Goal: Find specific page/section: Find specific page/section

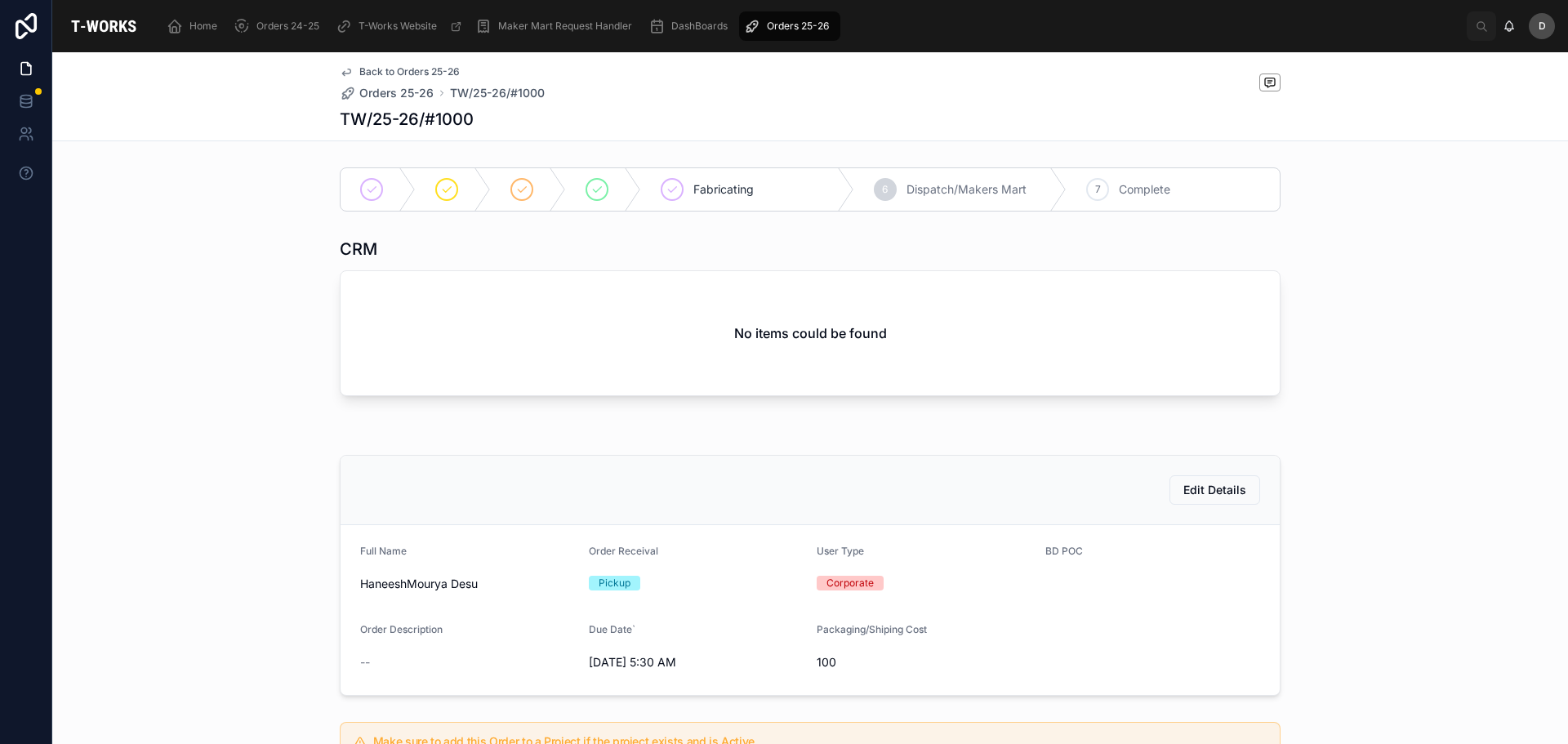
click at [811, 14] on div "Orders 25-26" at bounding box center [790, 26] width 91 height 26
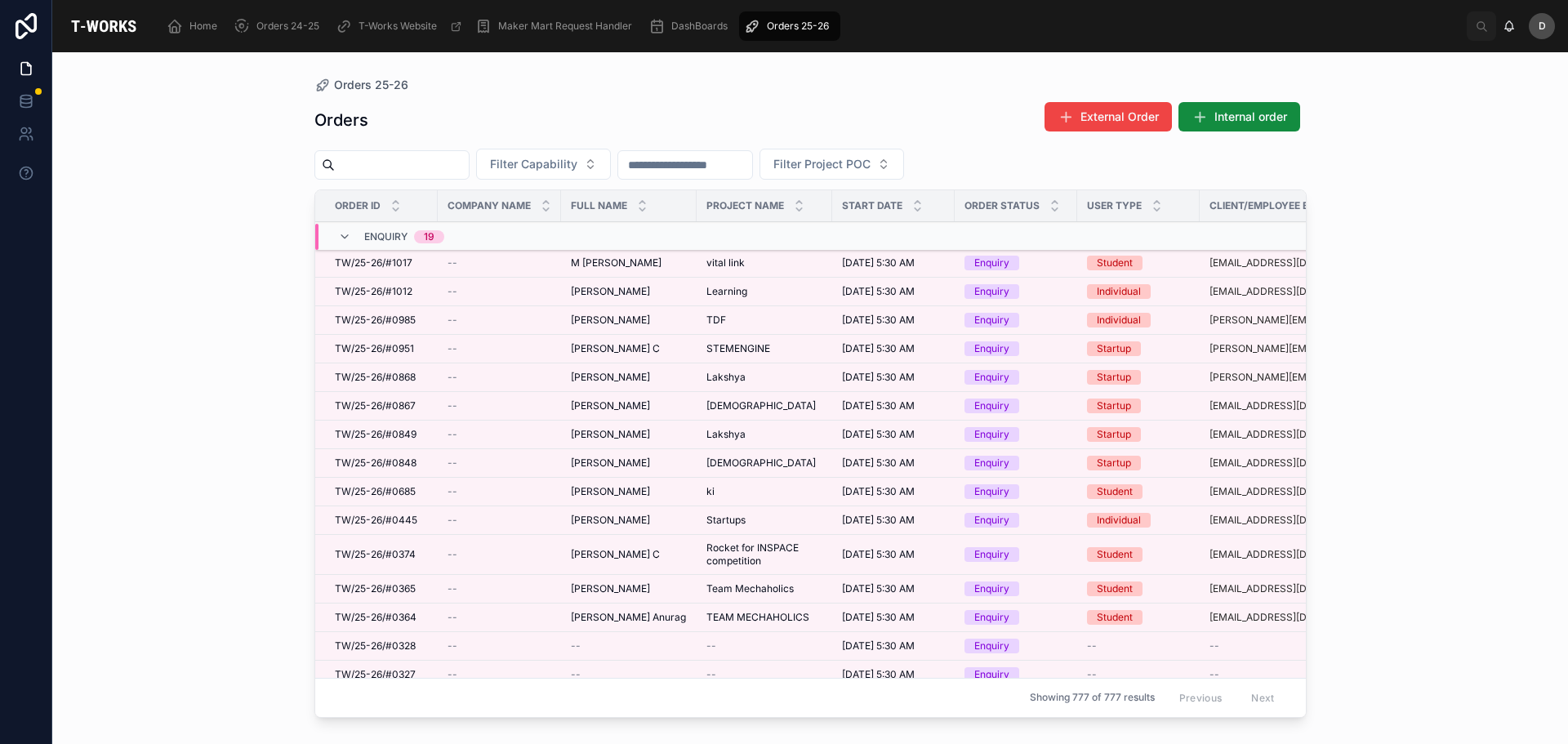
click at [611, 155] on button "Filter Capability" at bounding box center [543, 164] width 135 height 31
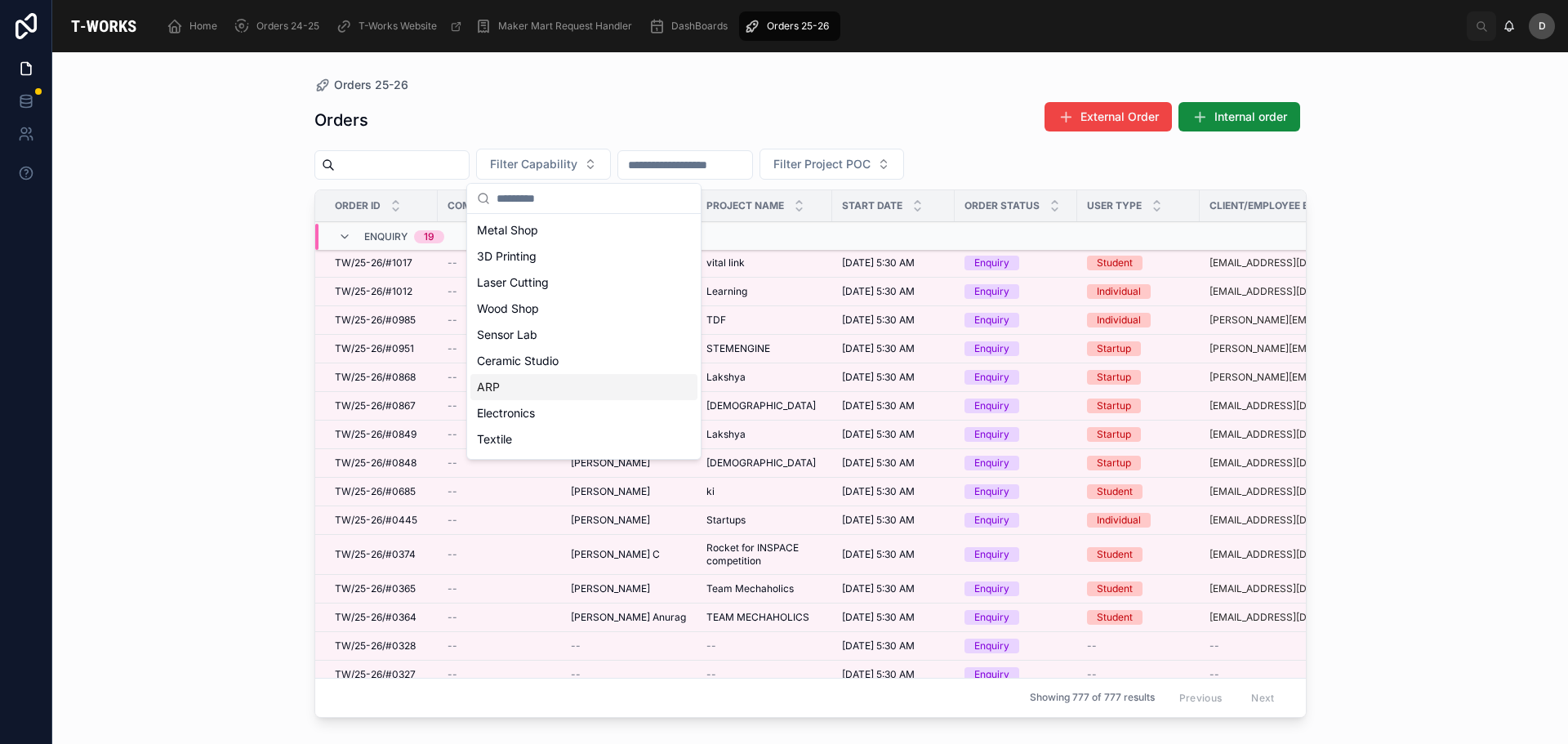
click at [518, 380] on div "ARP" at bounding box center [584, 386] width 227 height 26
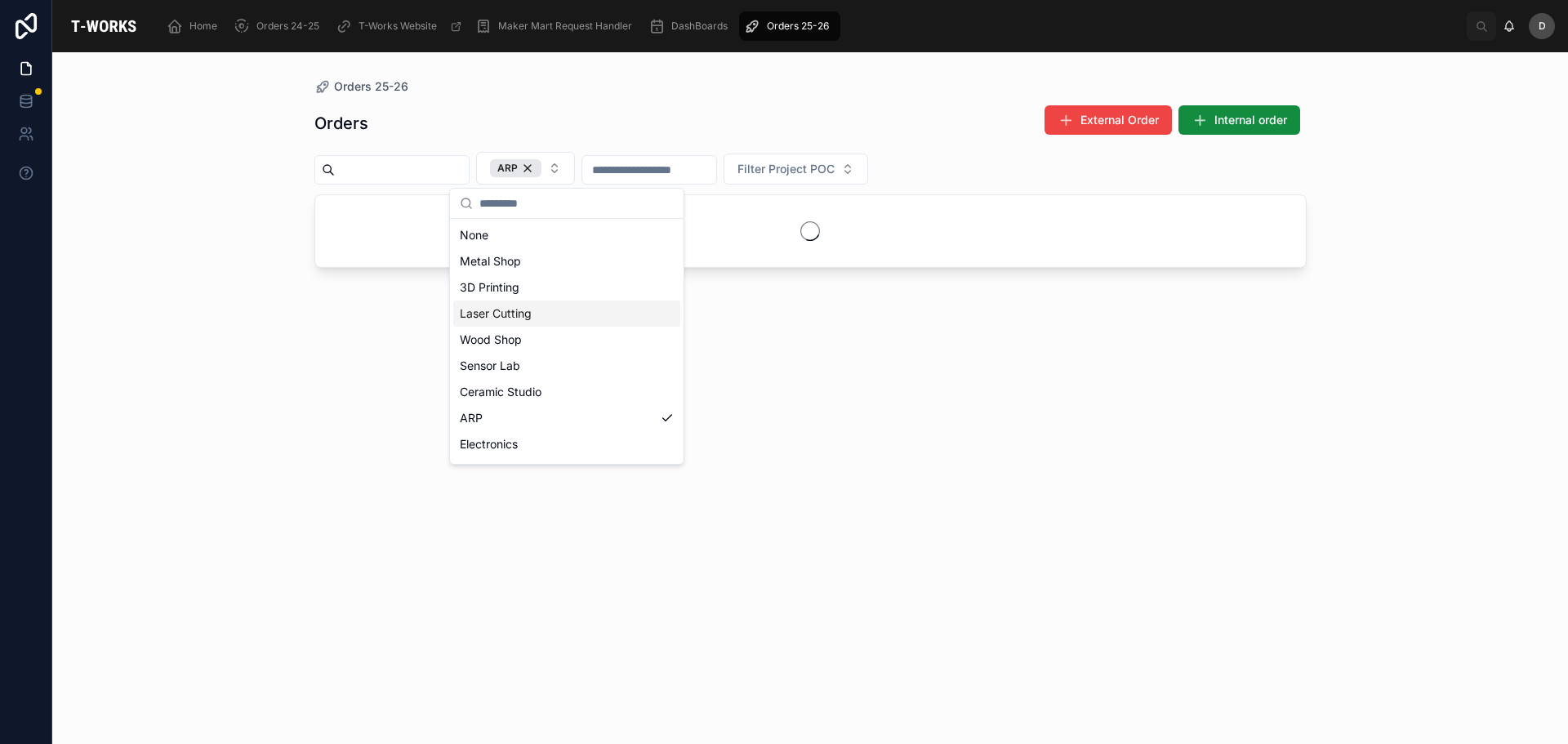
click at [503, 314] on div "Laser Cutting" at bounding box center [567, 313] width 227 height 26
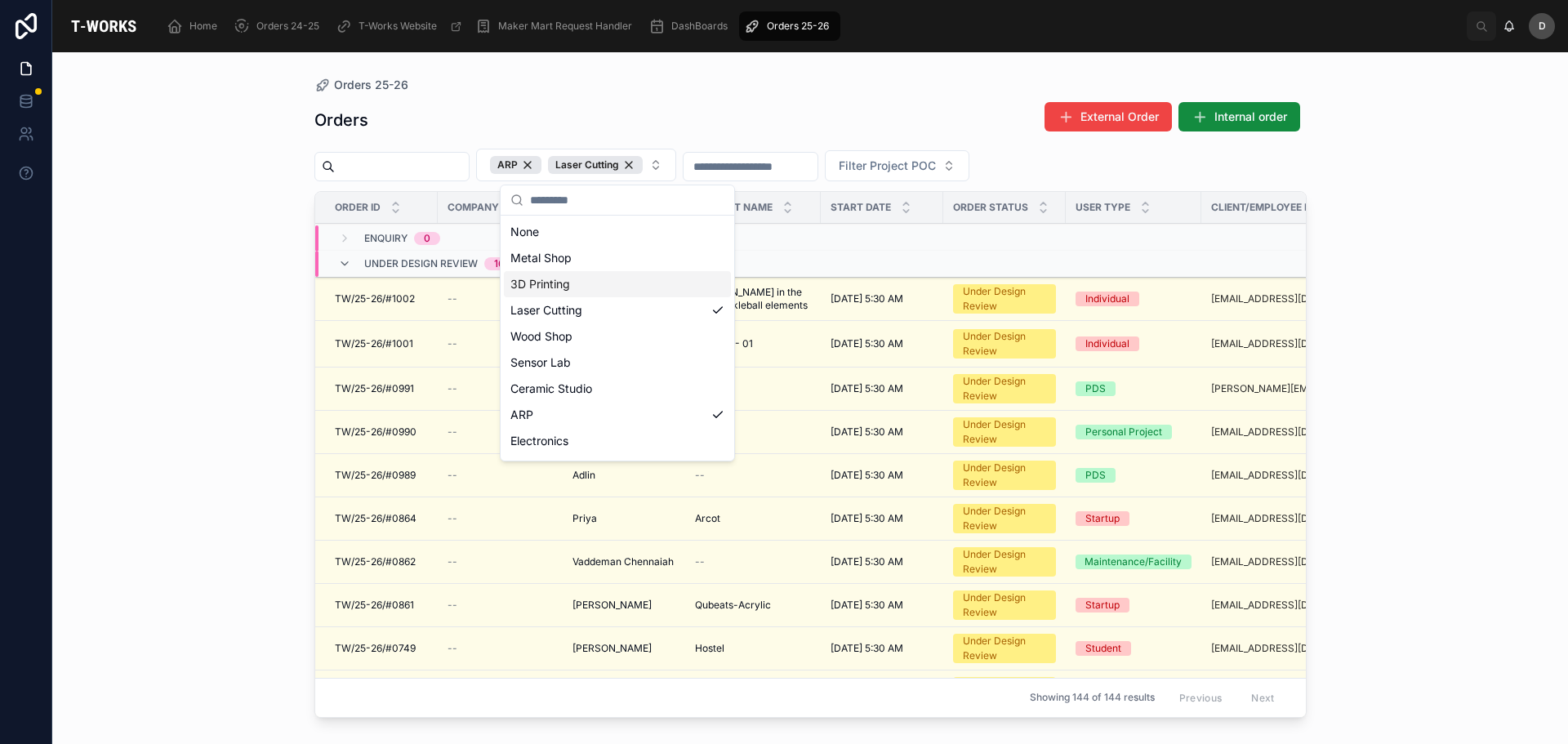
click at [1454, 408] on div "Orders 25-26 Orders External Order Internal order ARP Laser Cutting Filter Proj…" at bounding box center [810, 398] width 1515 height 691
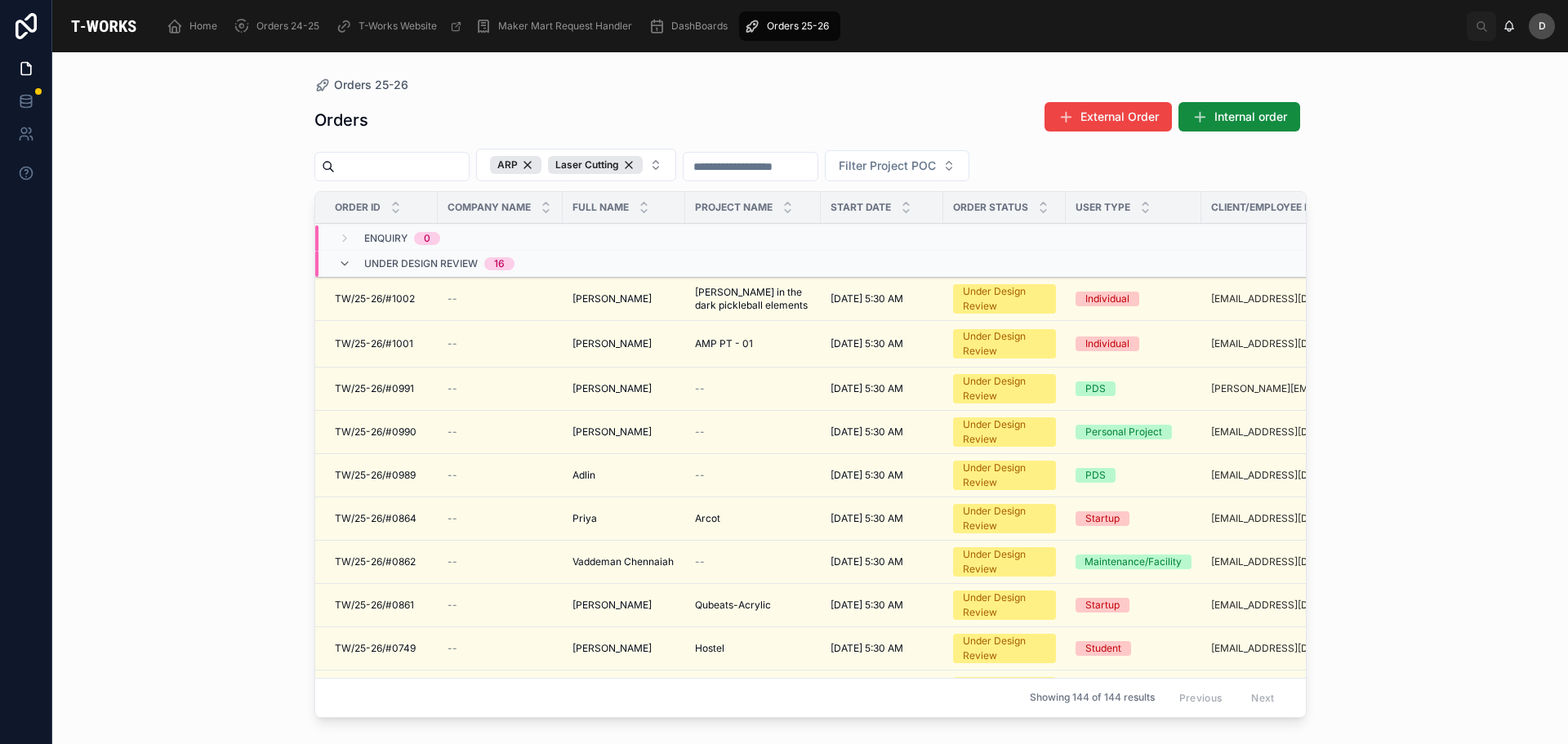
click at [718, 301] on span "[PERSON_NAME] in the dark pickleball elements" at bounding box center [753, 298] width 116 height 26
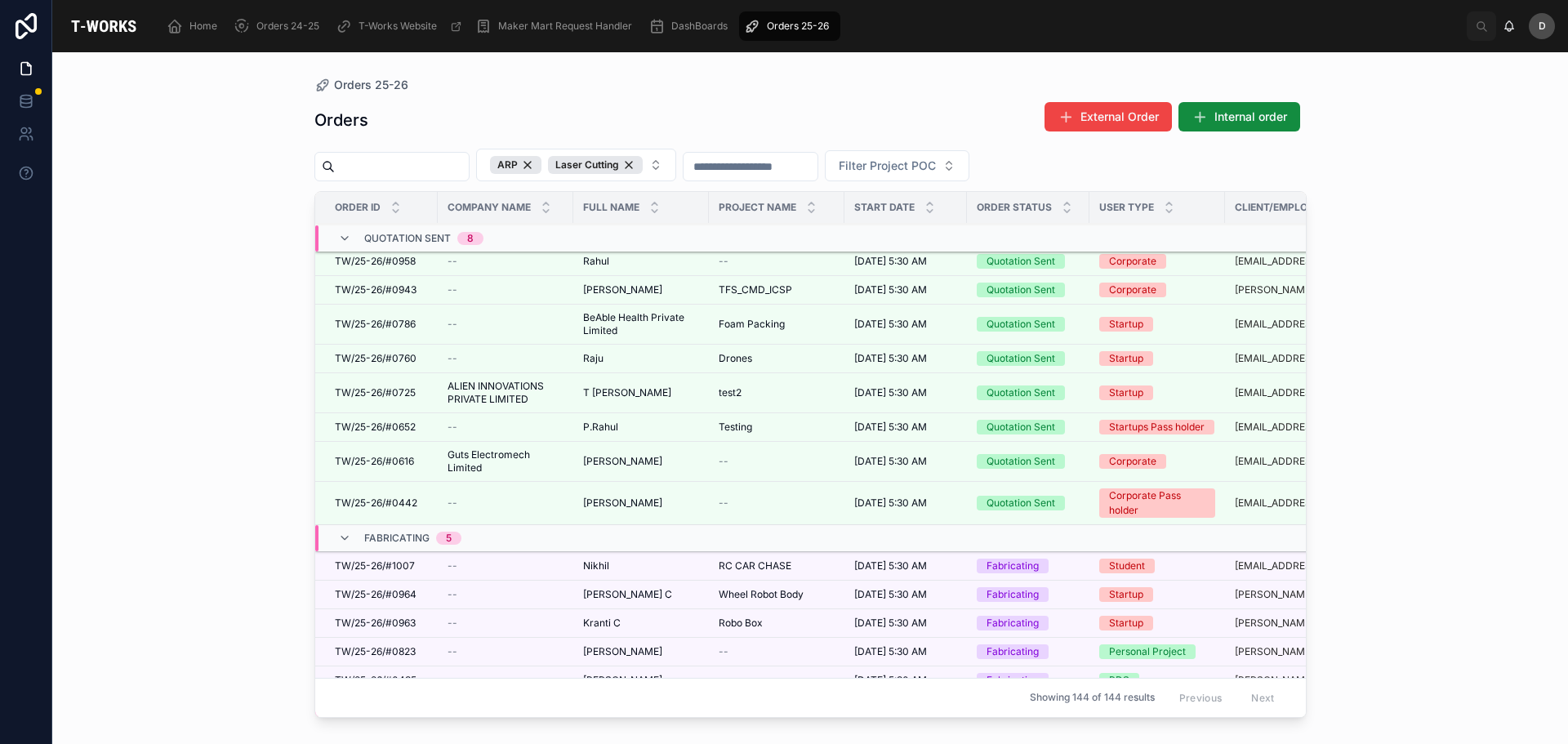
scroll to position [1239, 0]
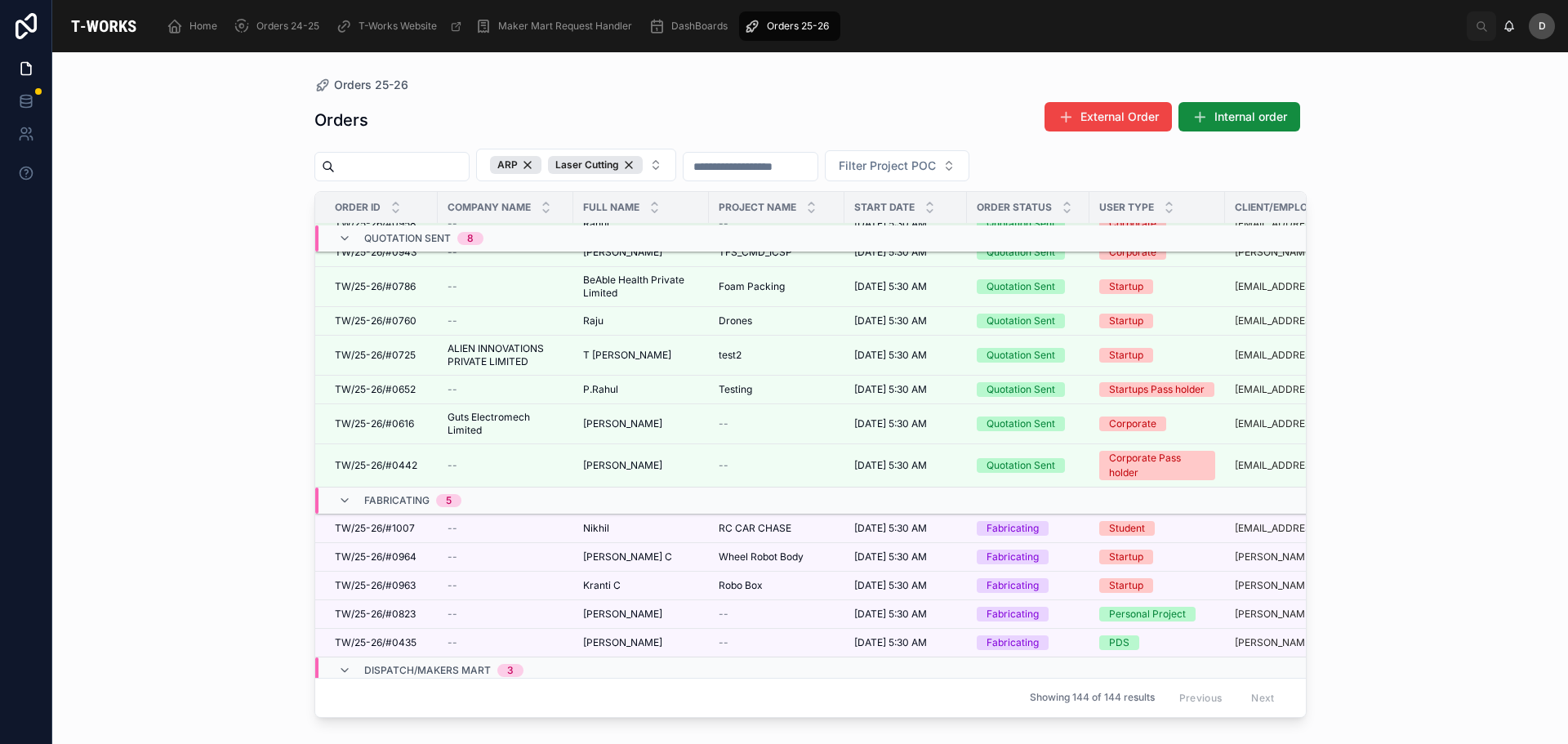
click at [684, 563] on div "[PERSON_NAME] C" at bounding box center [641, 557] width 116 height 13
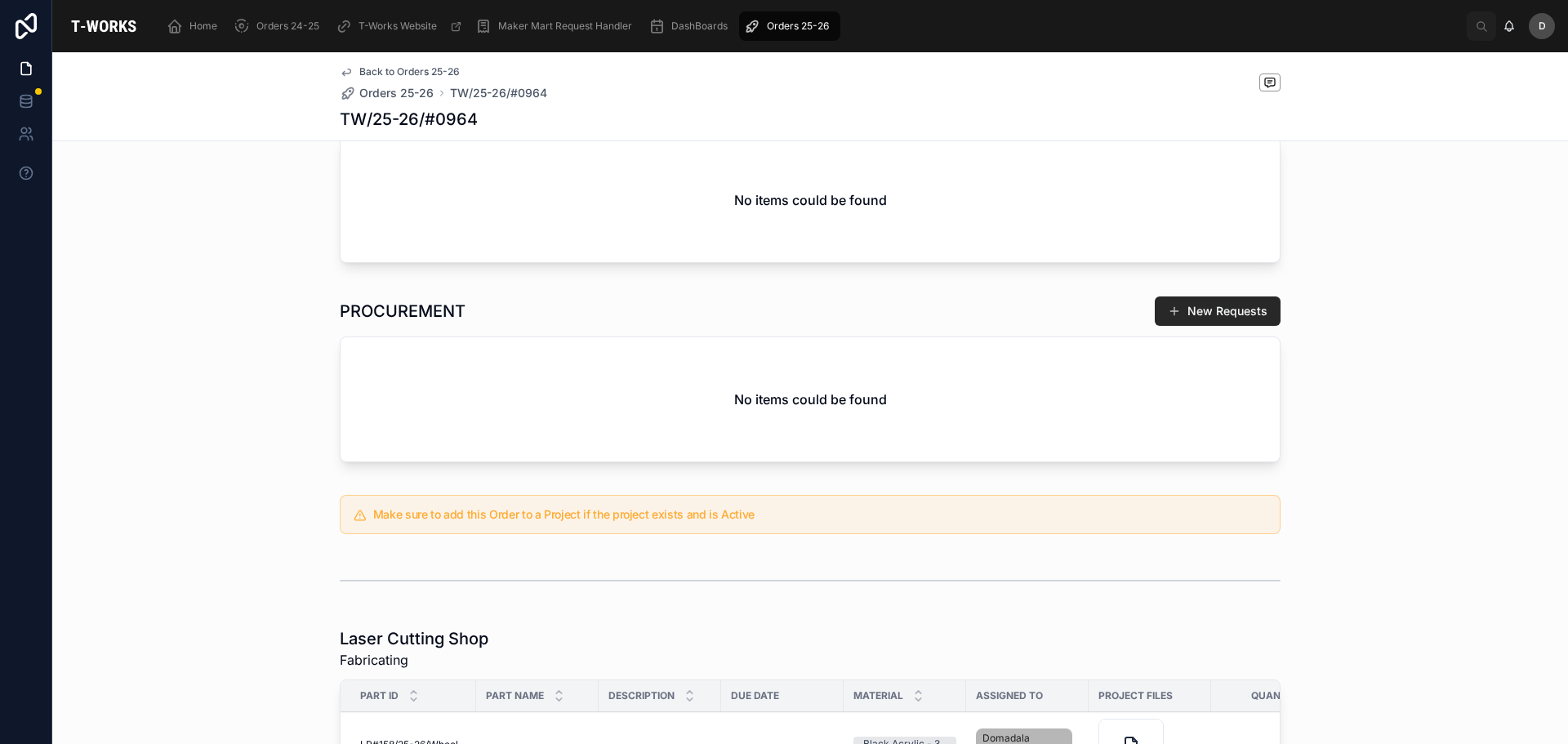
scroll to position [736, 0]
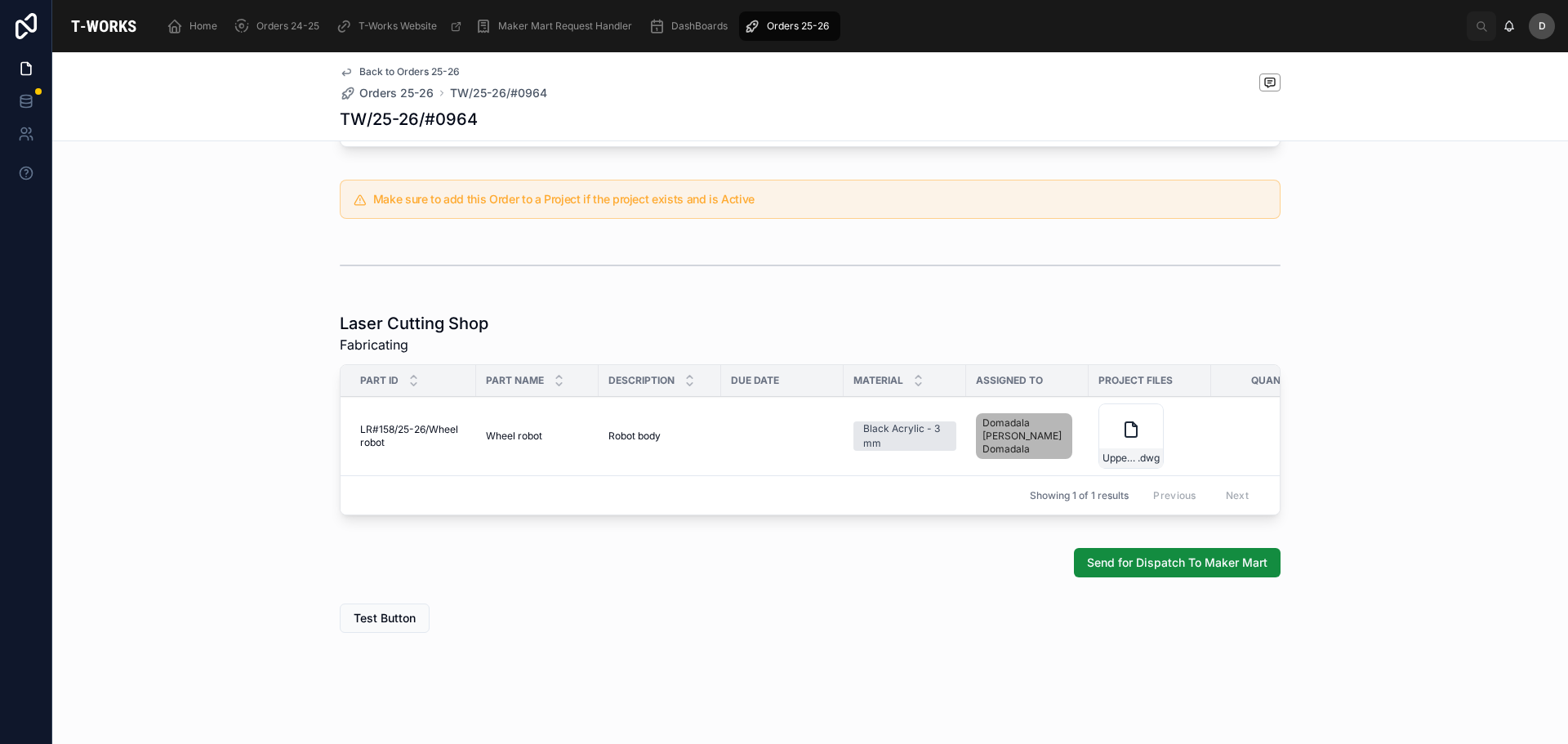
click at [0, 0] on icon at bounding box center [0, 0] width 0 height 0
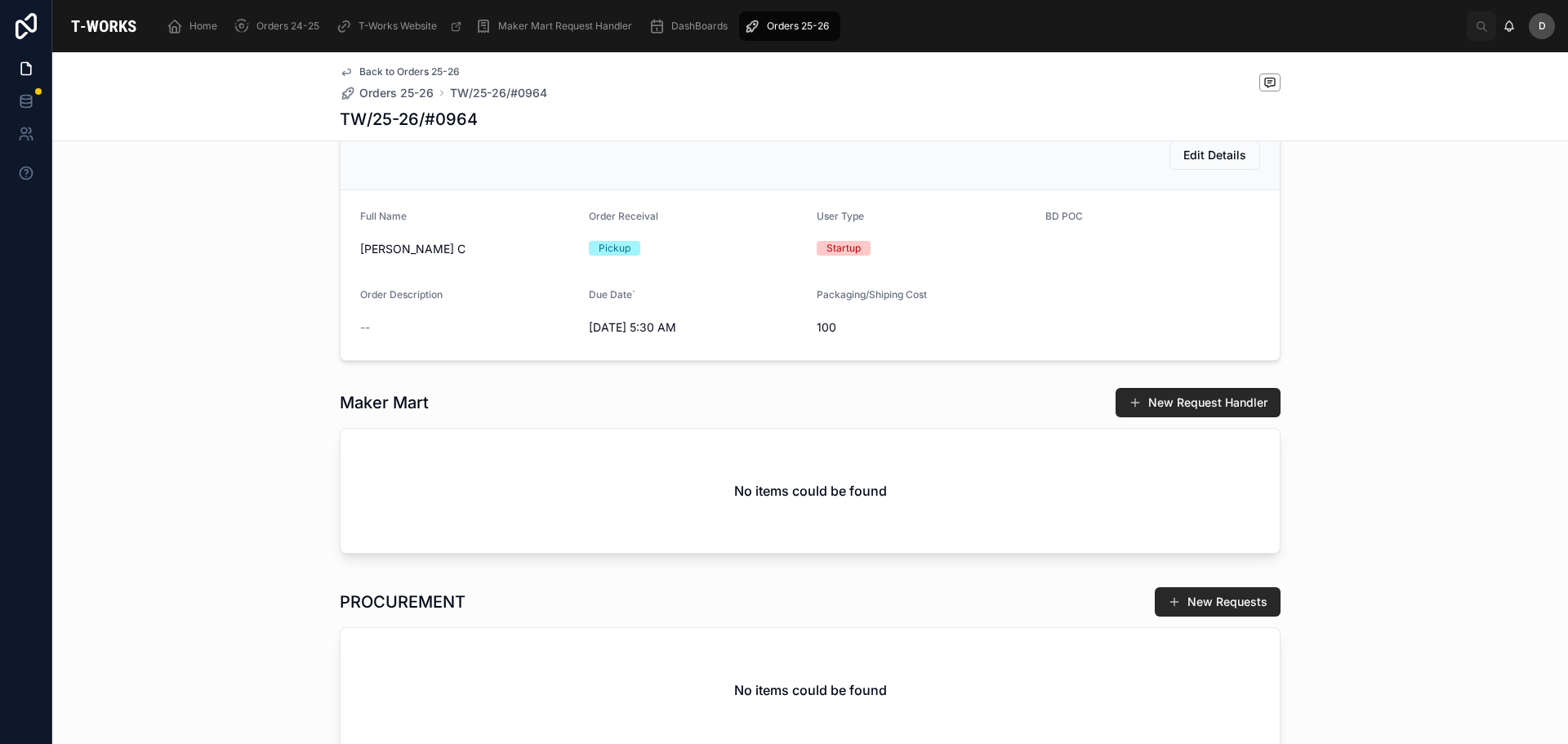
scroll to position [0, 0]
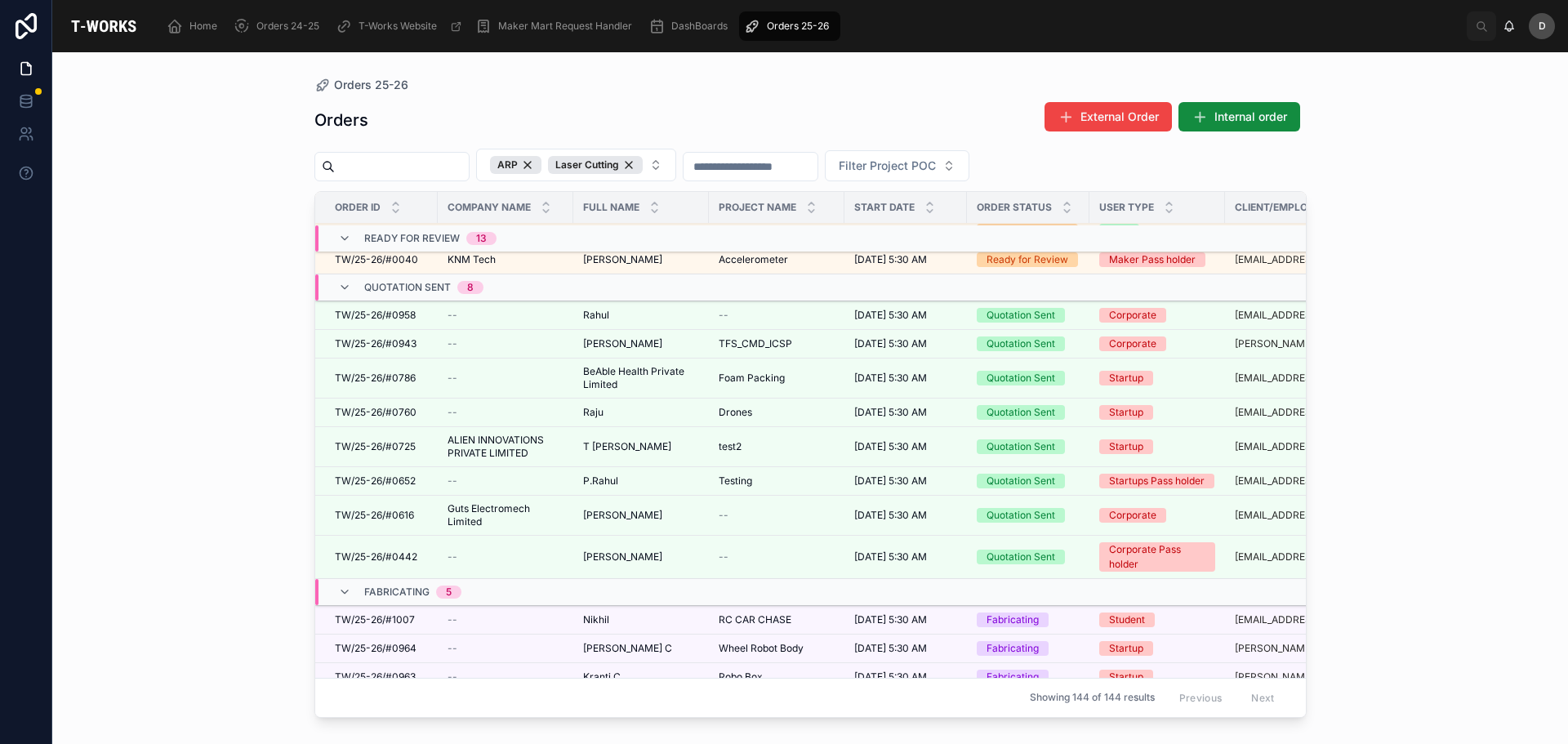
scroll to position [1239, 0]
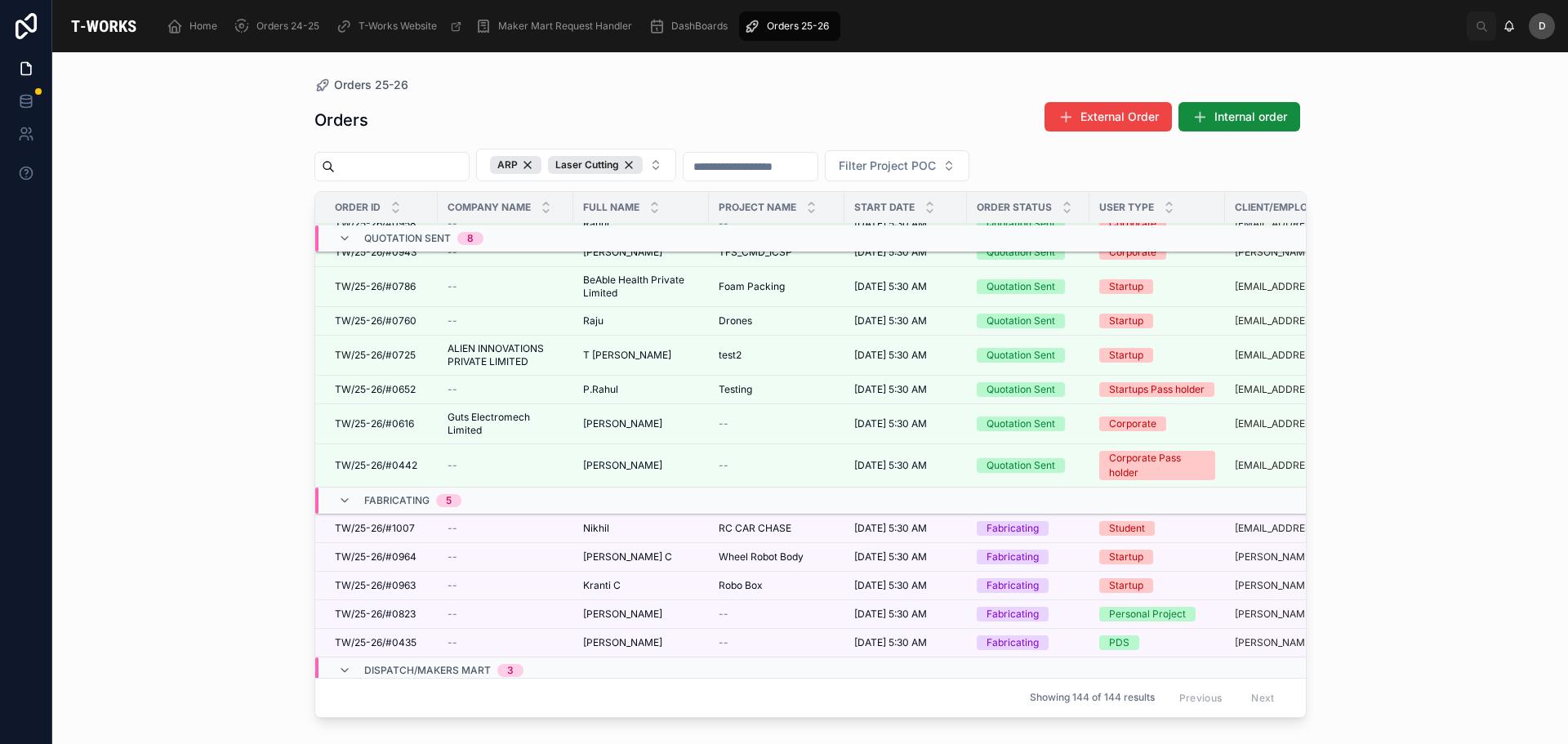
click at [777, 555] on span "Wheel Robot Body" at bounding box center [760, 557] width 85 height 13
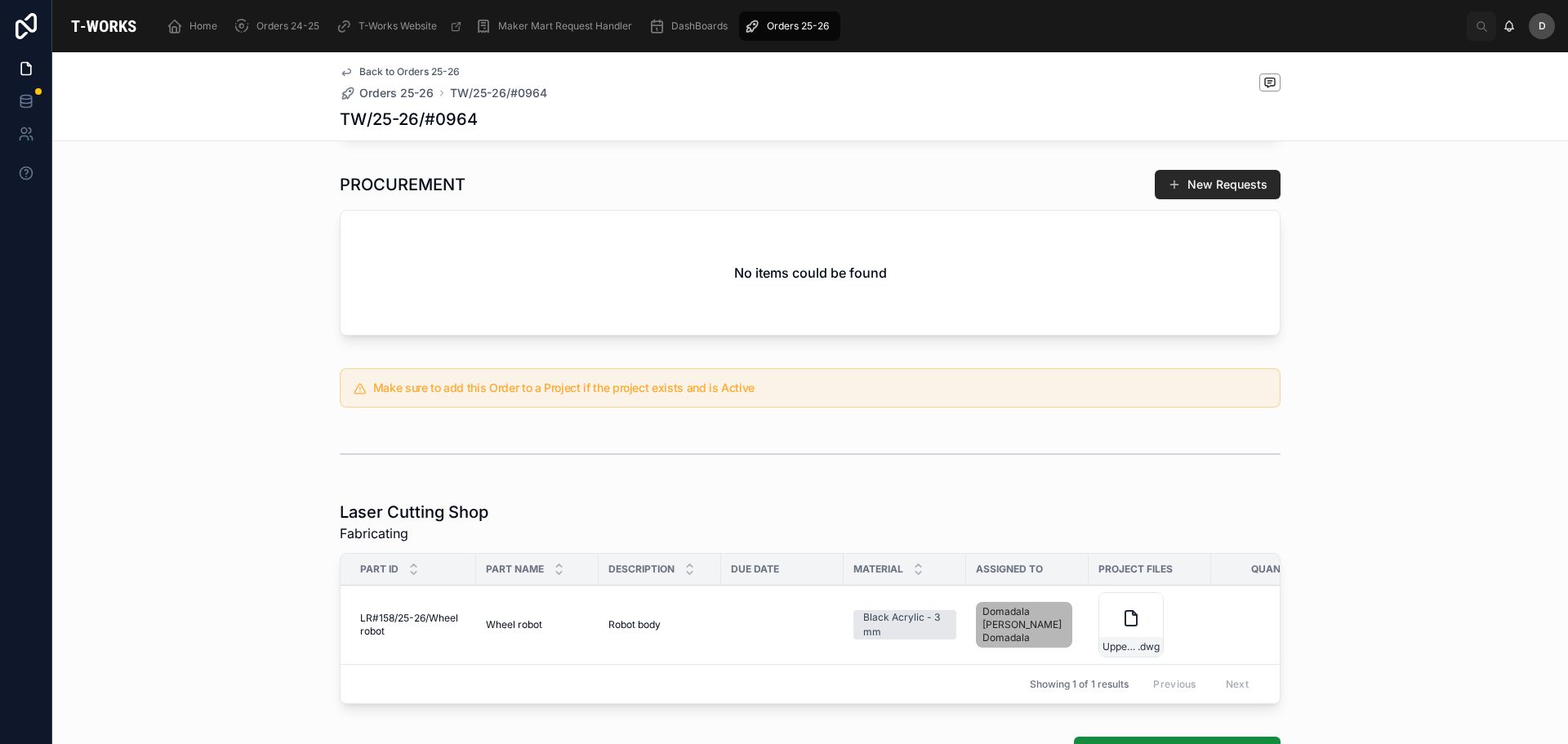
scroll to position [245, 0]
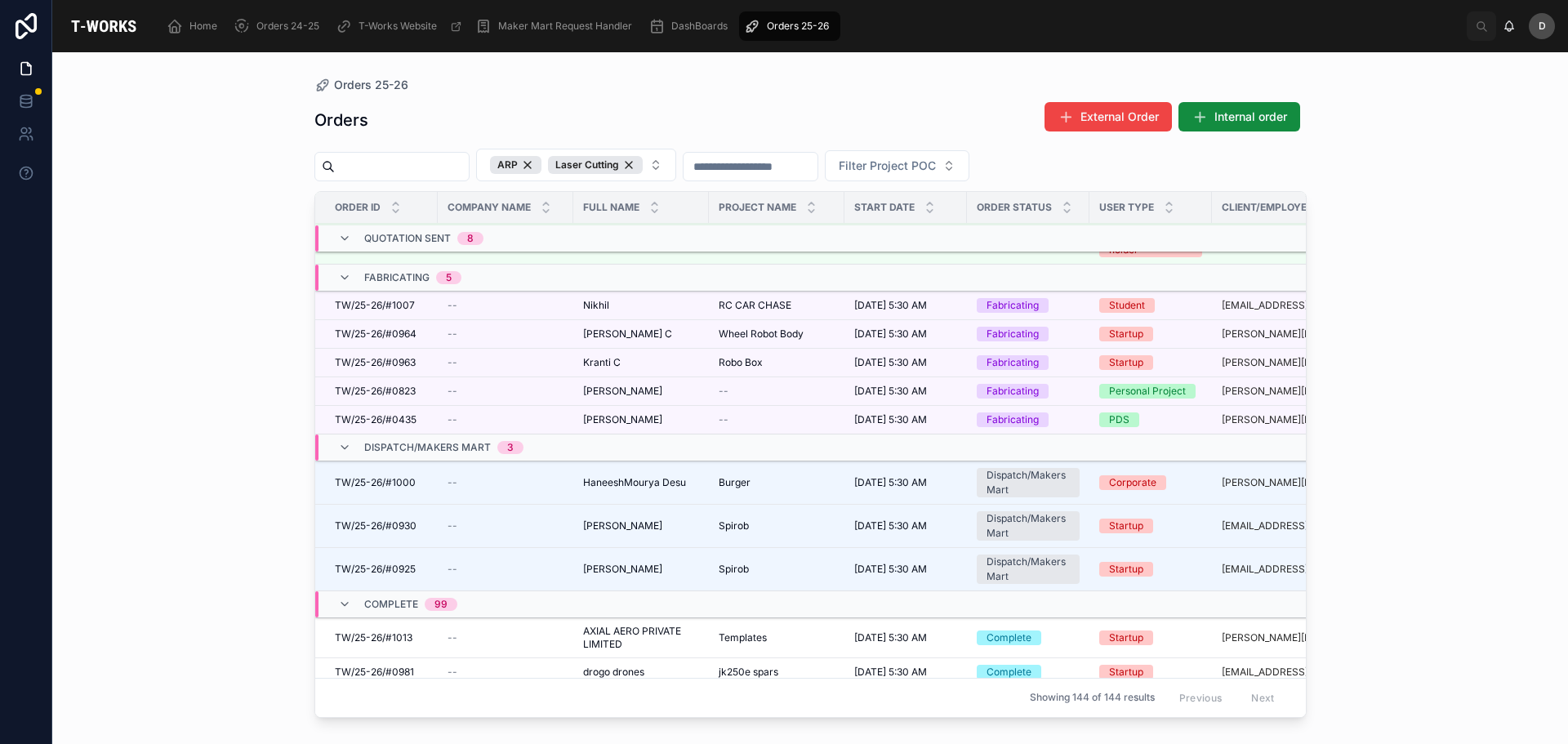
scroll to position [1499, 0]
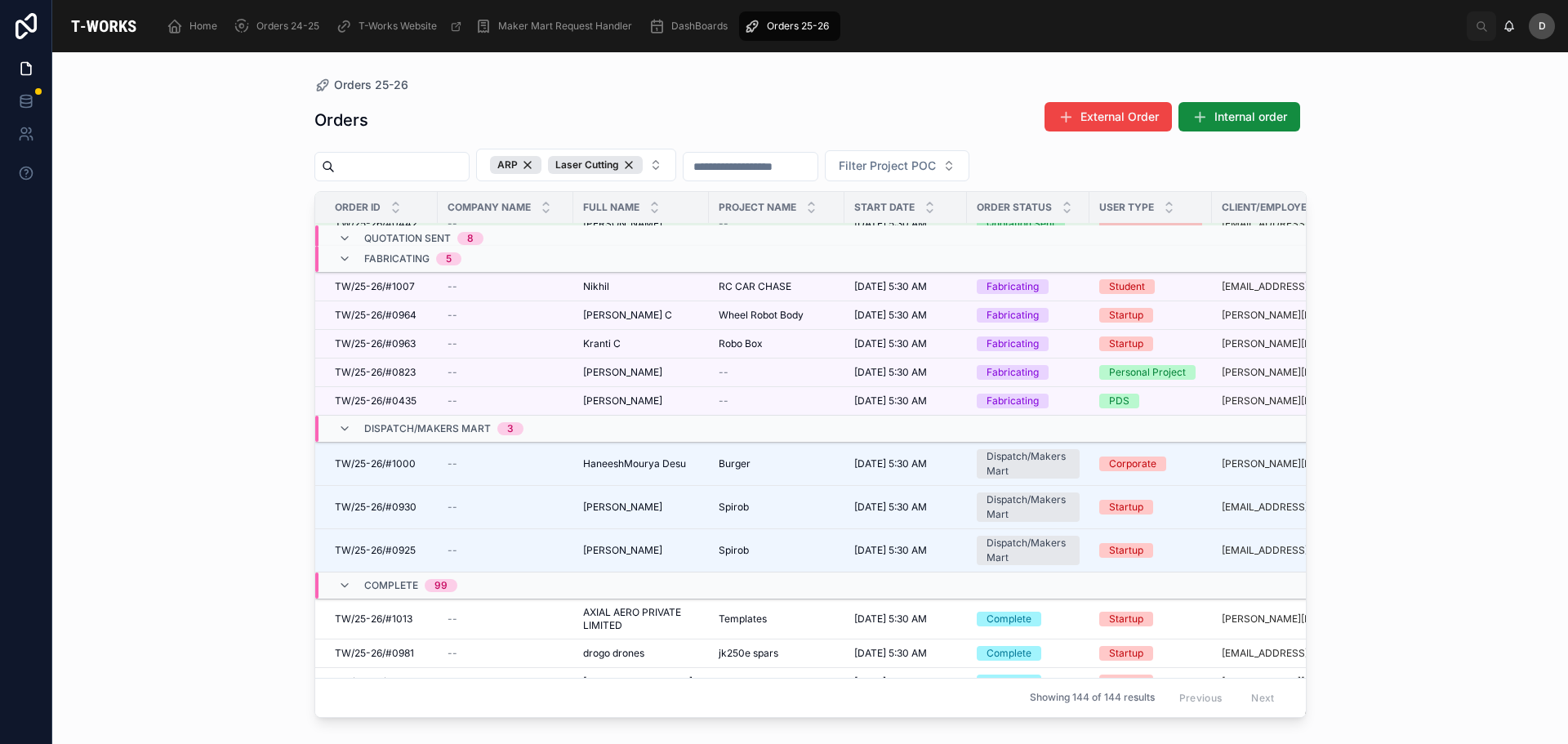
click at [349, 585] on icon at bounding box center [344, 585] width 13 height 13
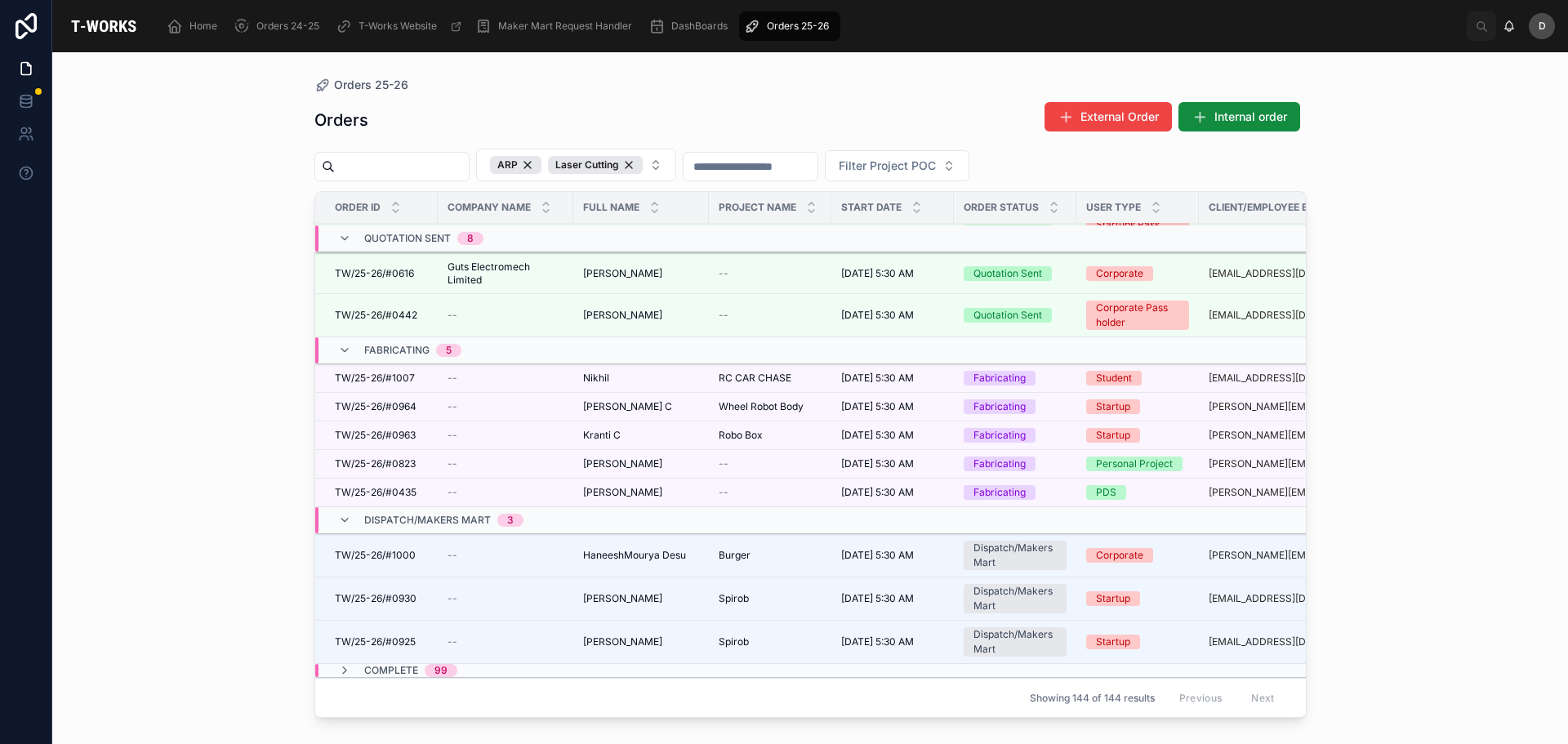
scroll to position [1338, 0]
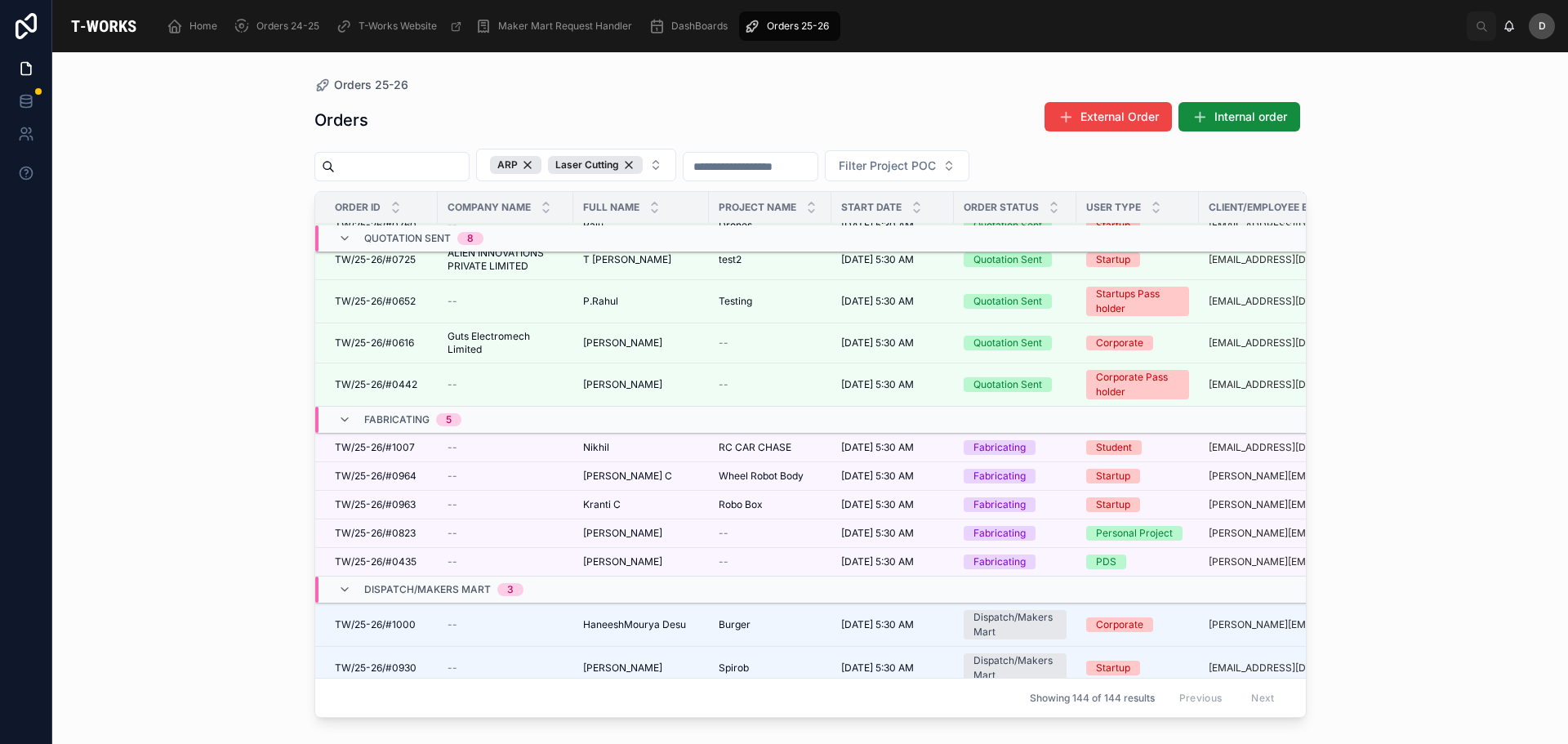
click at [741, 444] on span "RC CAR CHASE" at bounding box center [754, 447] width 72 height 13
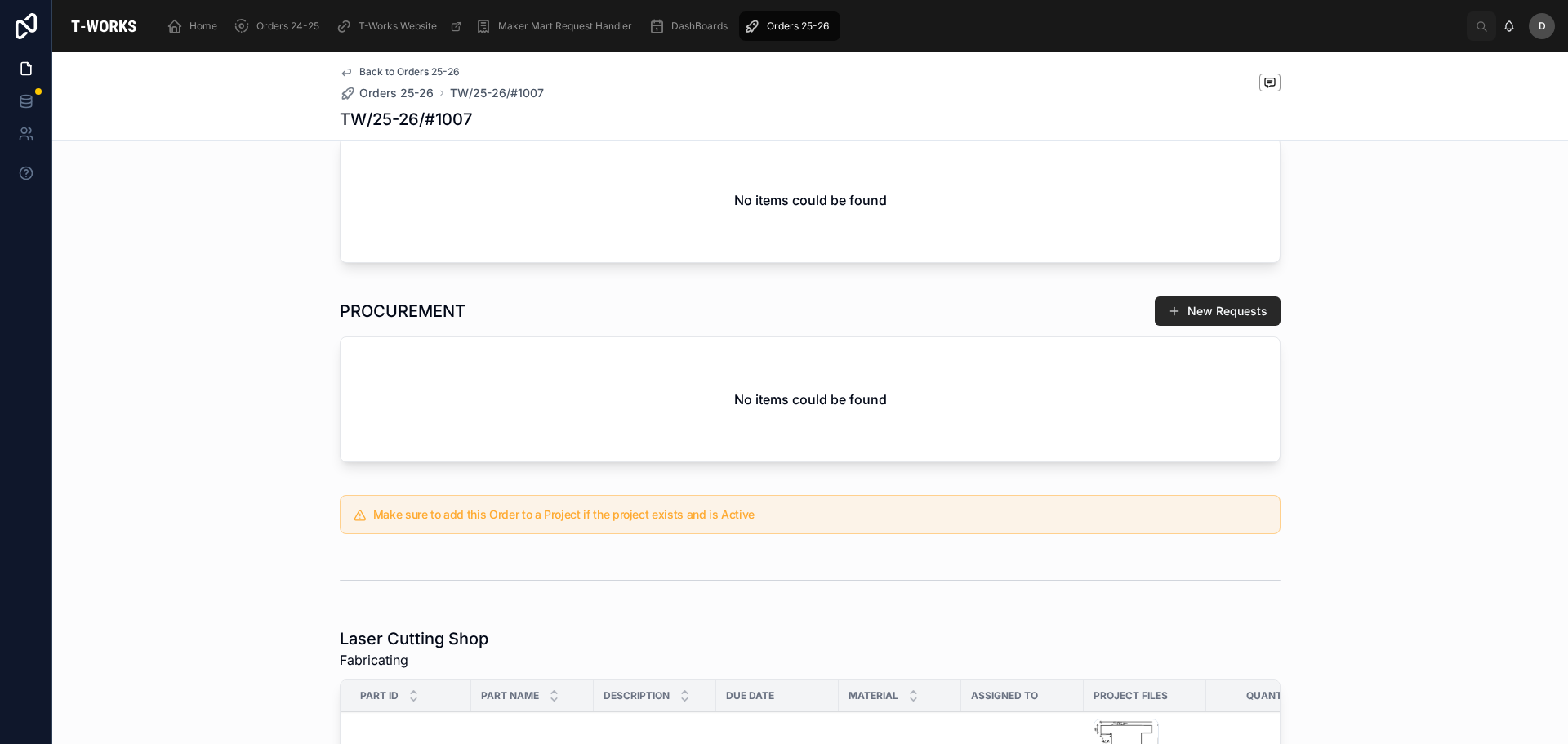
scroll to position [736, 0]
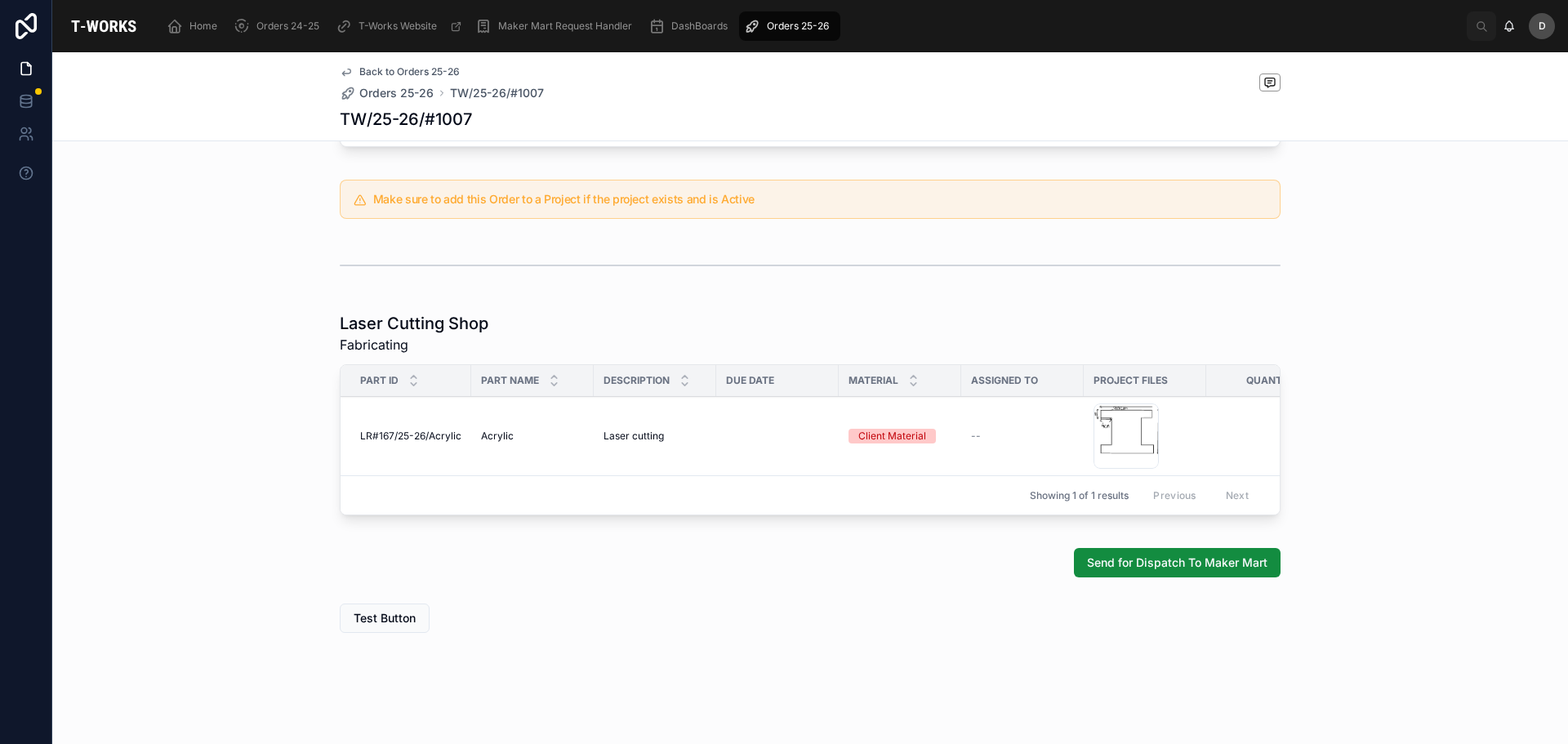
click at [1188, 563] on span "Send for Dispatch To Maker Mart" at bounding box center [1177, 562] width 180 height 16
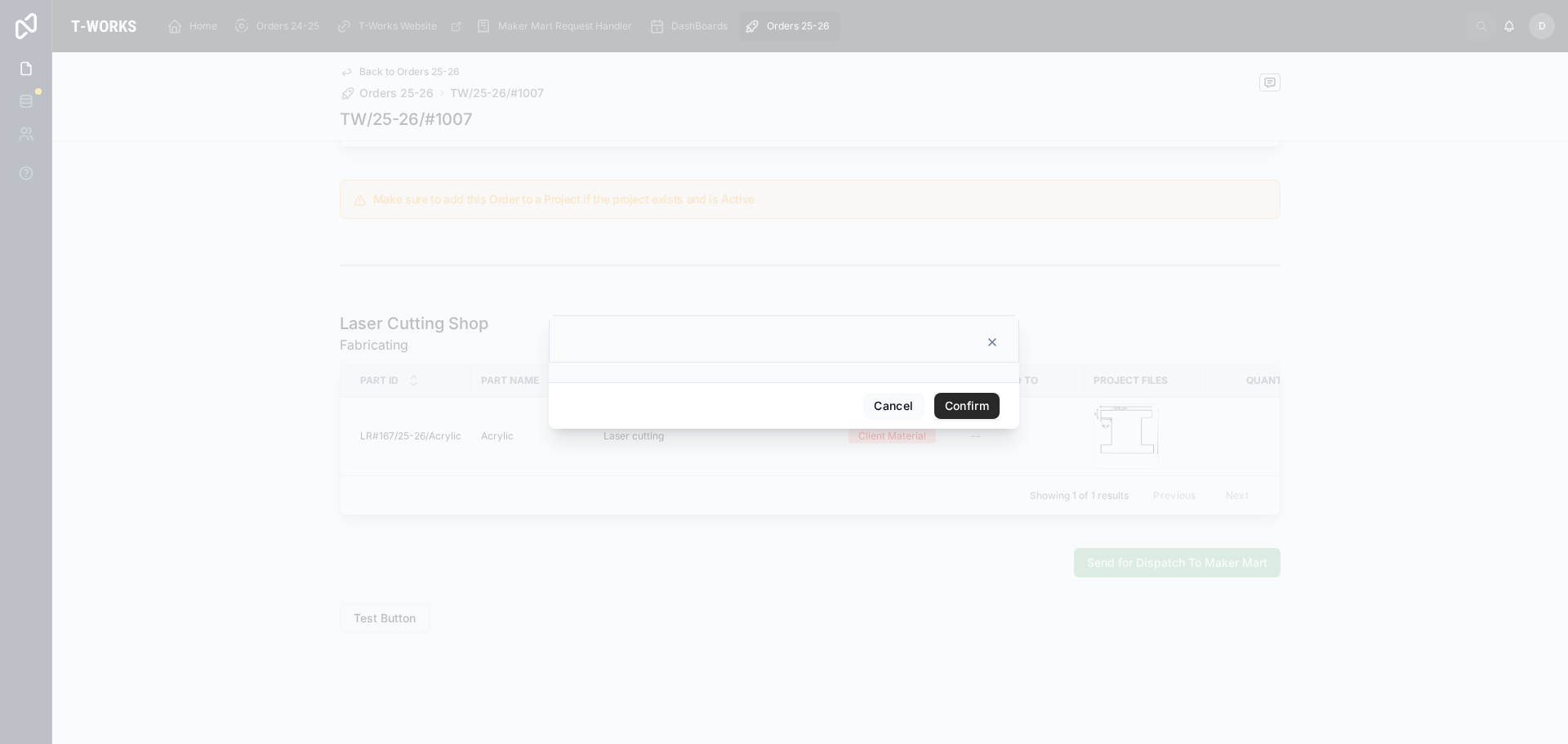
click at [950, 404] on button "Confirm" at bounding box center [967, 405] width 65 height 26
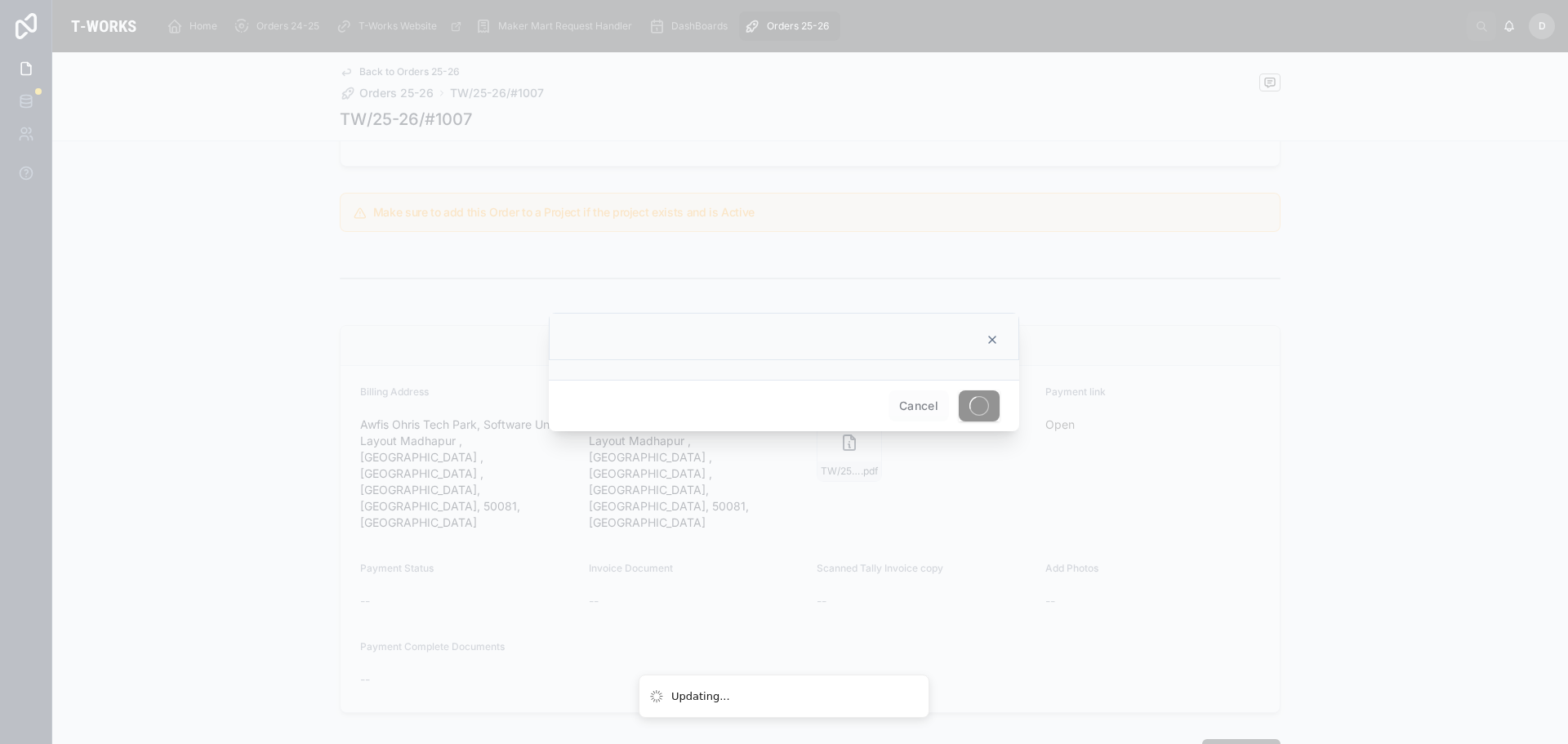
scroll to position [540, 0]
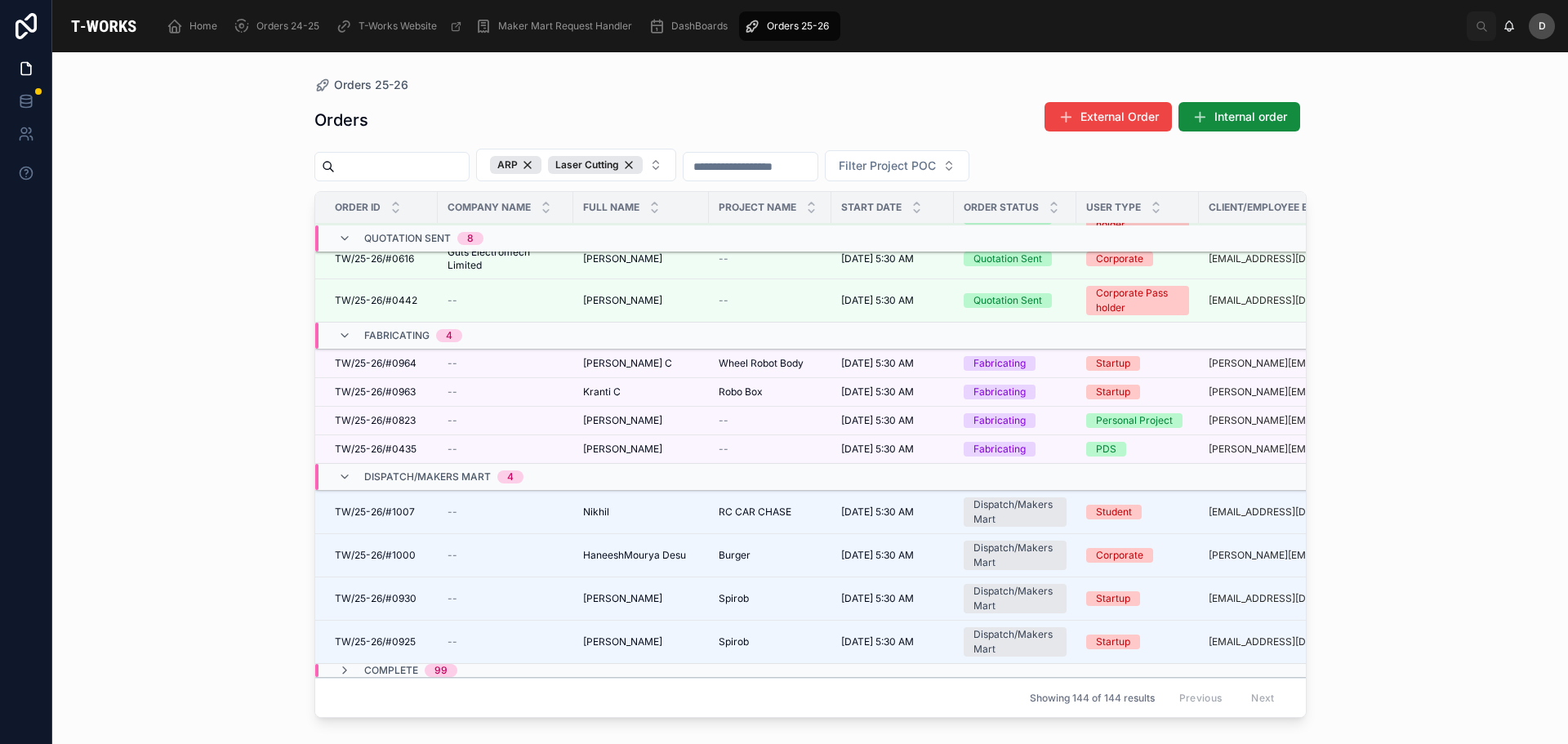
scroll to position [1228, 0]
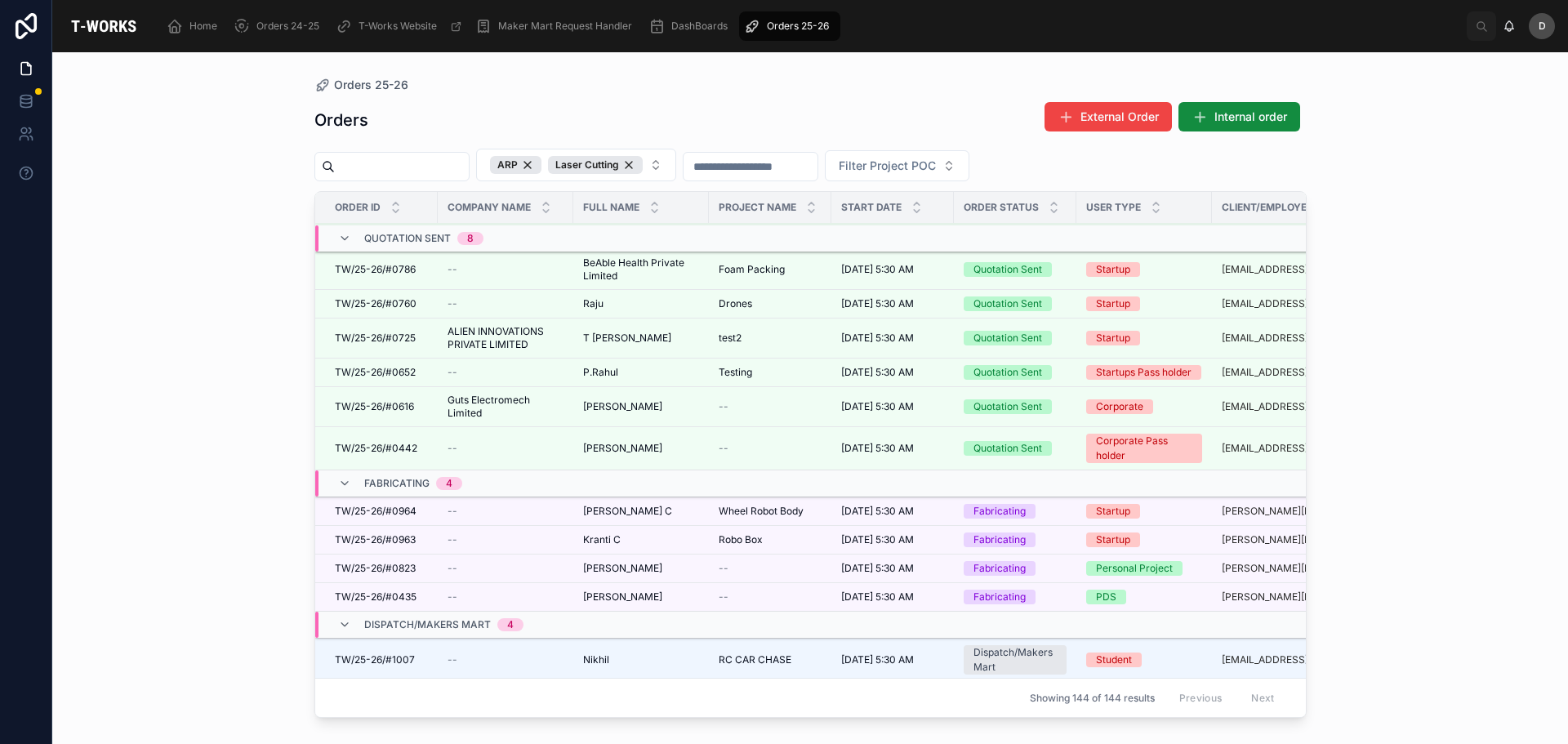
click at [767, 514] on span "Wheel Robot Body" at bounding box center [760, 511] width 85 height 13
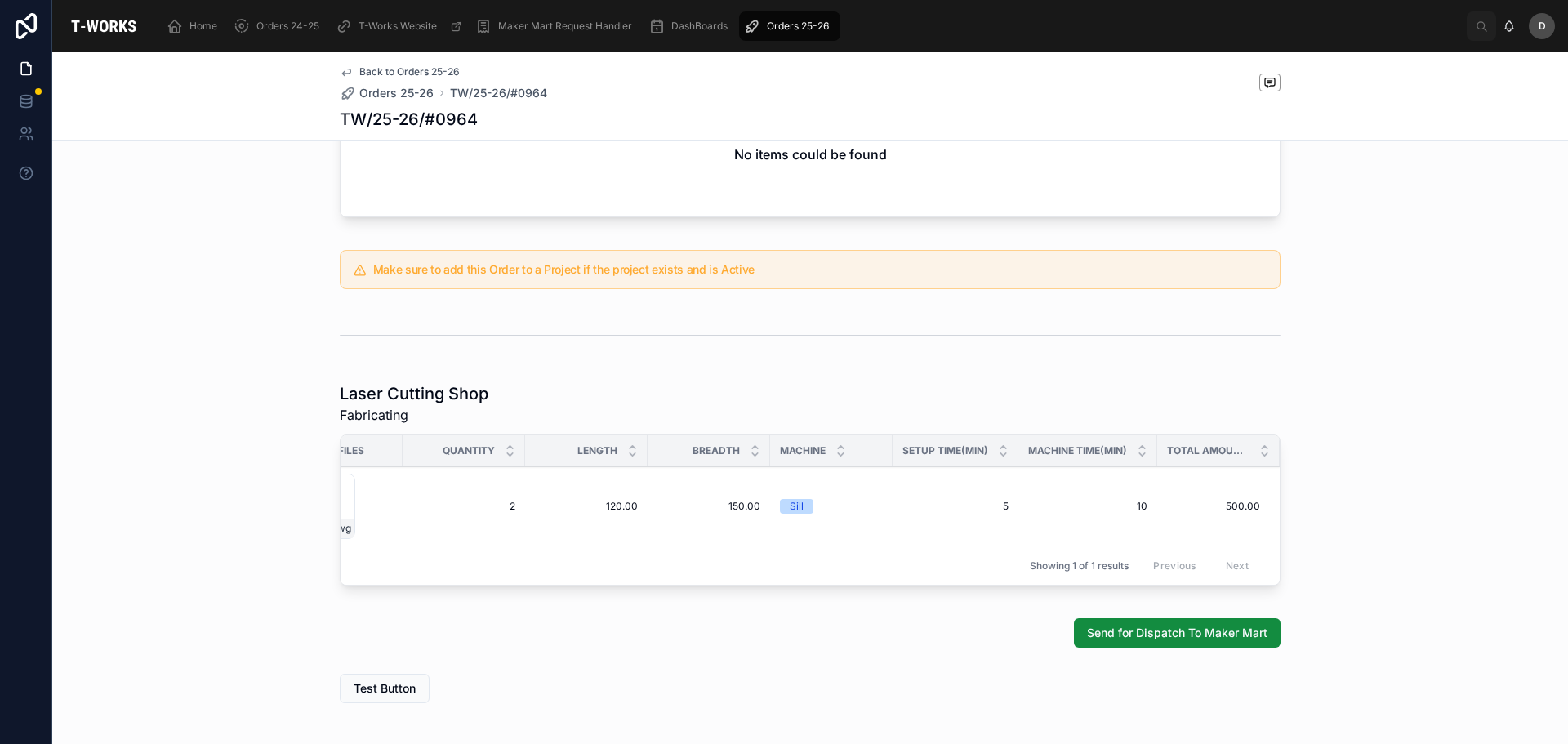
scroll to position [245, 0]
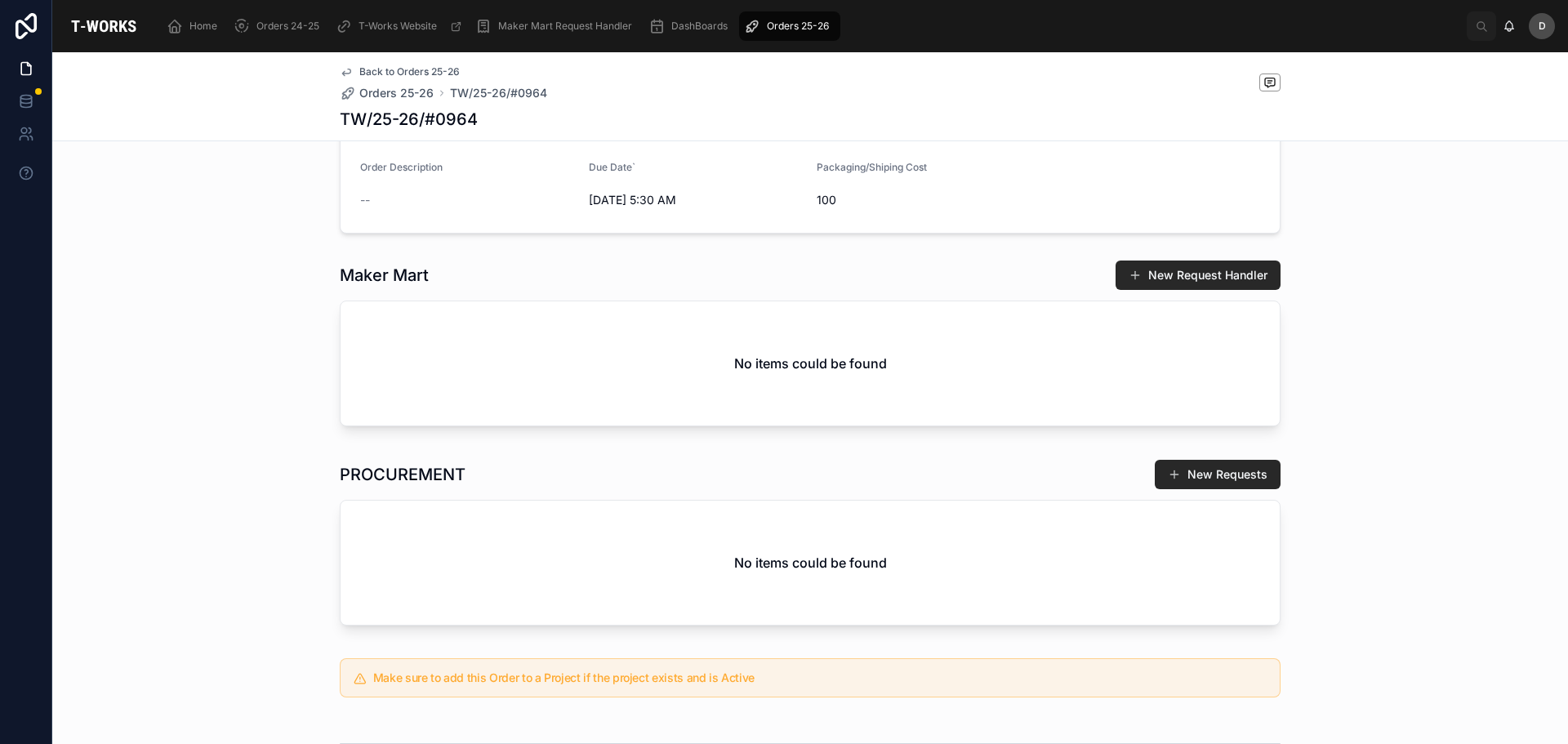
click at [811, 31] on span "Orders 25-26" at bounding box center [798, 26] width 62 height 13
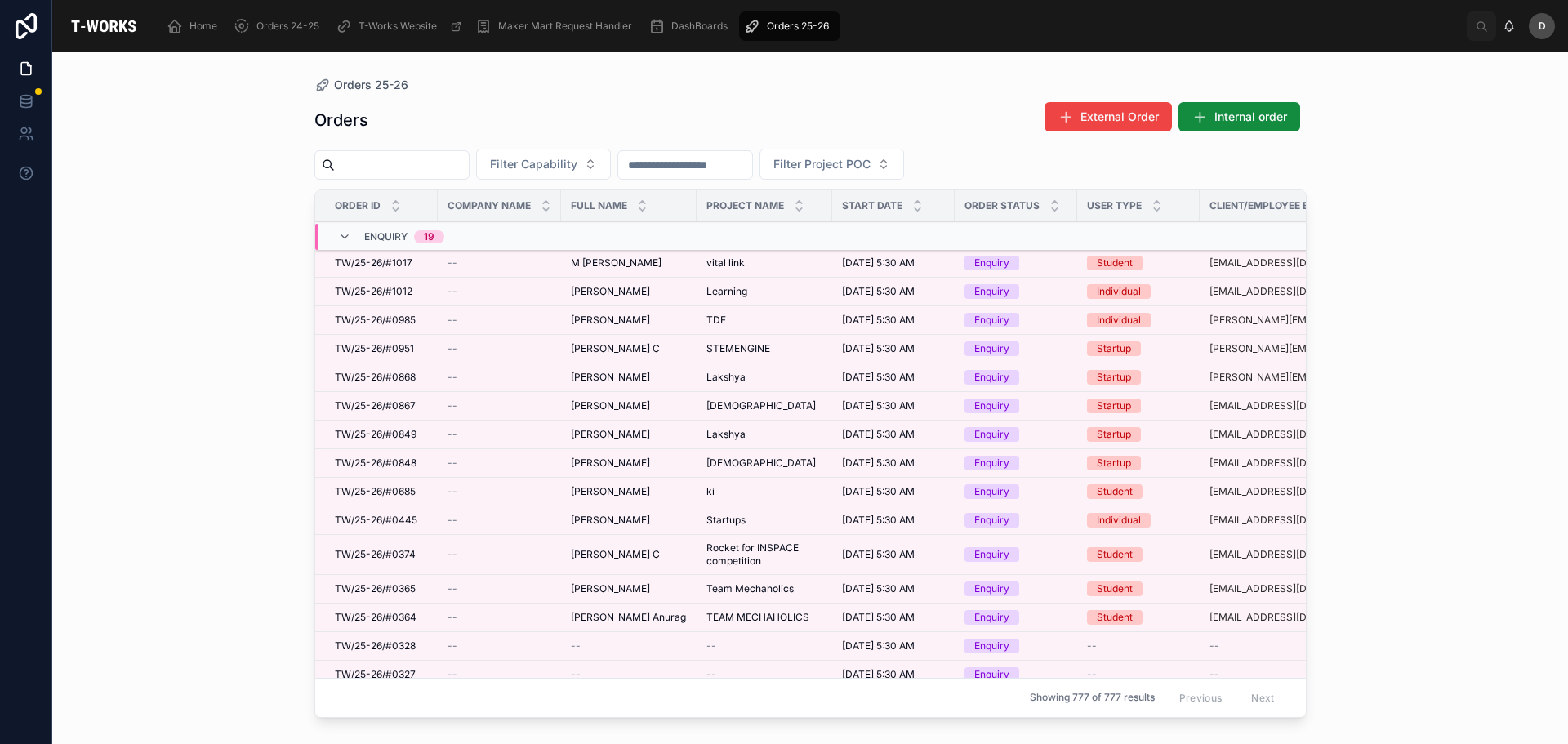
click at [611, 167] on button "Filter Capability" at bounding box center [543, 164] width 135 height 31
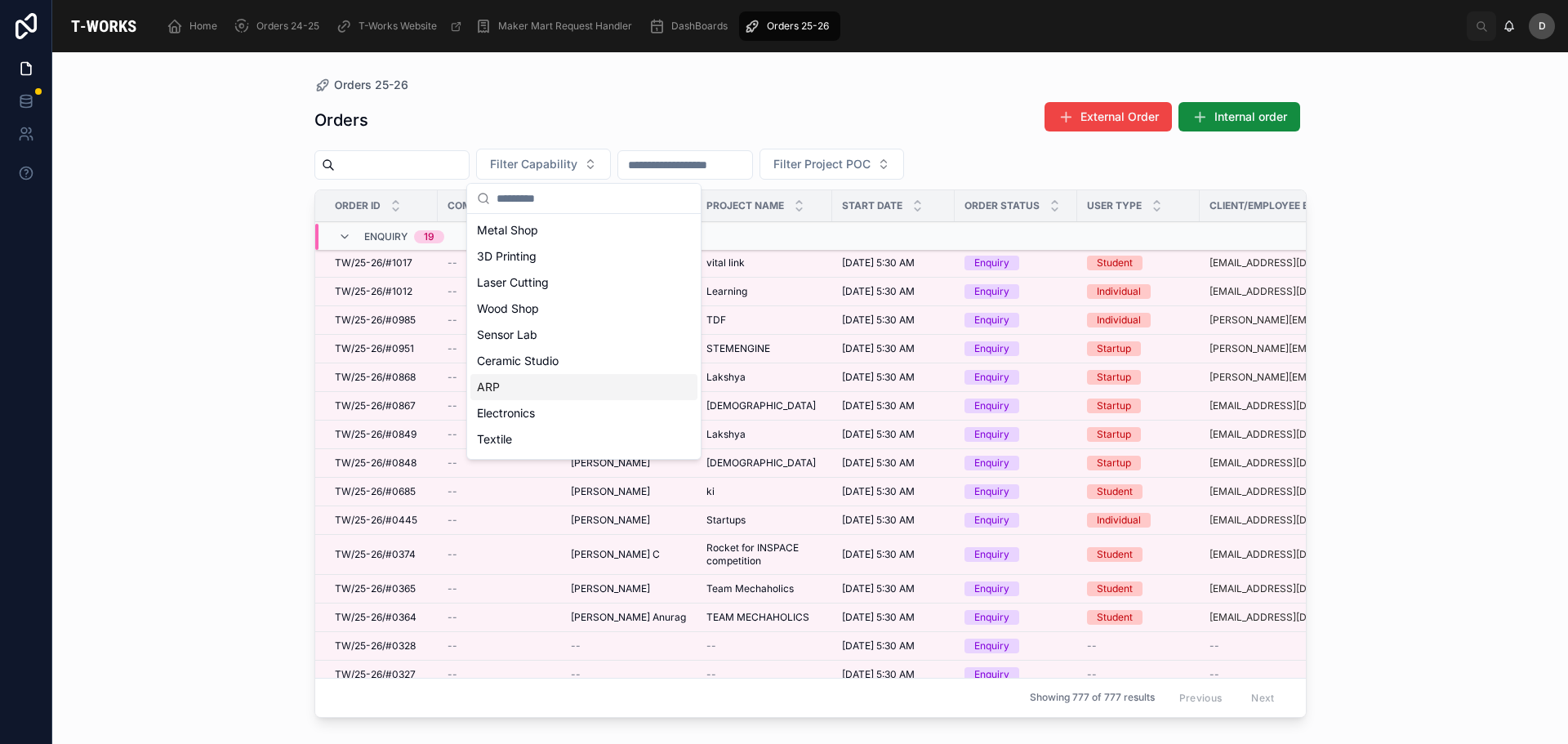
click at [510, 390] on div "ARP" at bounding box center [584, 386] width 227 height 26
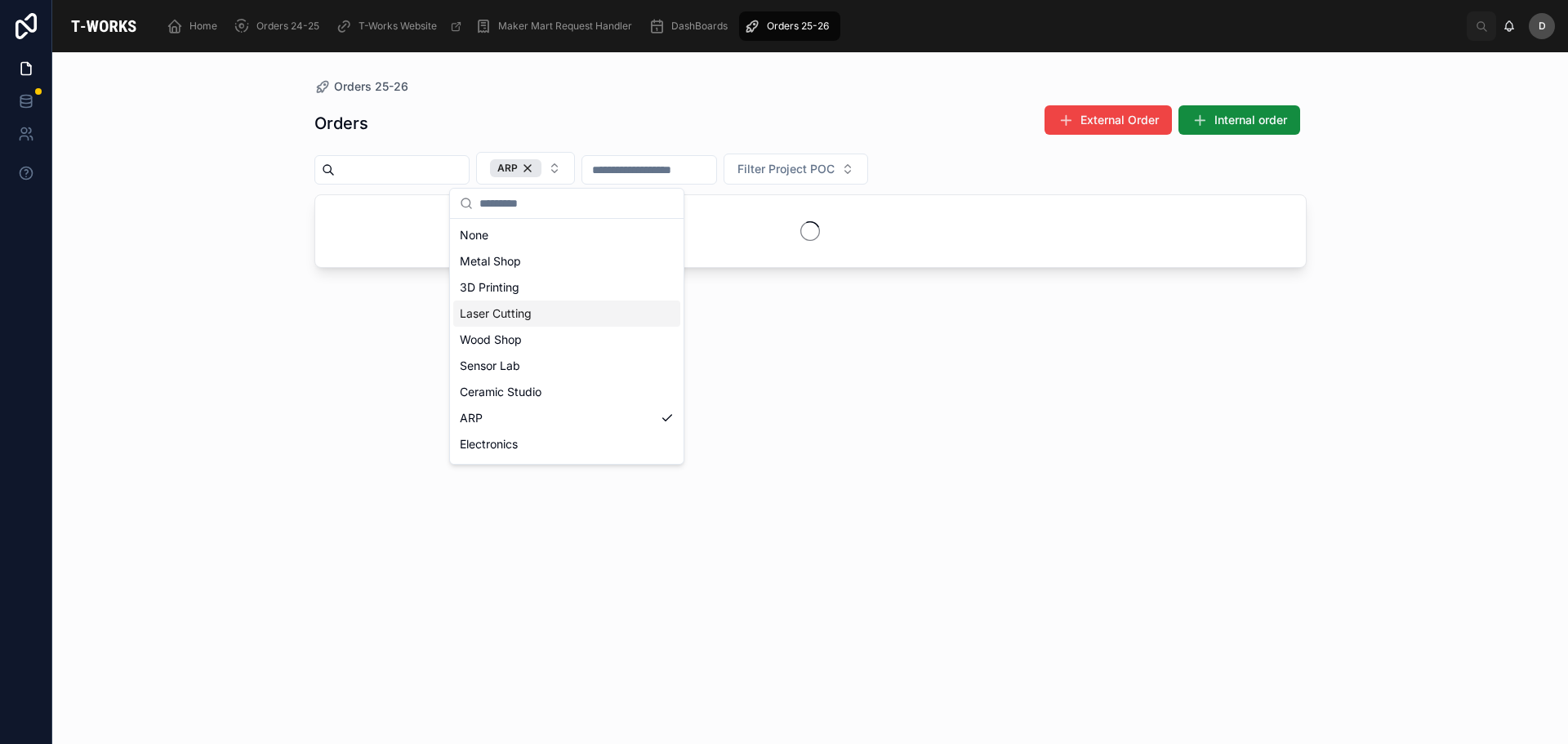
click at [522, 322] on div "Laser Cutting" at bounding box center [567, 313] width 227 height 26
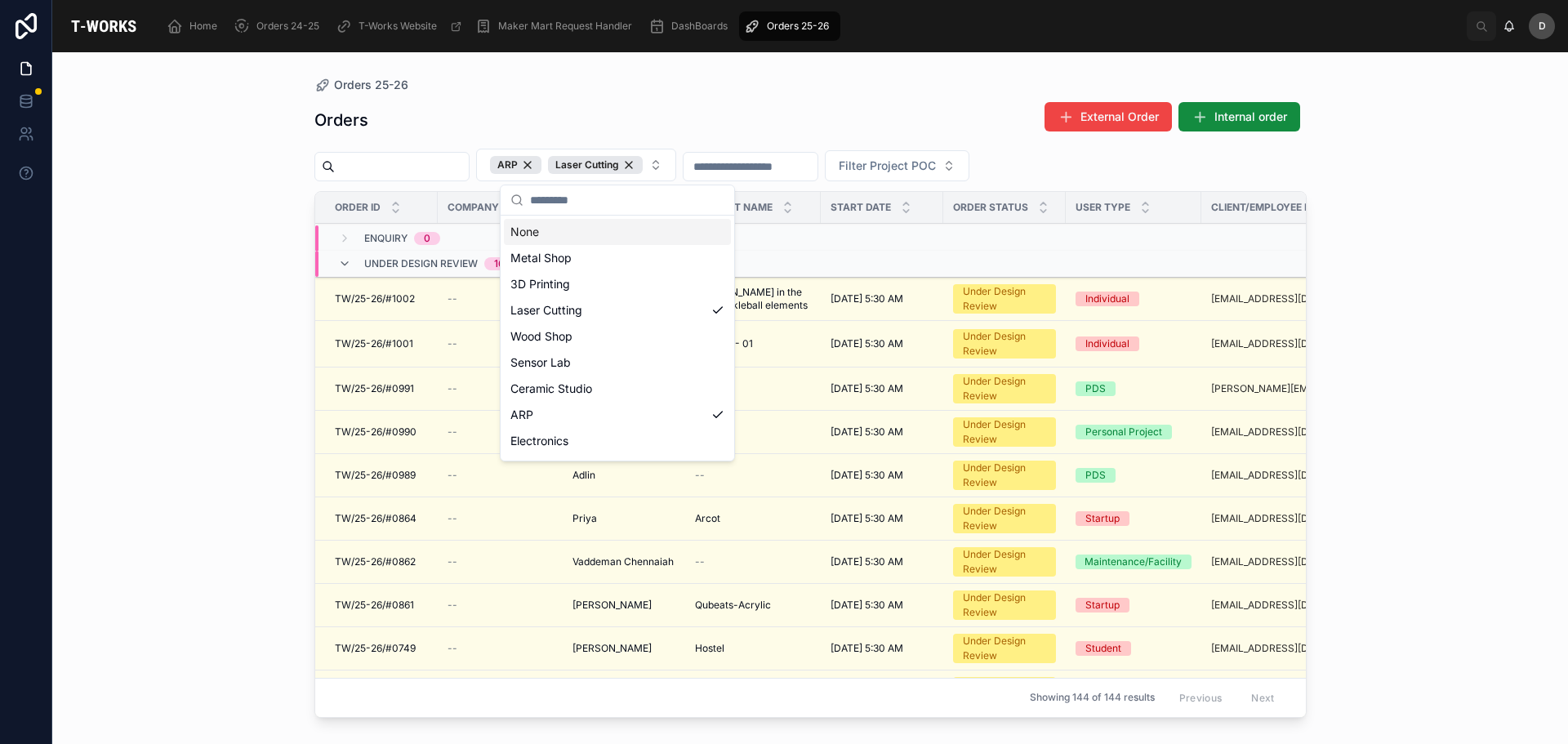
click at [702, 91] on div "Orders External Order Internal order ARP Laser Cutting Filter Project POC Order…" at bounding box center [810, 407] width 992 height 632
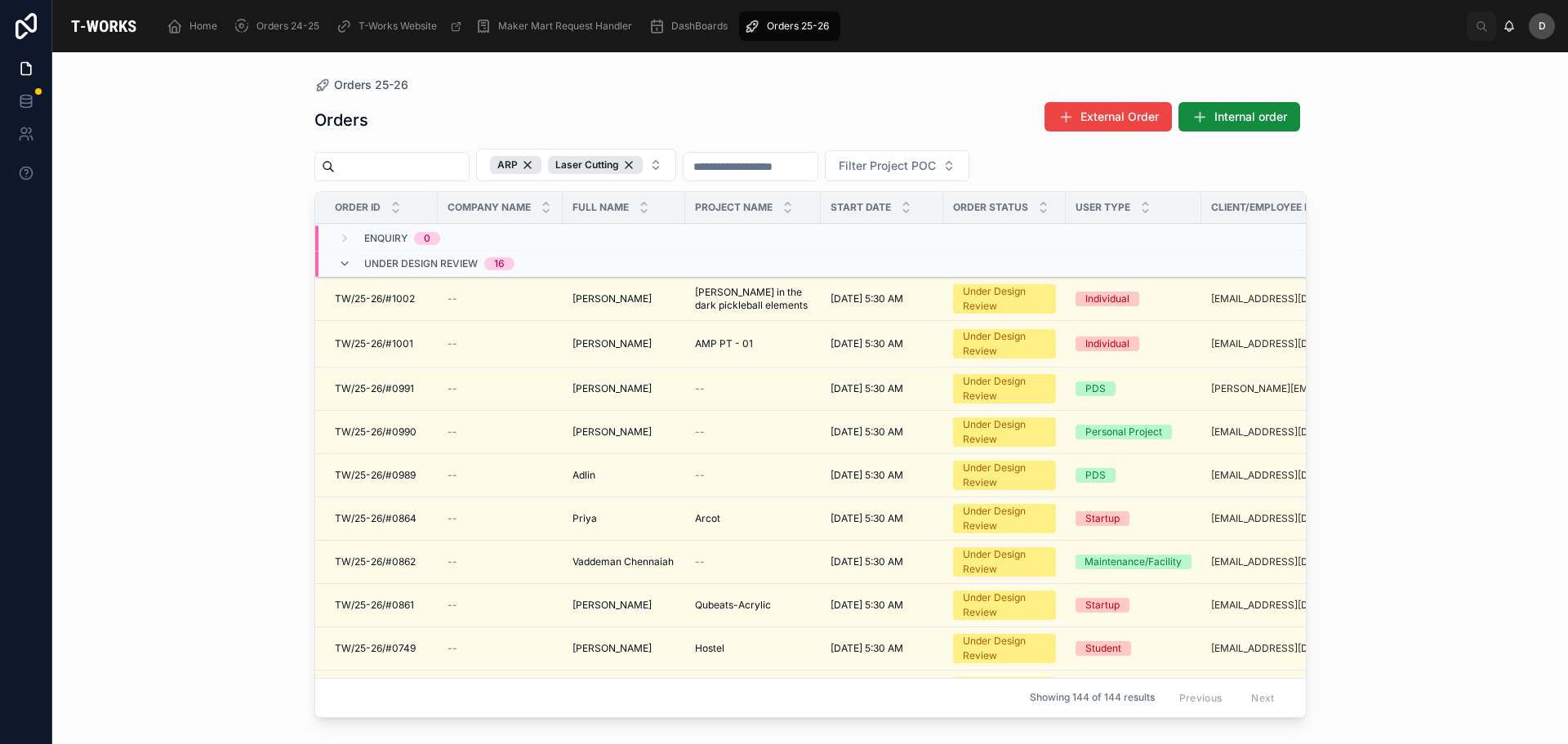
click at [735, 300] on span "[PERSON_NAME] in the dark pickleball elements" at bounding box center [753, 298] width 116 height 26
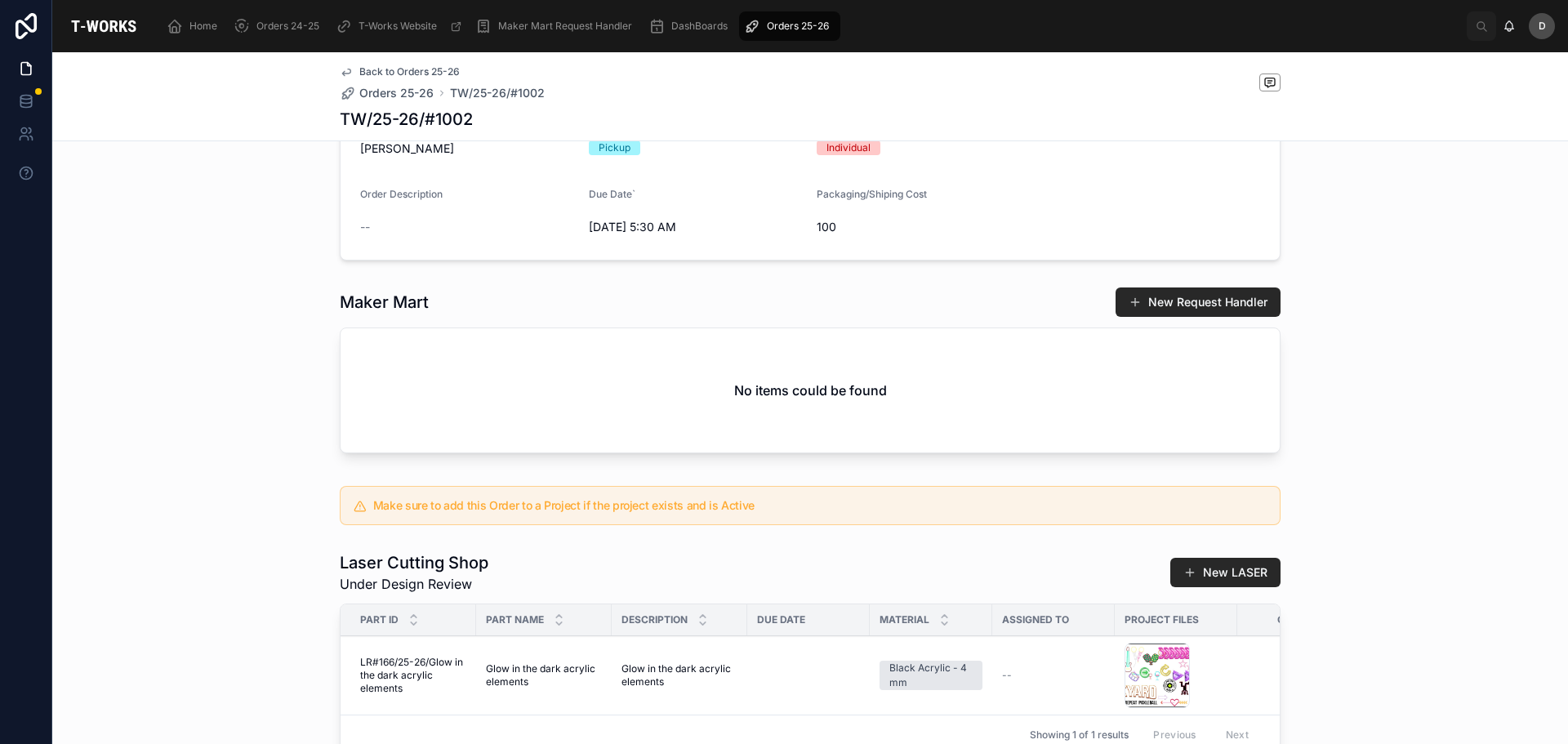
scroll to position [806, 0]
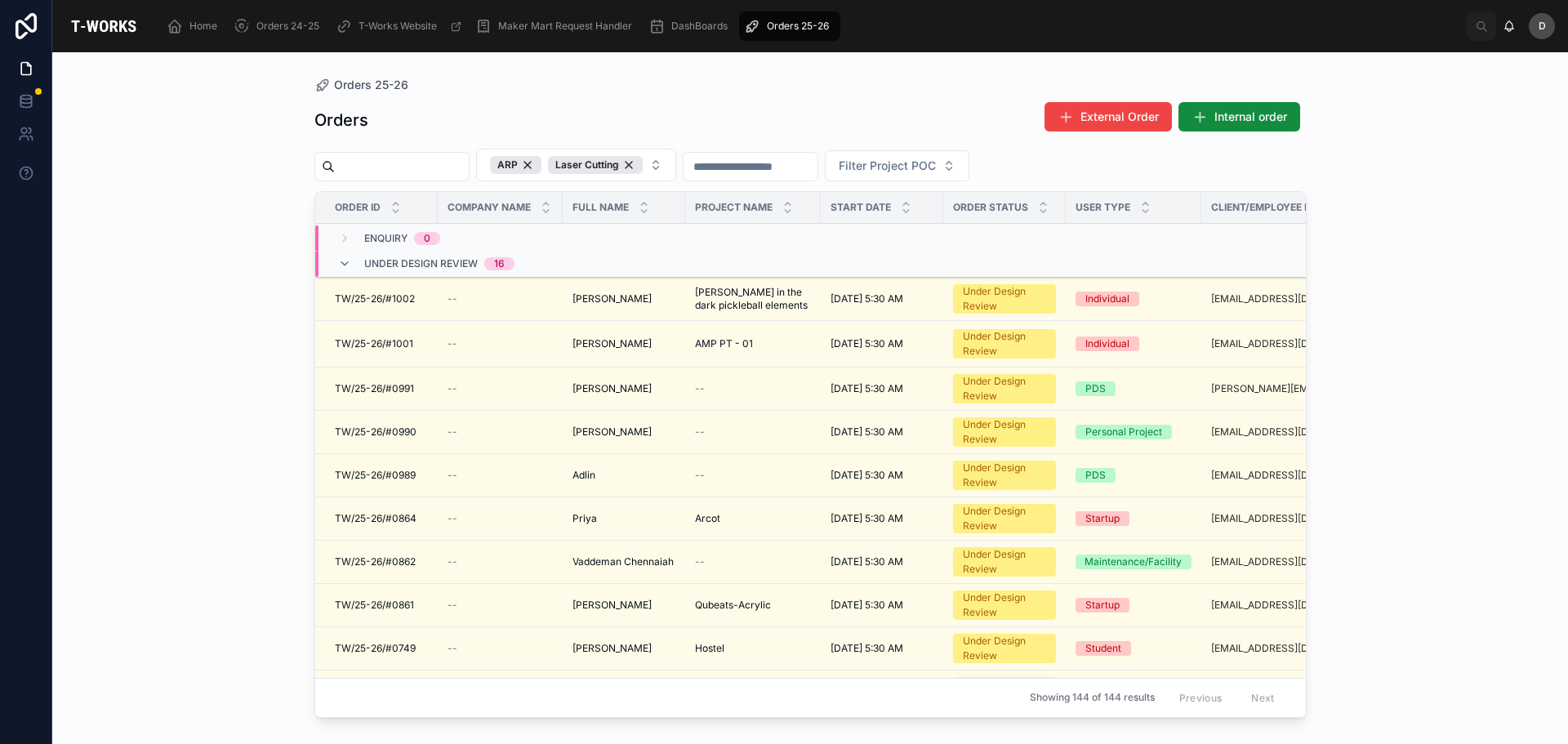
click at [751, 341] on span "AMP PT - 01" at bounding box center [724, 343] width 58 height 13
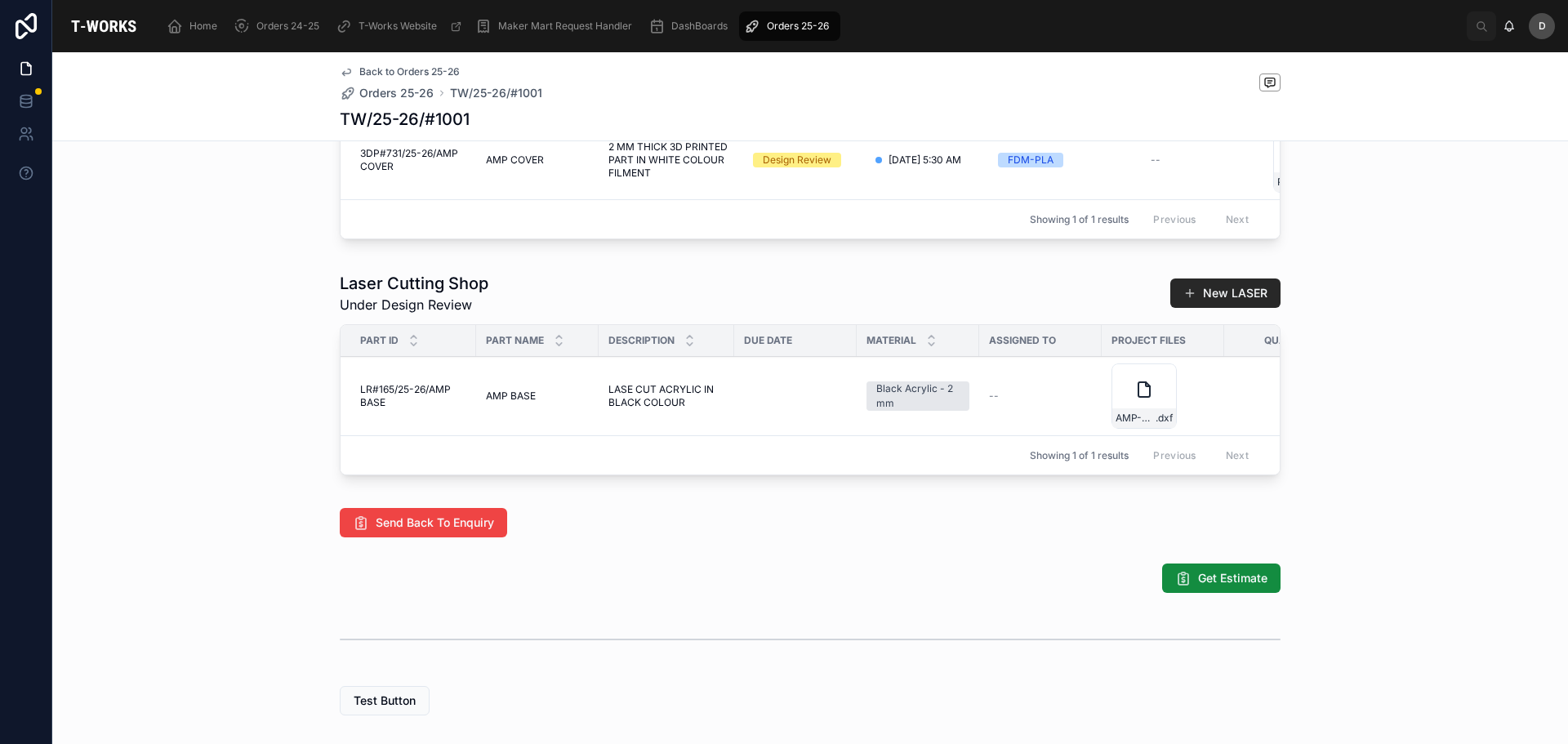
scroll to position [936, 0]
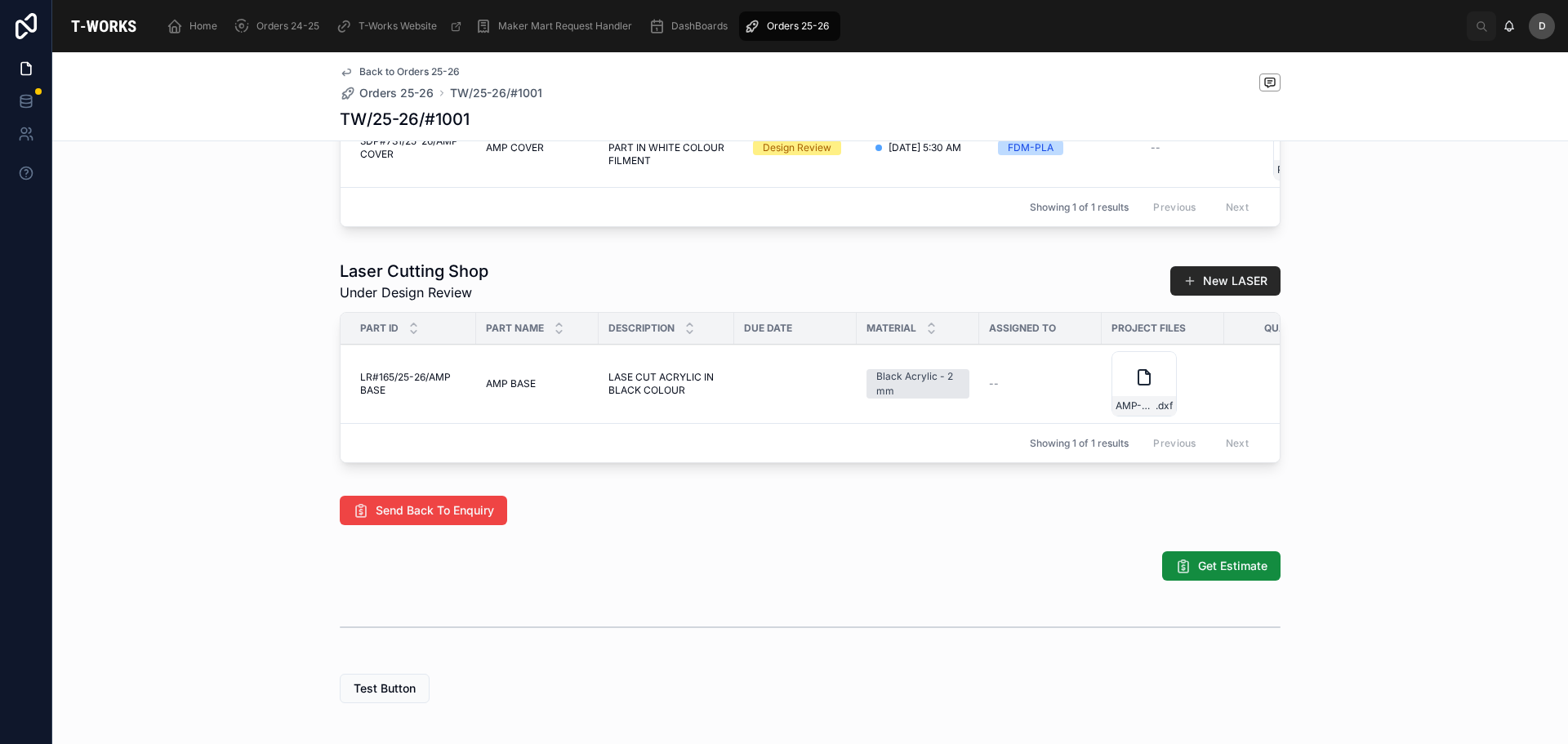
click at [1139, 417] on div "AMP-BASE---PT-01 .dxf" at bounding box center [1143, 384] width 65 height 65
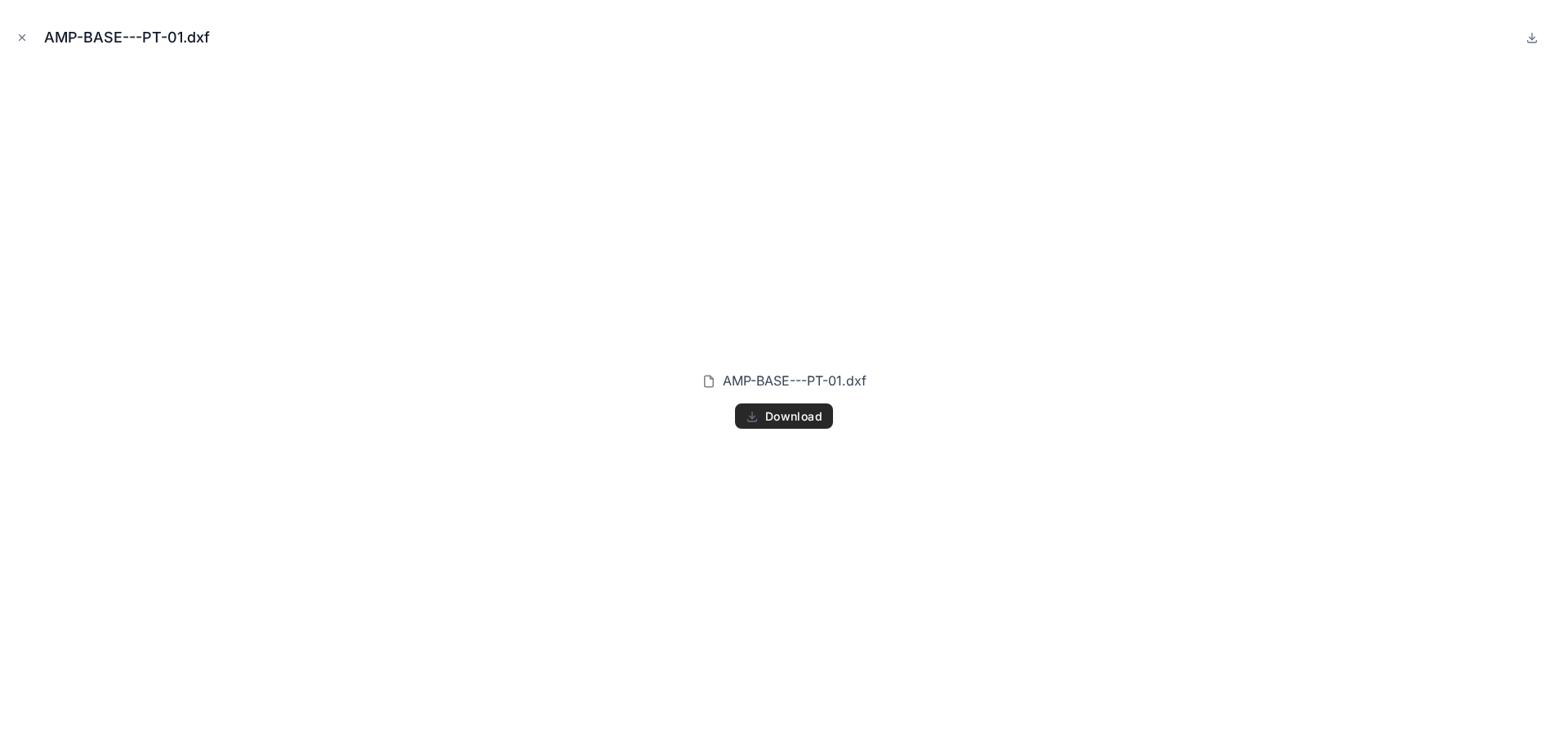
click at [792, 417] on span "Download" at bounding box center [793, 416] width 57 height 14
click at [18, 41] on icon "Close modal" at bounding box center [21, 37] width 12 height 12
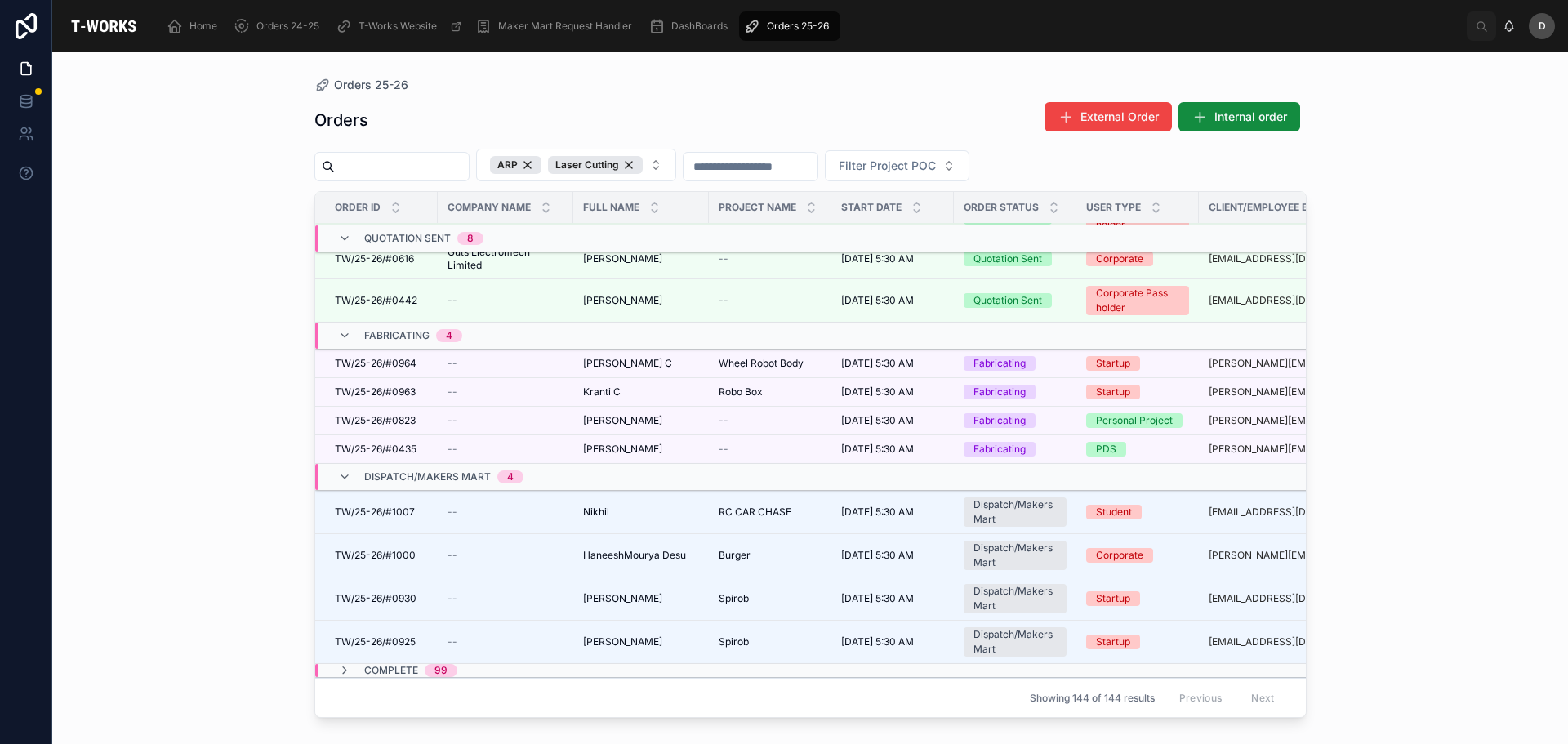
scroll to position [1391, 0]
click at [650, 591] on span "[PERSON_NAME]" at bounding box center [622, 598] width 79 height 13
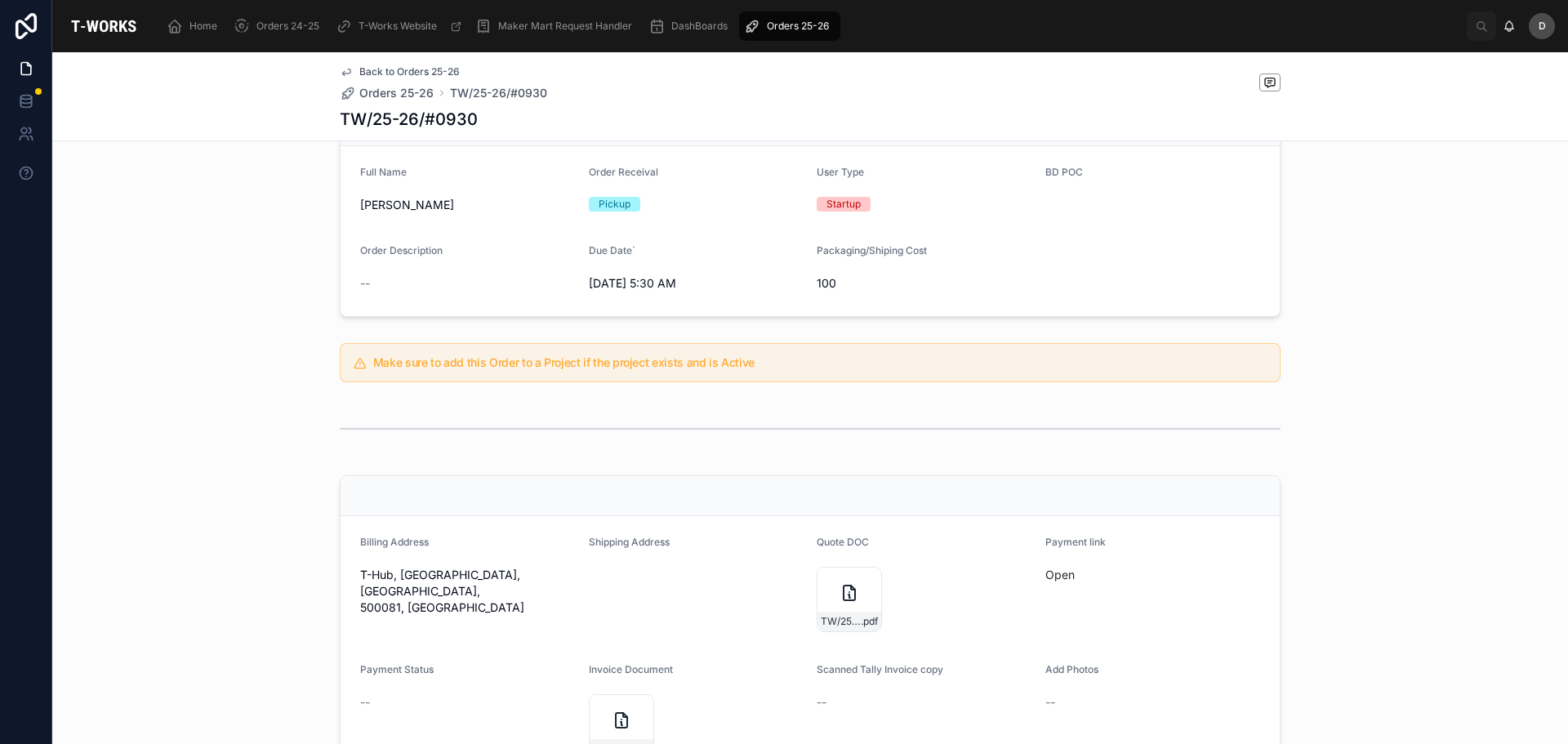
scroll to position [706, 0]
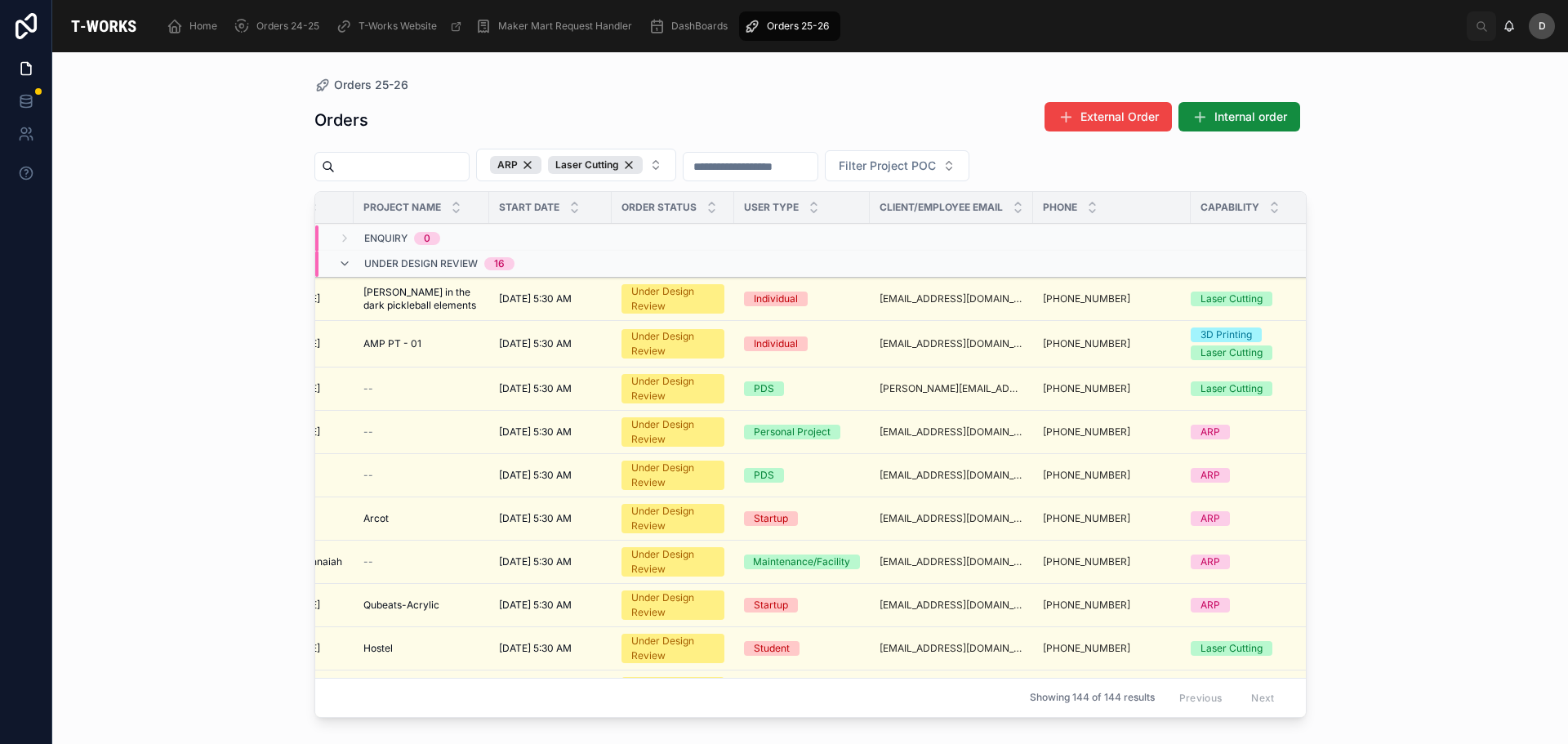
scroll to position [0, 365]
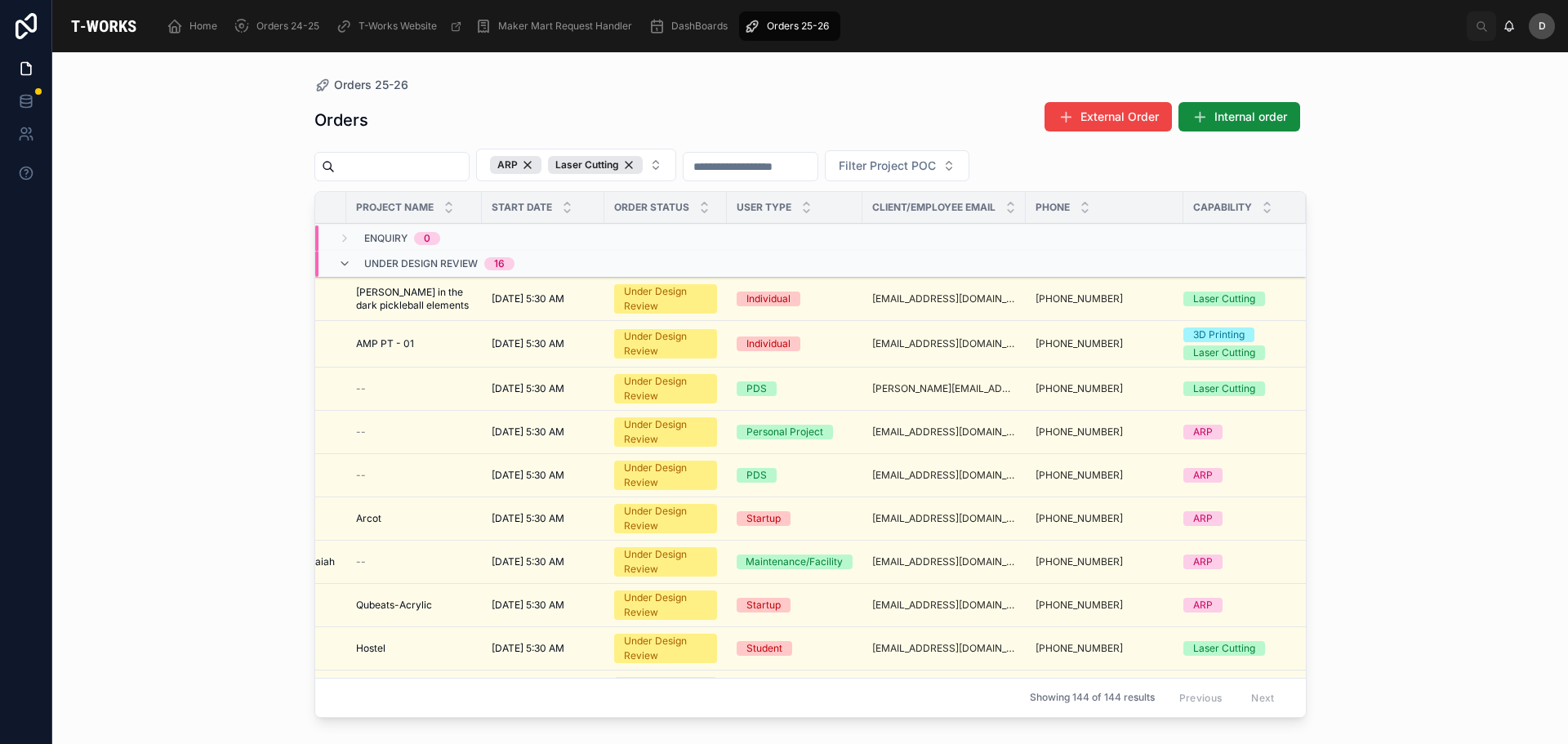
drag, startPoint x: 1048, startPoint y: 293, endPoint x: 1404, endPoint y: 255, distance: 358.0
click at [1404, 255] on div "Orders 25-26 Orders External Order Internal order ARP Laser Cutting Filter Proj…" at bounding box center [810, 398] width 1515 height 691
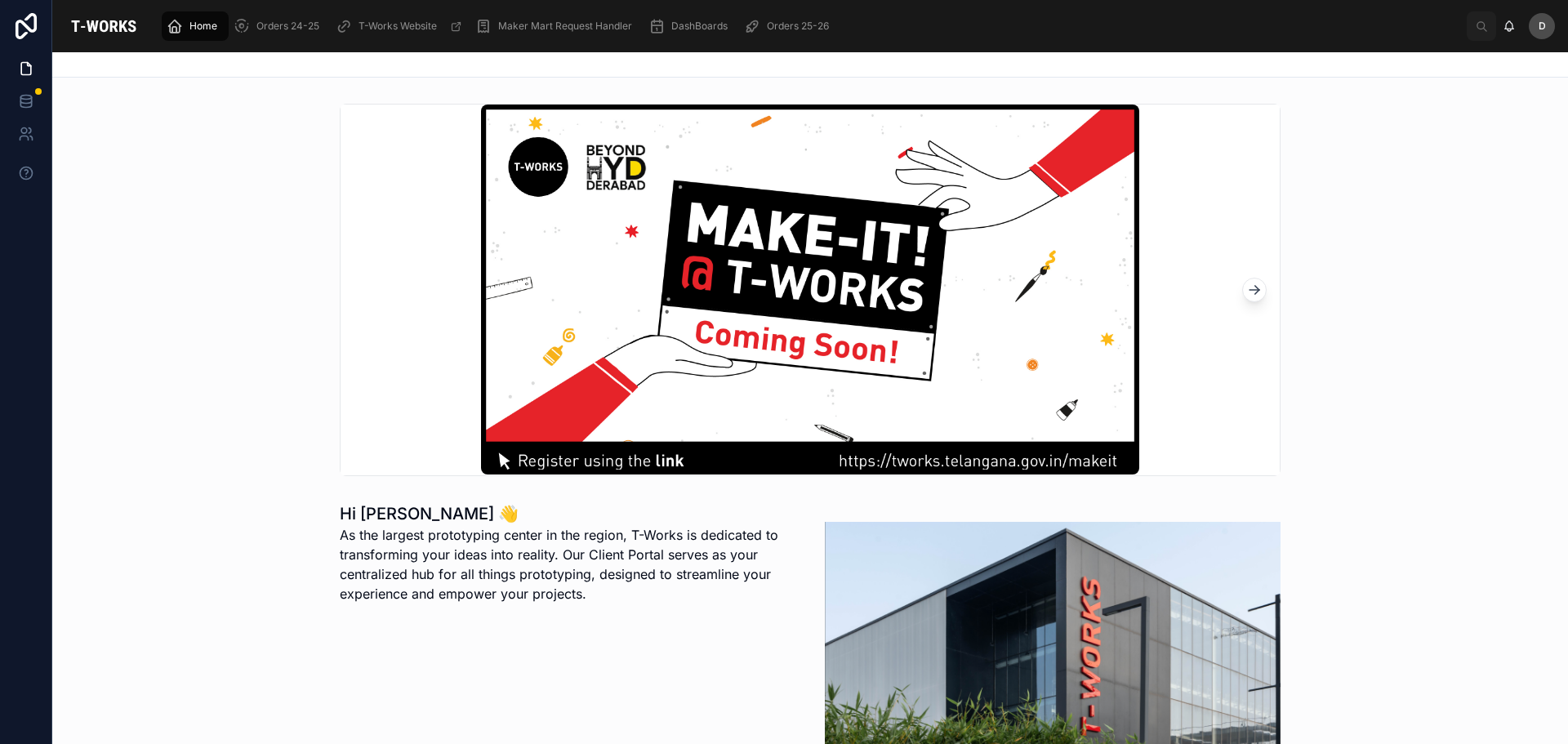
scroll to position [409, 0]
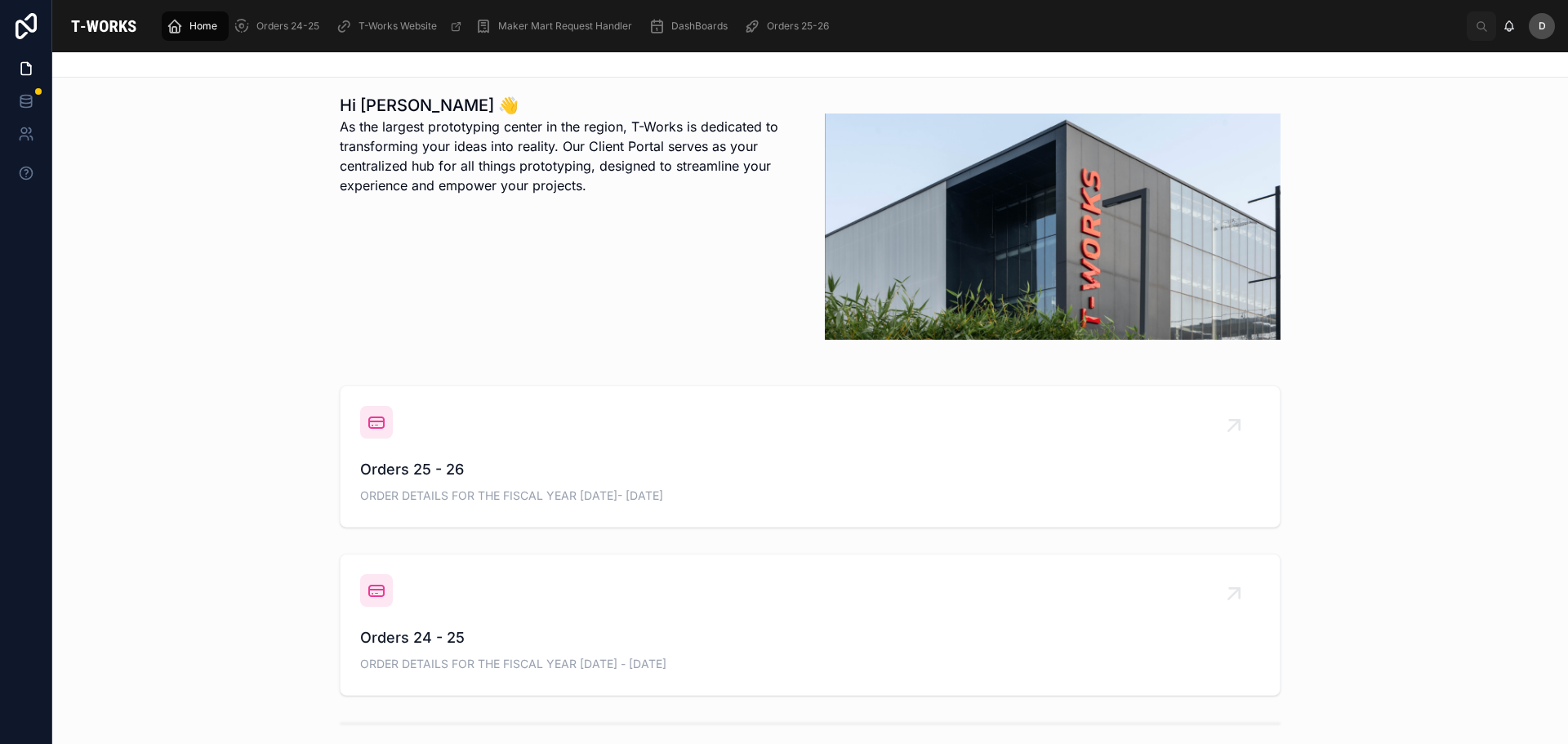
click at [615, 447] on div "Orders 25 - 26 ORDER DETAILS FOR THE FISCAL YEAR 2025- 2026" at bounding box center [810, 456] width 900 height 101
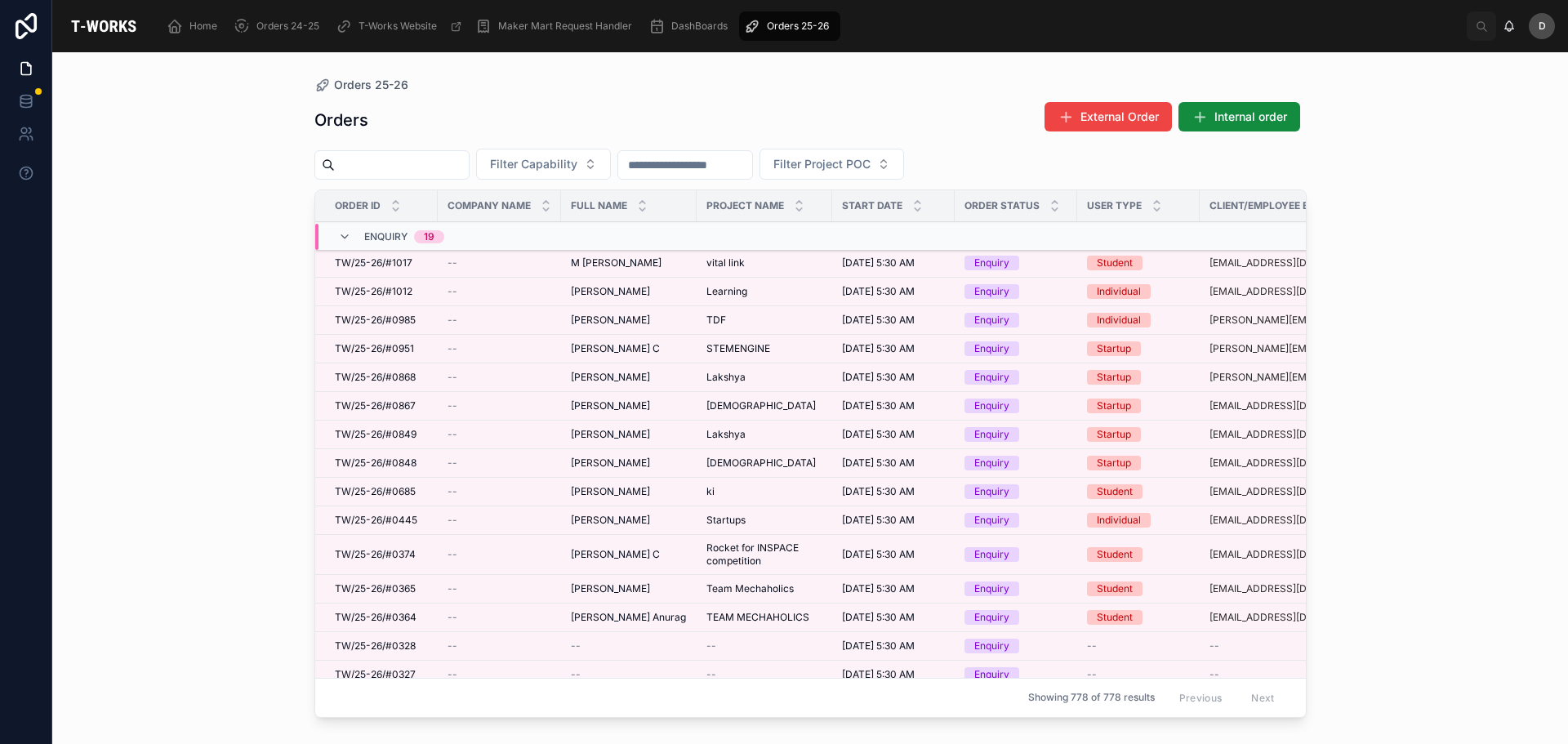
click at [611, 161] on button "Filter Capability" at bounding box center [543, 164] width 135 height 31
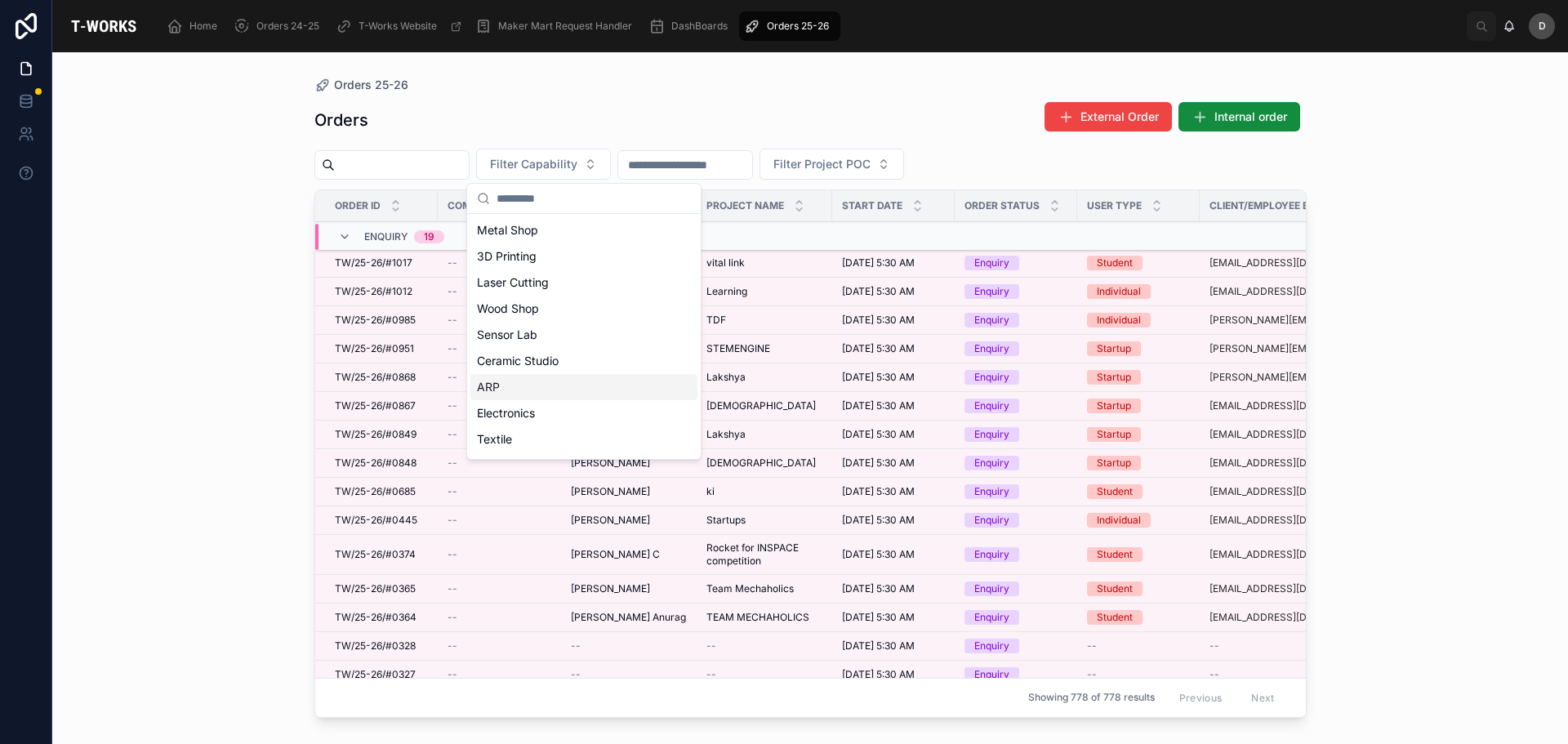
click at [553, 384] on div "ARP" at bounding box center [584, 386] width 227 height 26
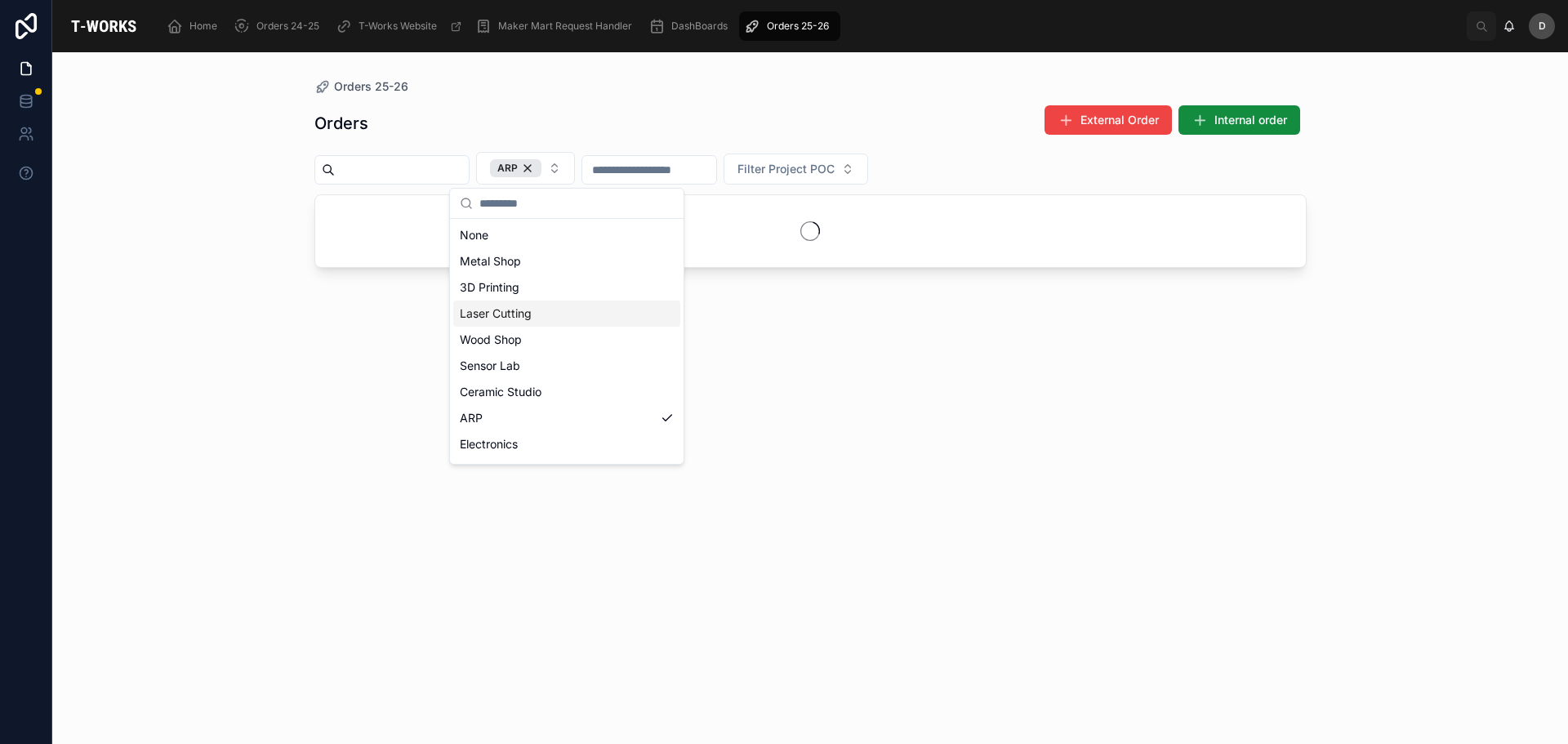
click at [547, 310] on div "Laser Cutting" at bounding box center [567, 313] width 227 height 26
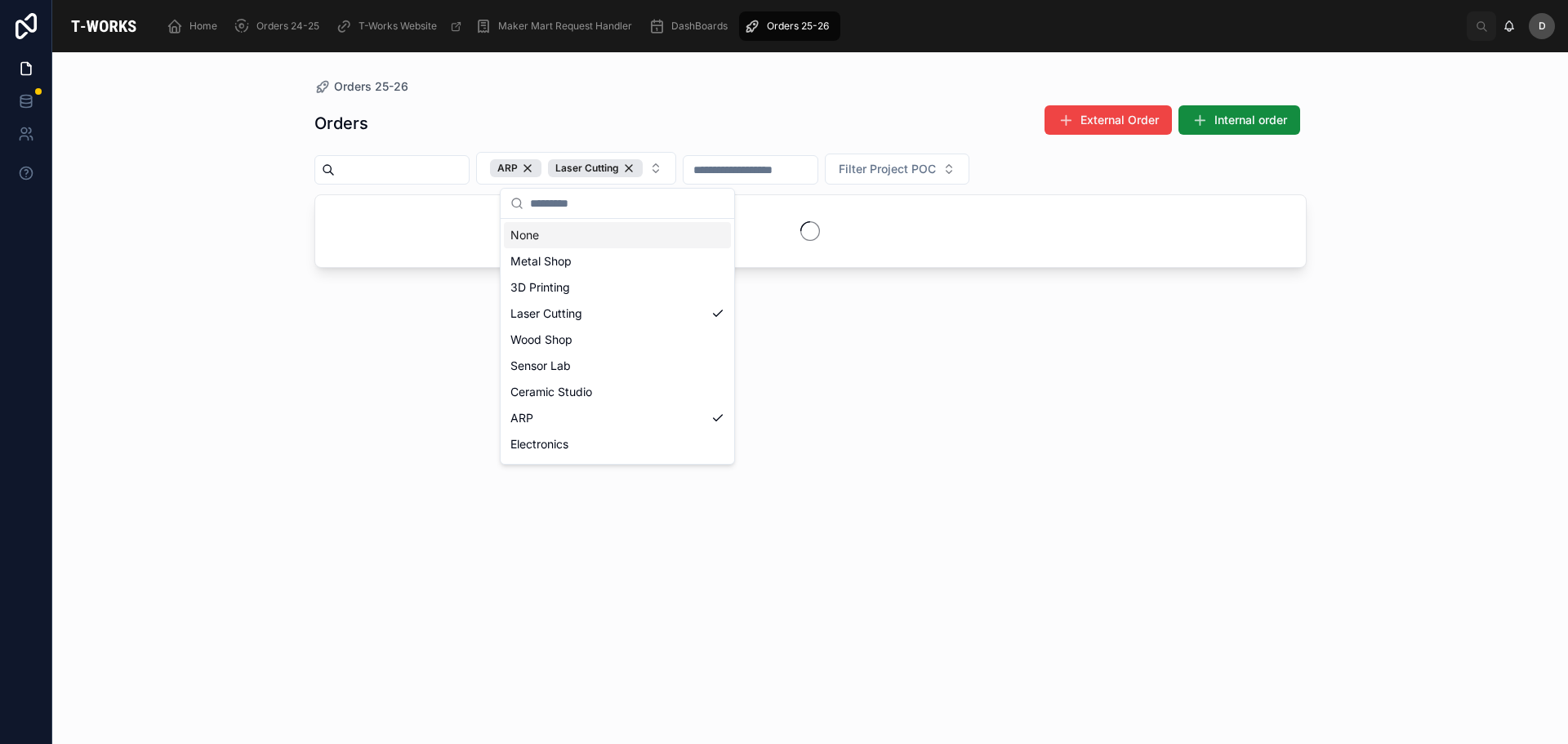
click at [823, 112] on div "Orders External Order Internal order" at bounding box center [810, 123] width 992 height 37
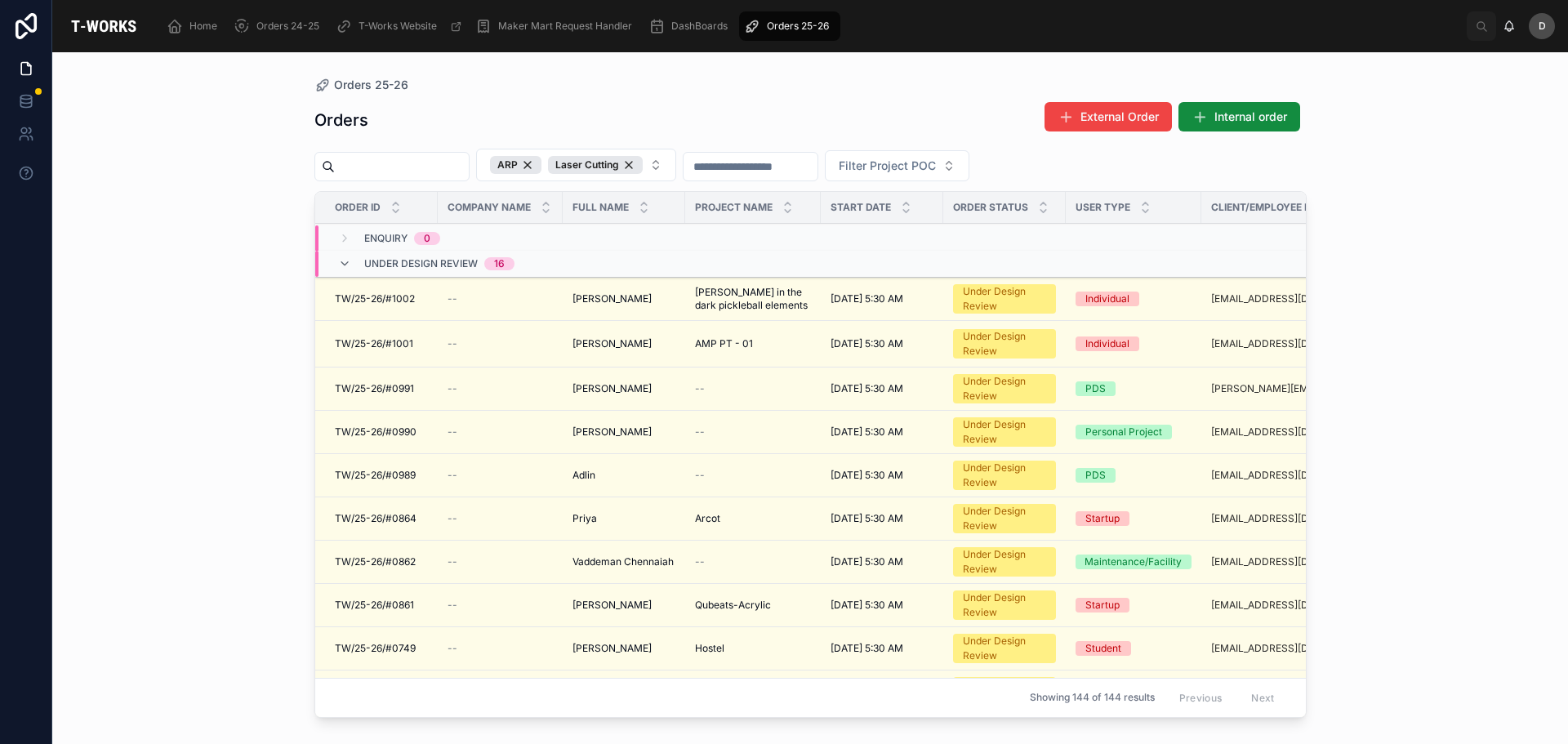
click at [746, 343] on span "AMP PT - 01" at bounding box center [724, 343] width 58 height 13
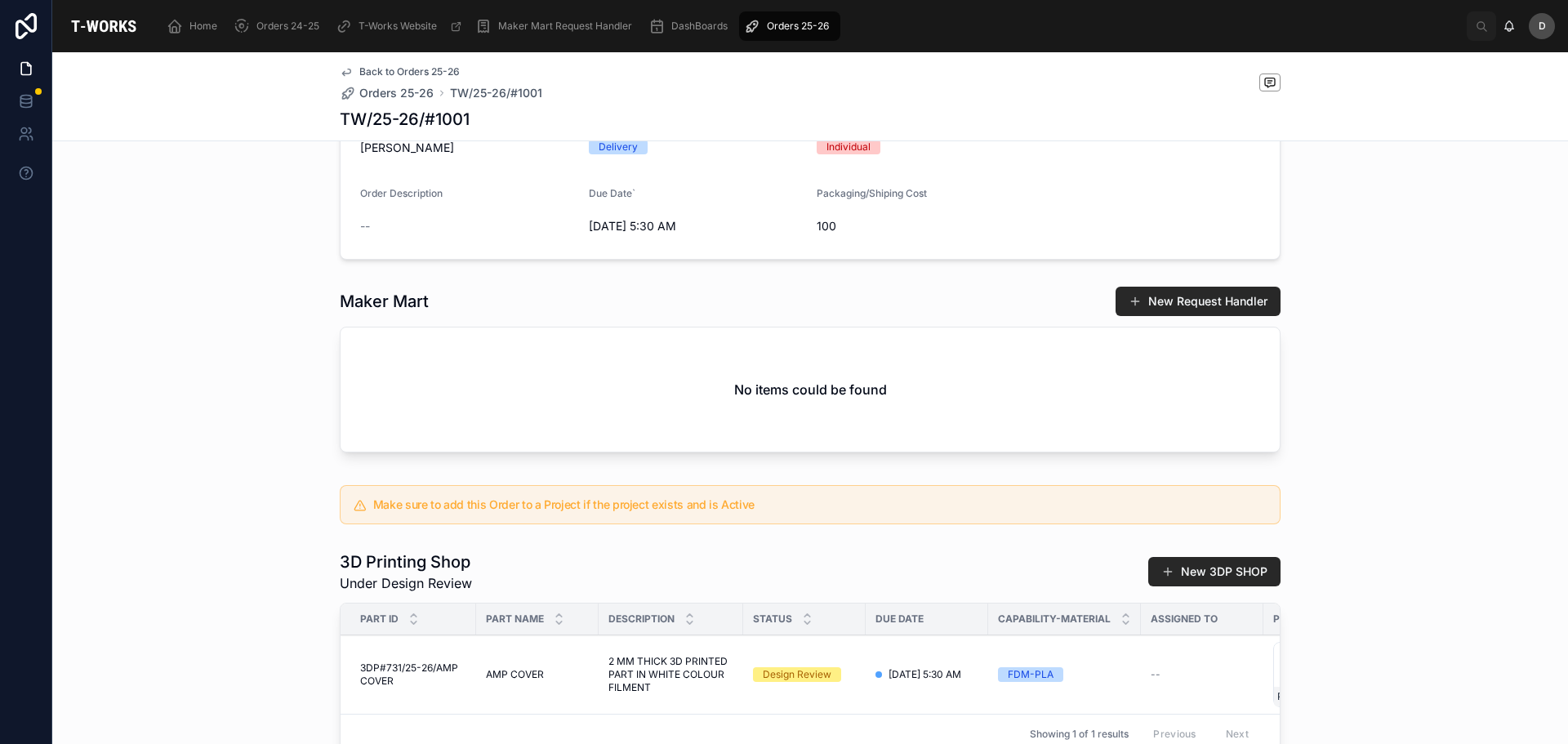
scroll to position [409, 0]
click at [809, 26] on span "Orders 25-26" at bounding box center [798, 26] width 62 height 13
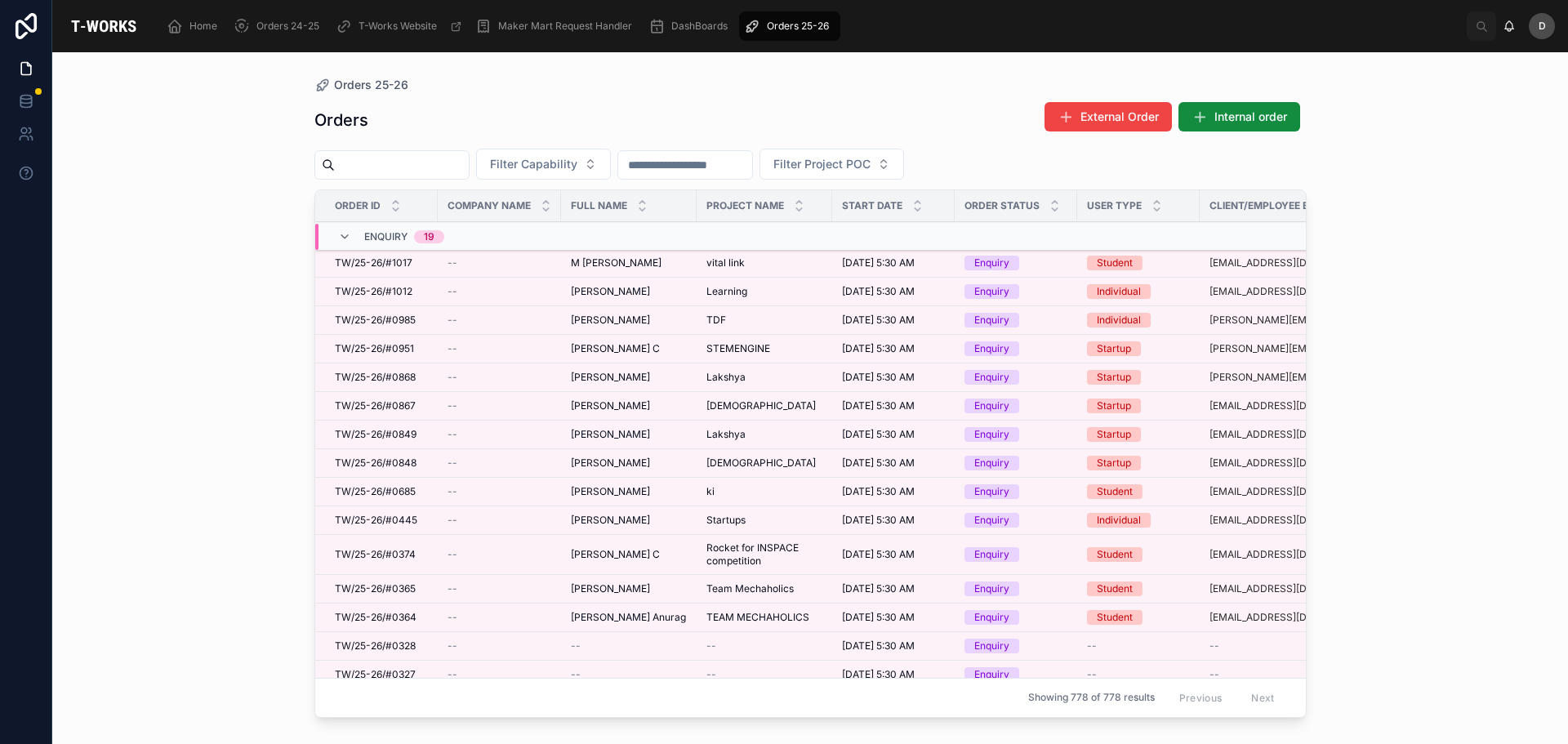
click at [577, 169] on span "Filter Capability" at bounding box center [534, 164] width 87 height 16
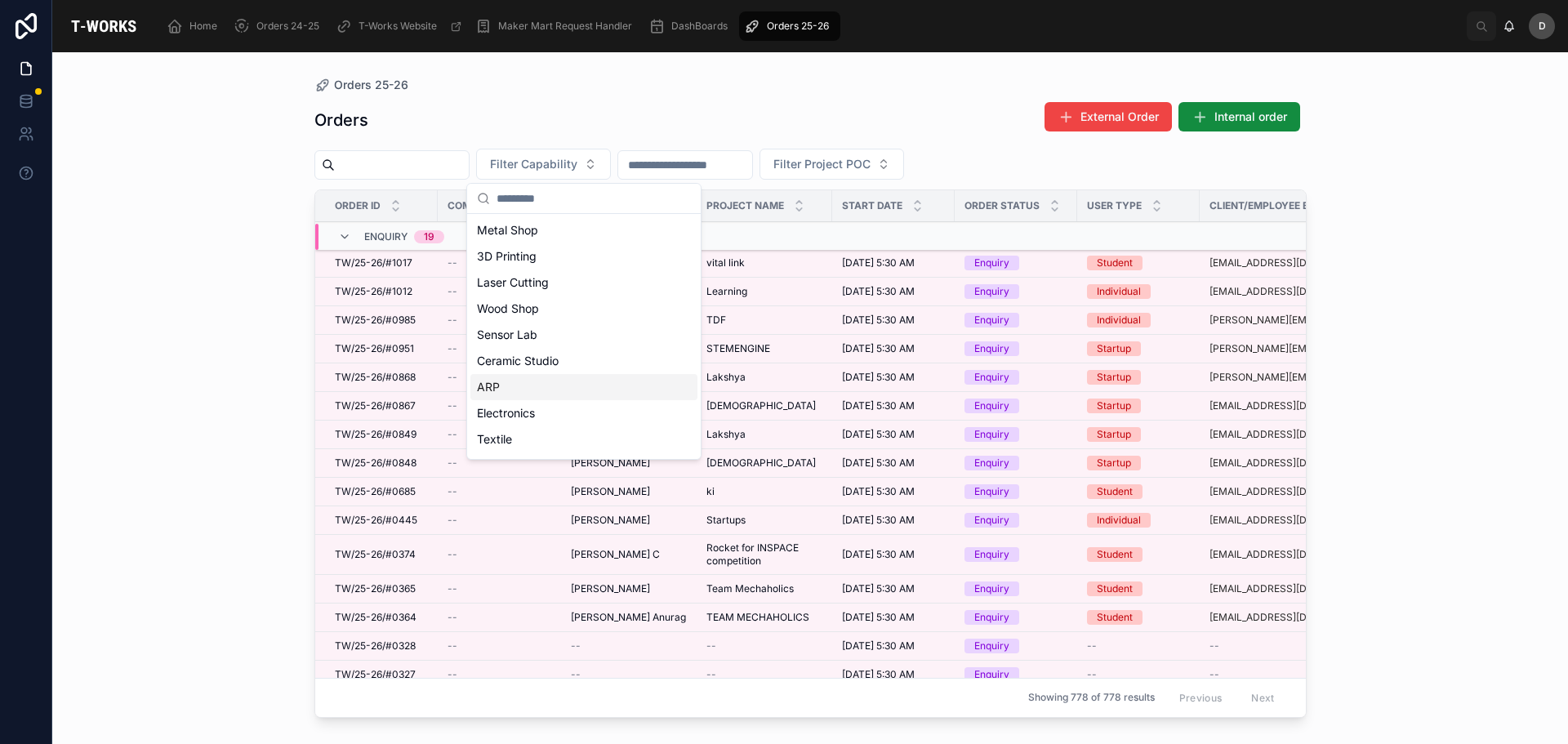
click at [544, 396] on div "ARP" at bounding box center [584, 386] width 227 height 26
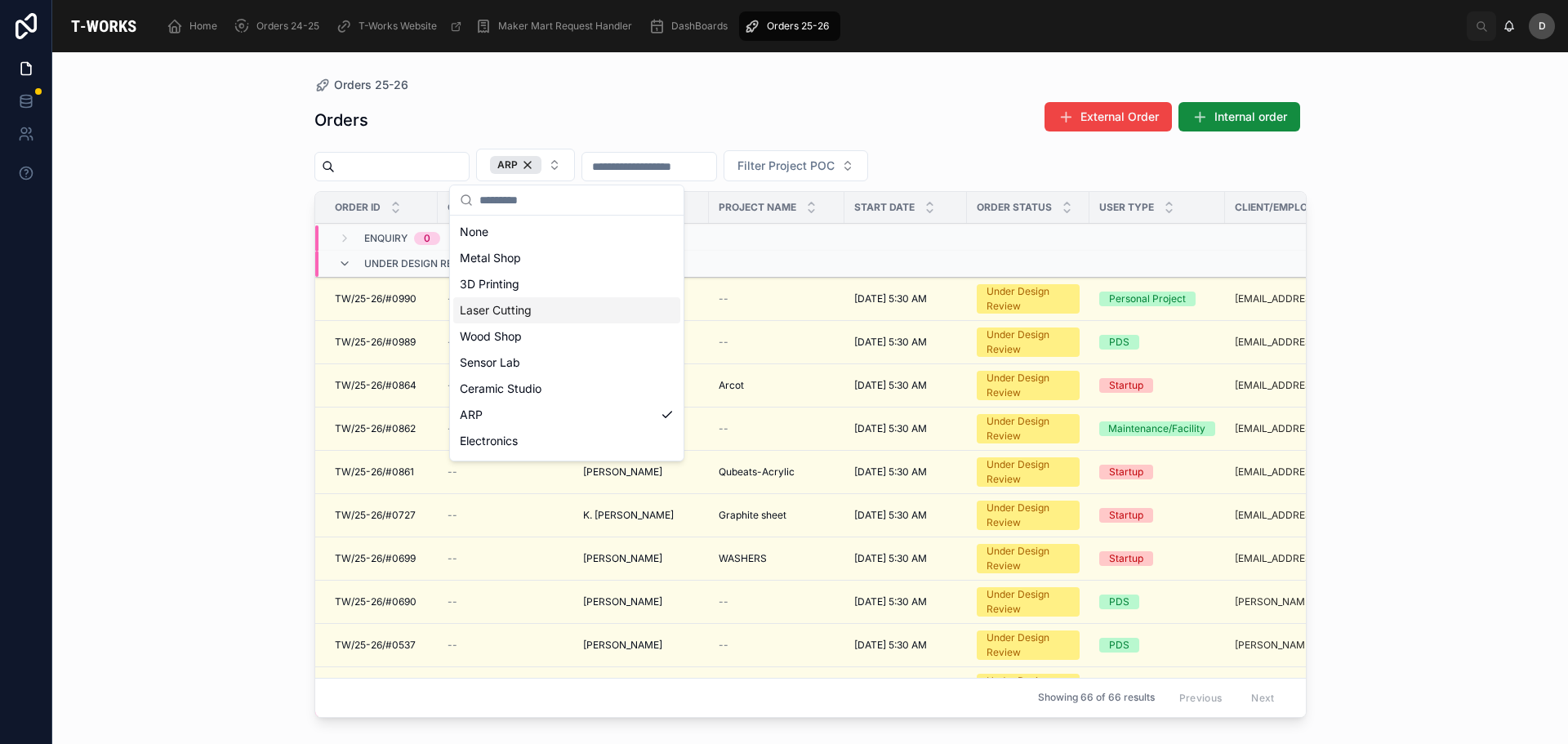
click at [536, 315] on div "Laser Cutting" at bounding box center [567, 310] width 227 height 26
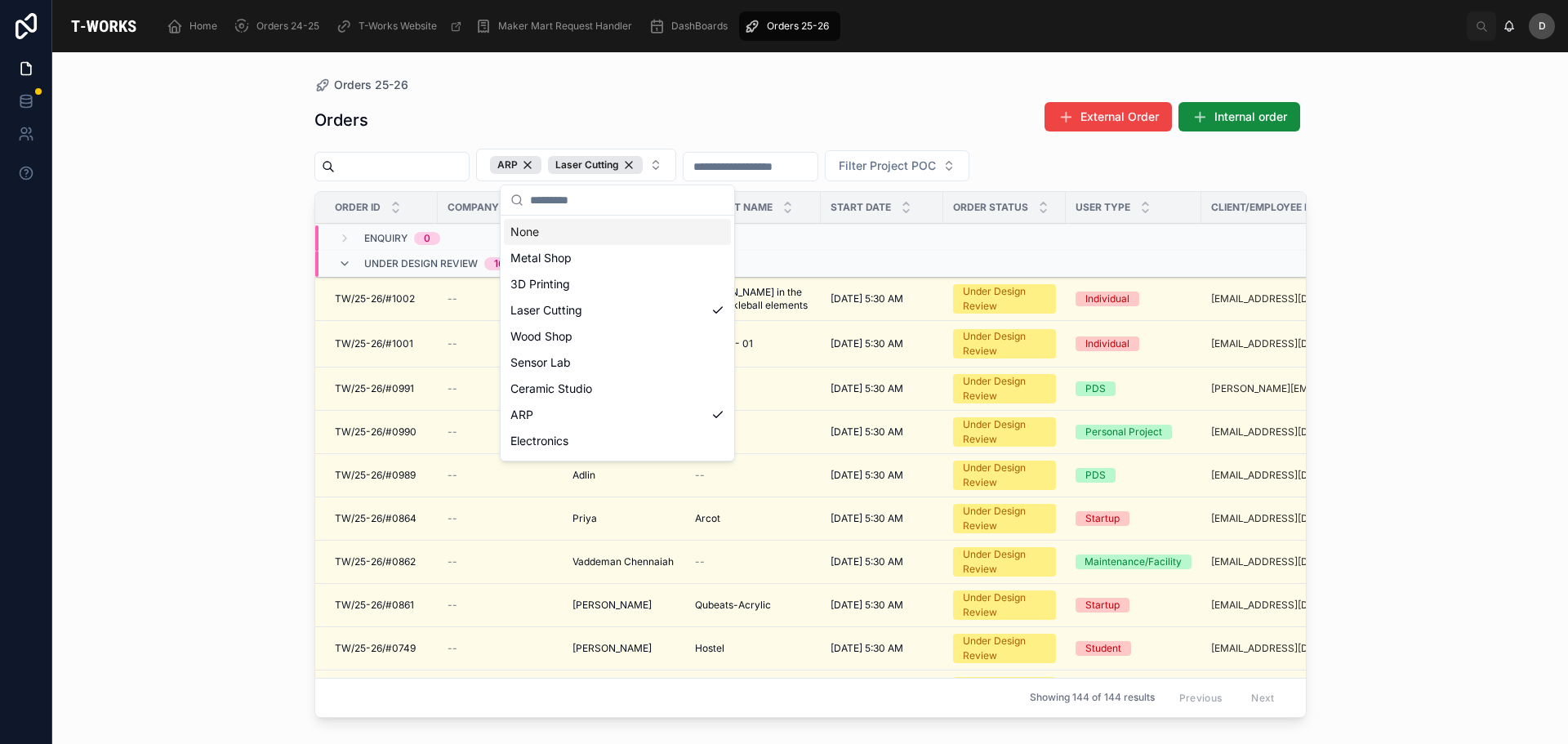
click at [678, 82] on div "Orders 25-26" at bounding box center [810, 85] width 992 height 13
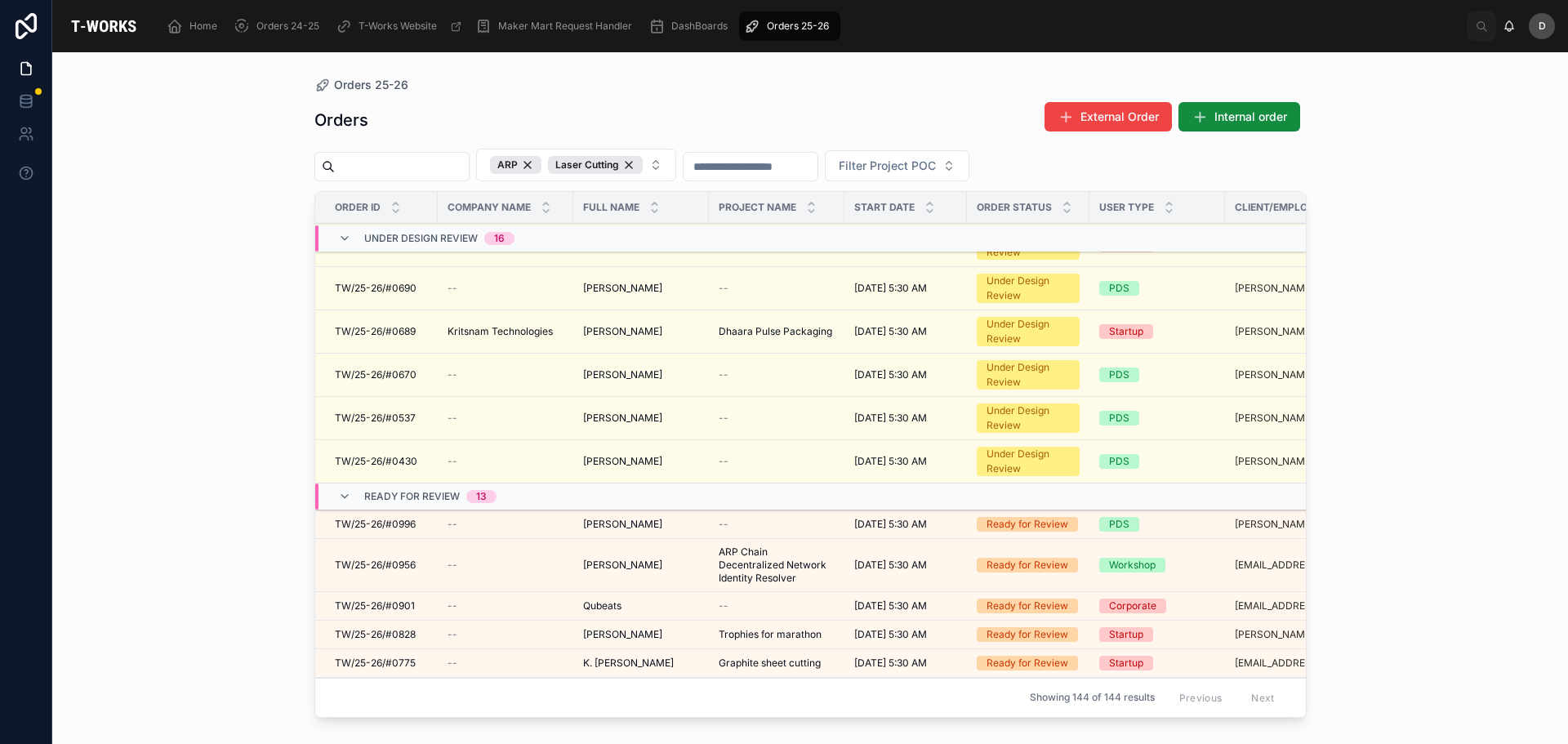
scroll to position [591, 0]
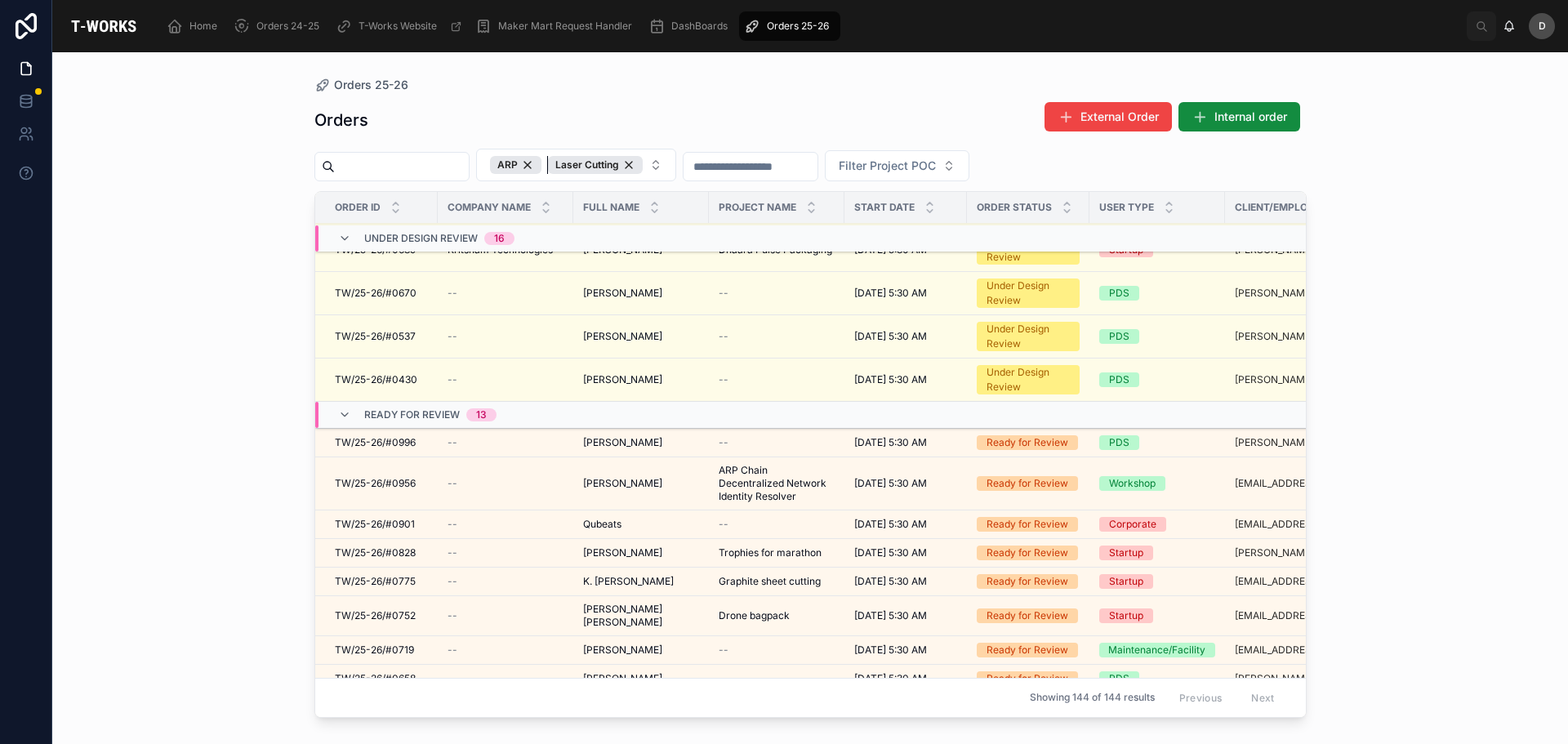
click at [643, 166] on div "Laser Cutting" at bounding box center [595, 165] width 95 height 18
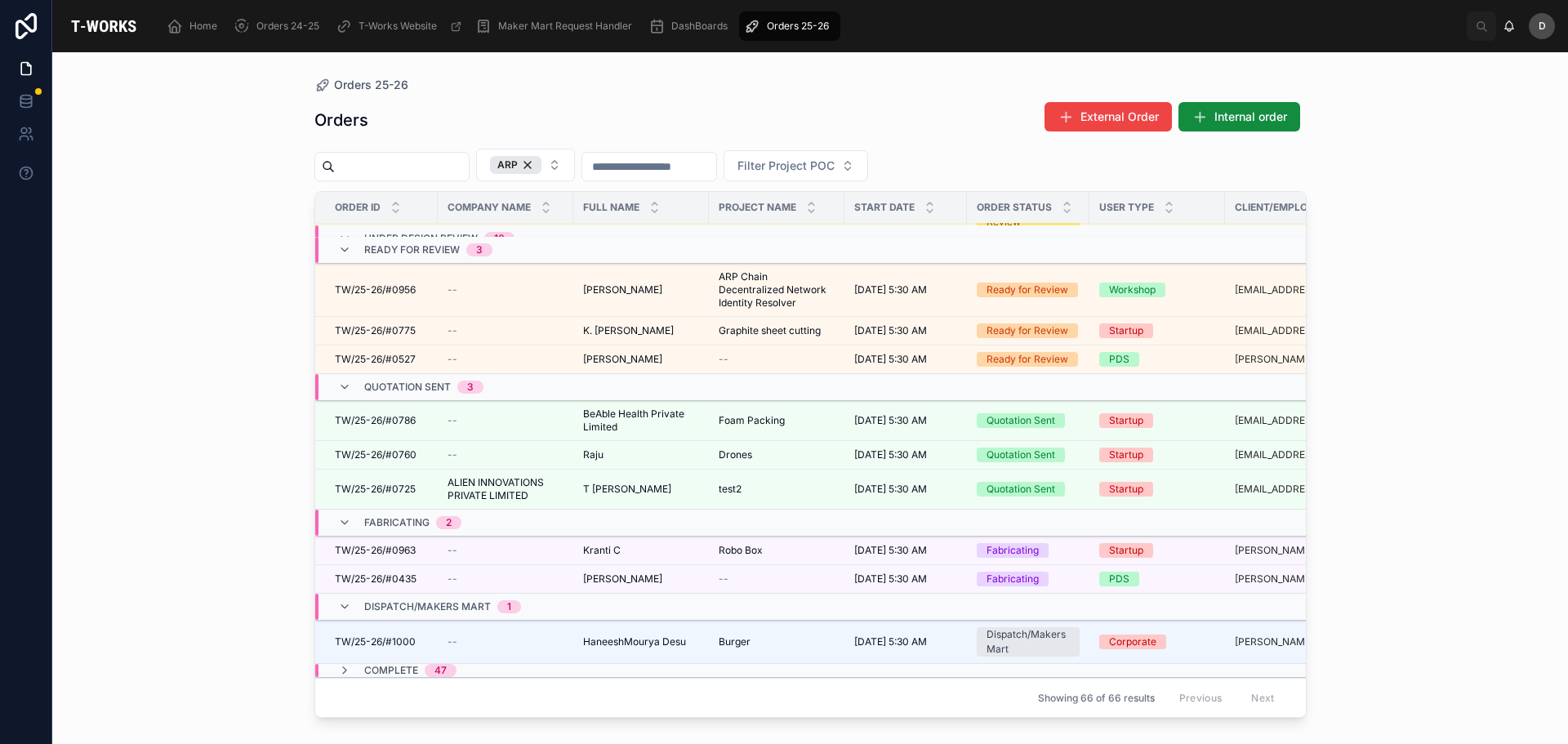
scroll to position [505, 0]
click at [542, 161] on div "ARP" at bounding box center [516, 165] width 52 height 18
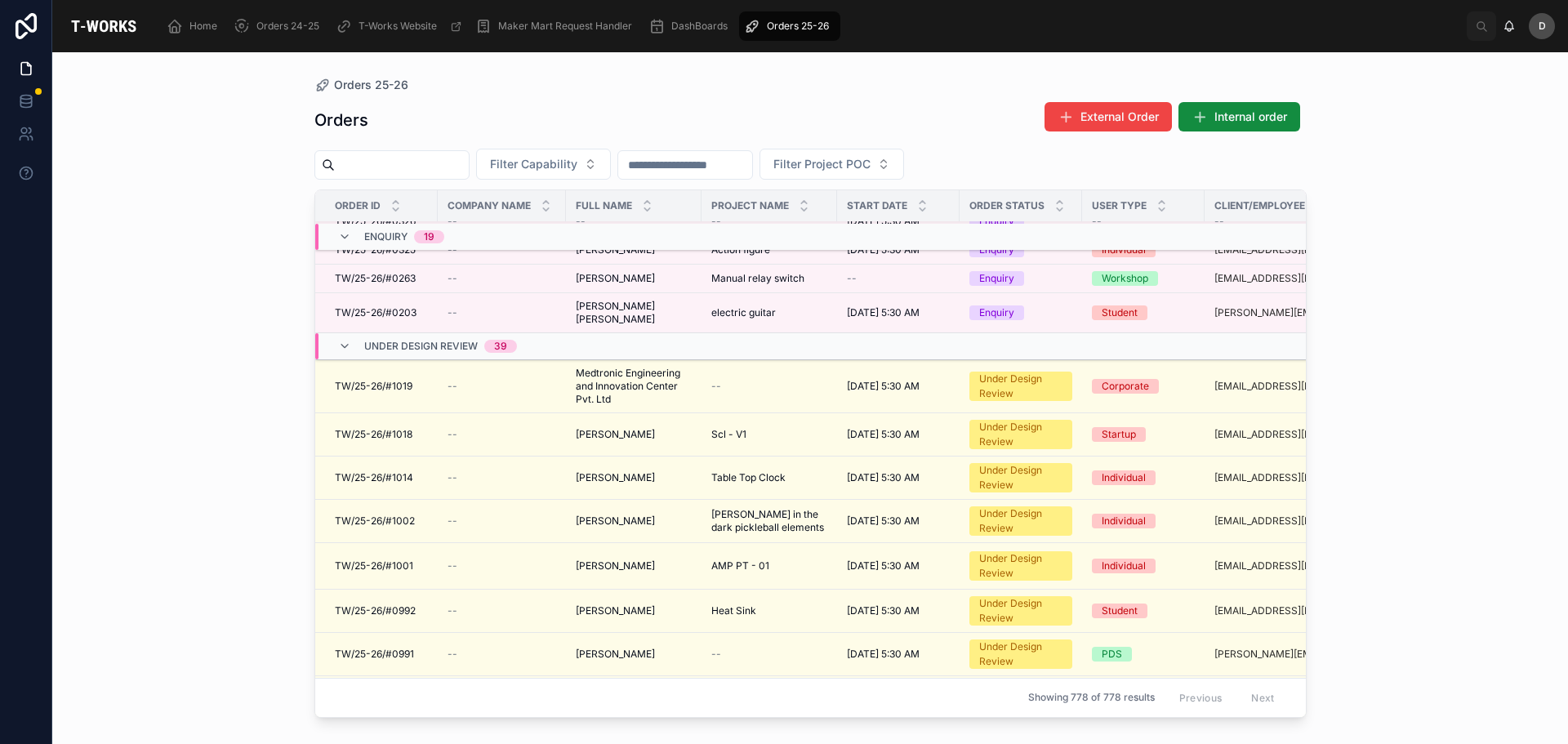
scroll to position [354, 0]
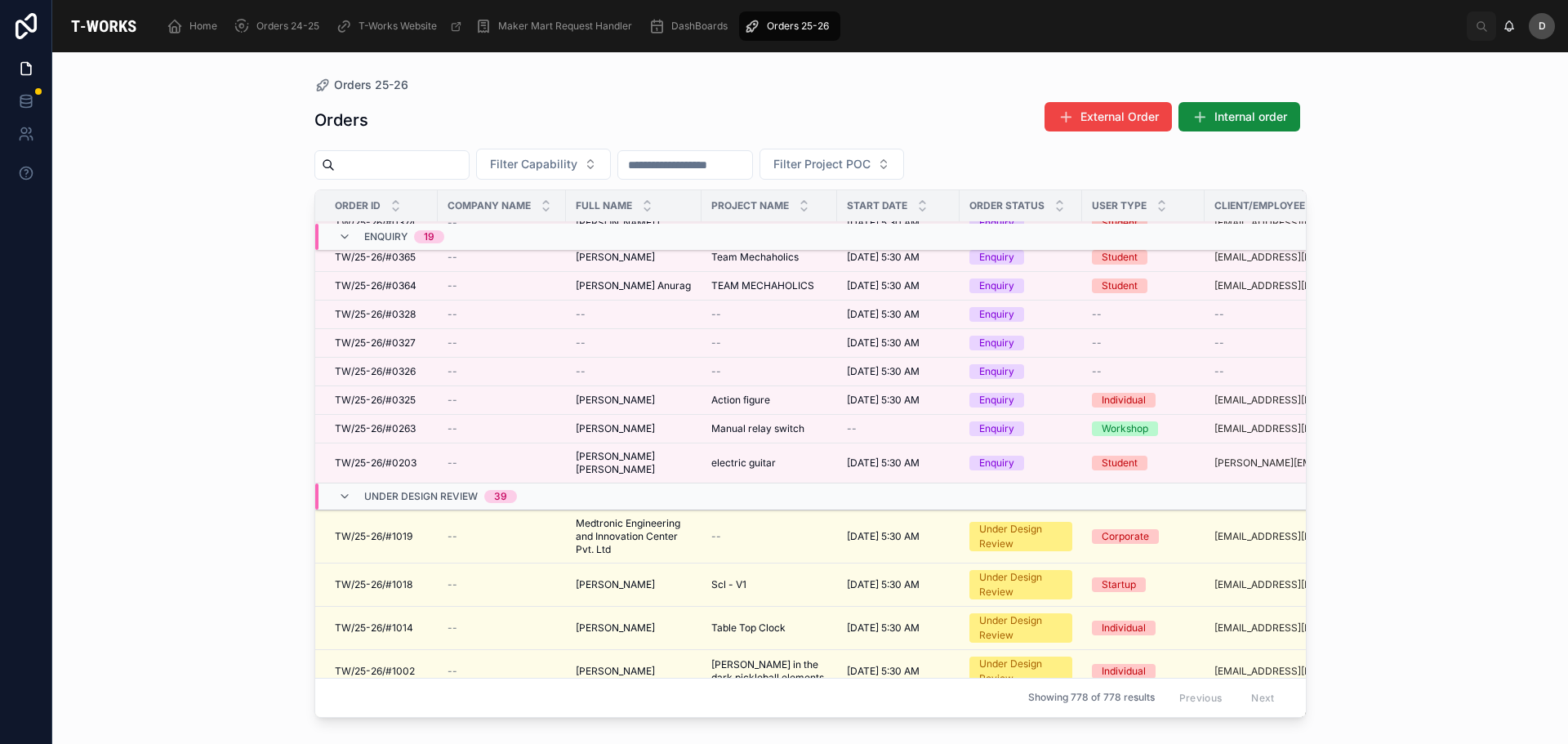
click at [611, 157] on button "Filter Capability" at bounding box center [543, 164] width 135 height 31
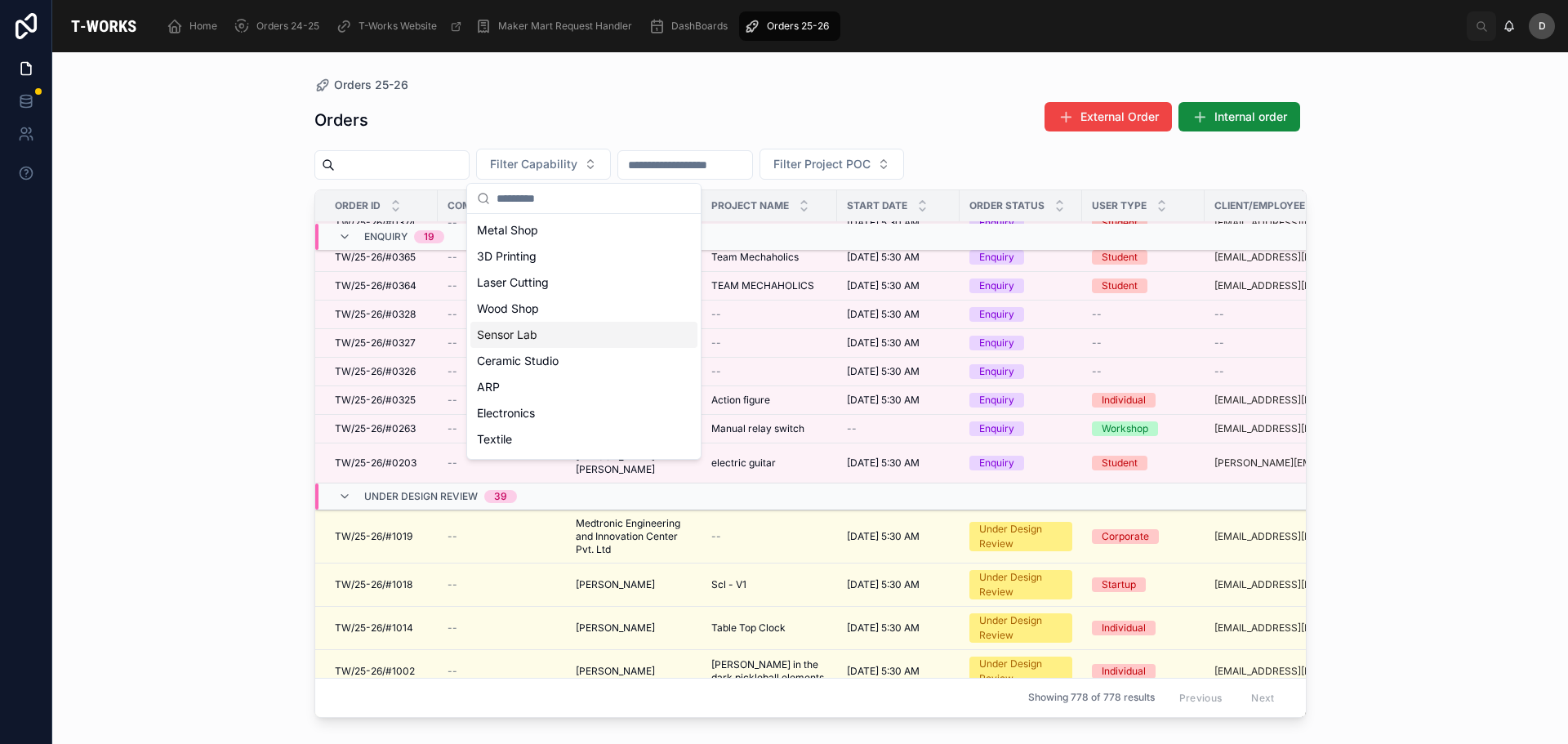
click at [581, 324] on div "Sensor Lab" at bounding box center [584, 335] width 227 height 26
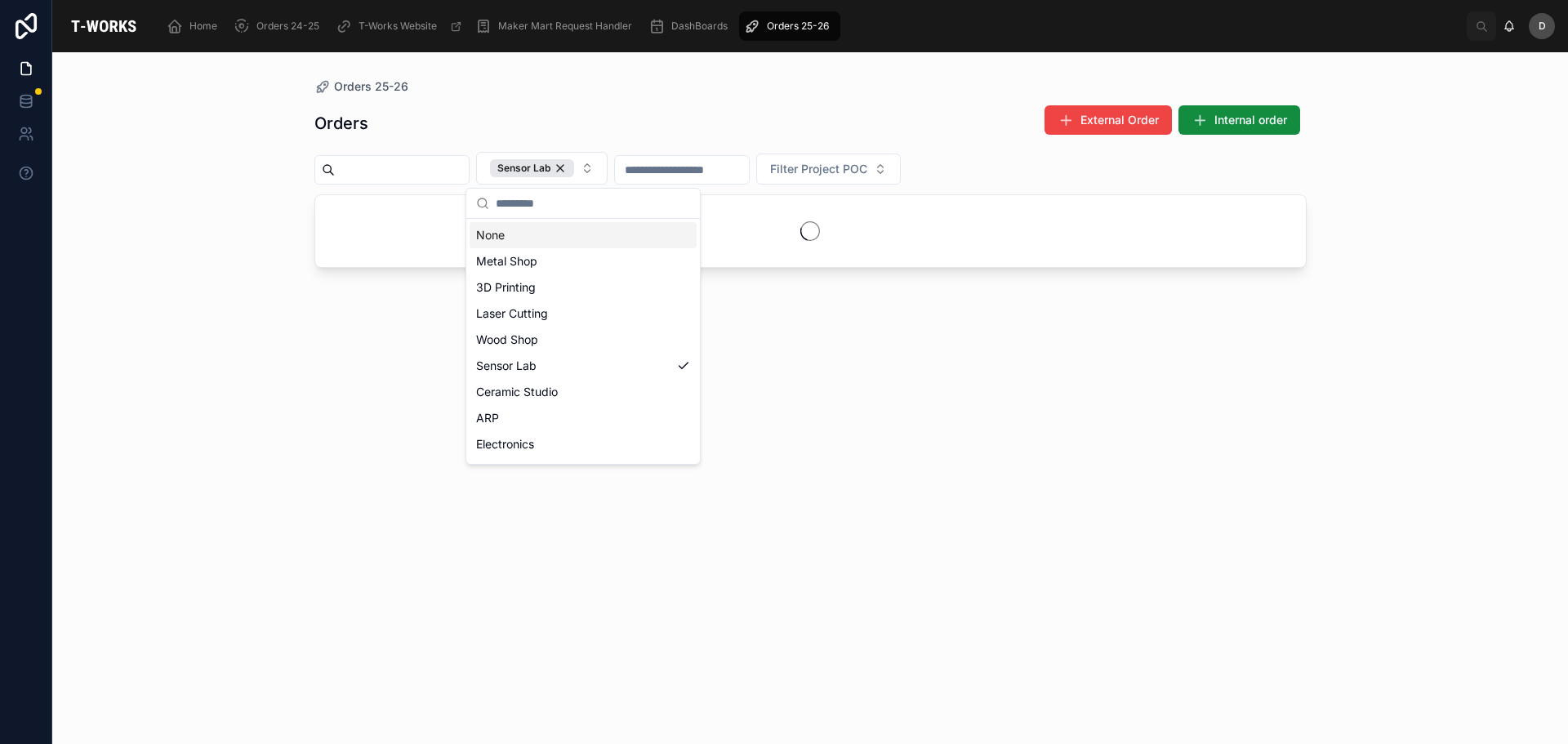
click at [574, 169] on div "Sensor Lab" at bounding box center [532, 168] width 84 height 18
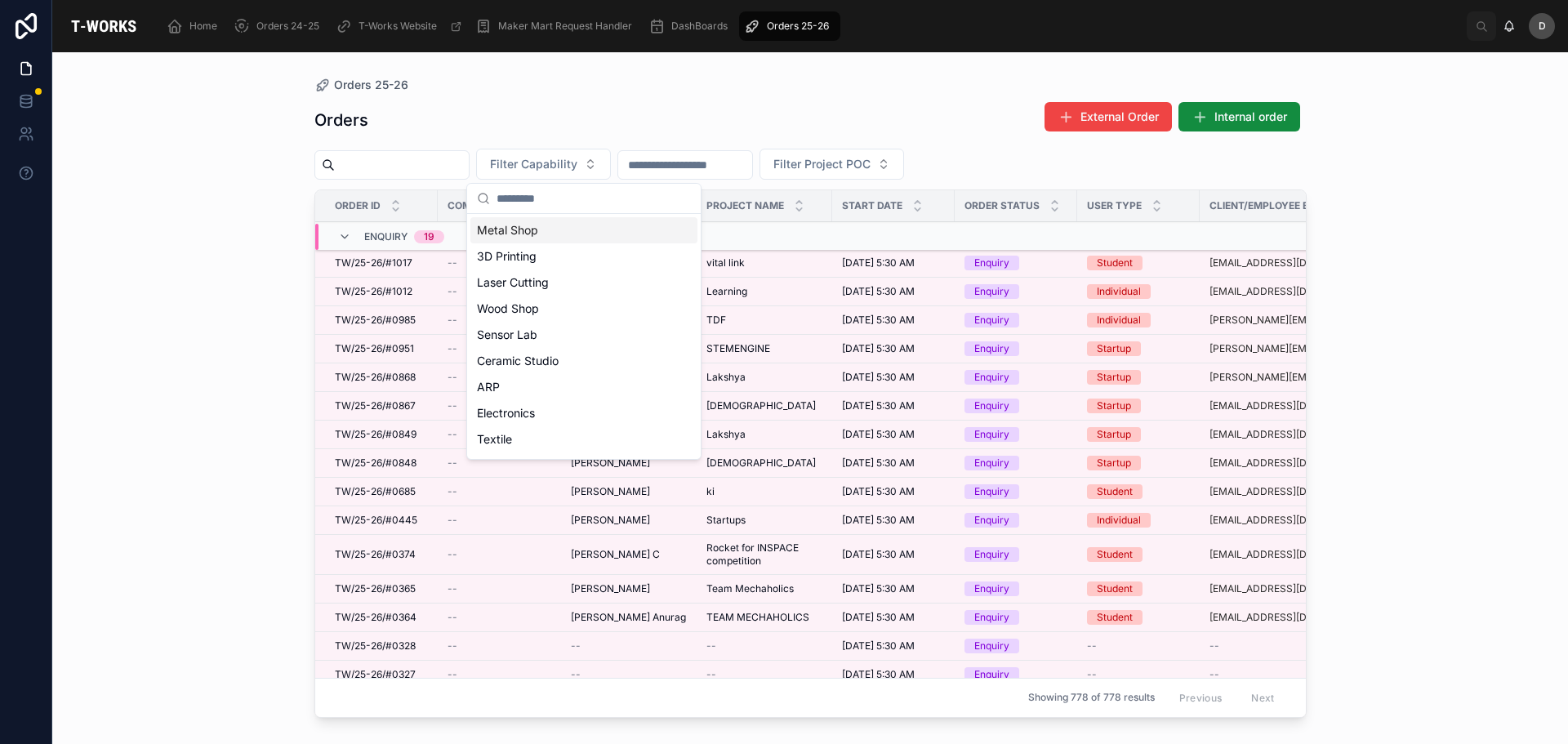
click at [577, 160] on span "Filter Capability" at bounding box center [534, 164] width 87 height 16
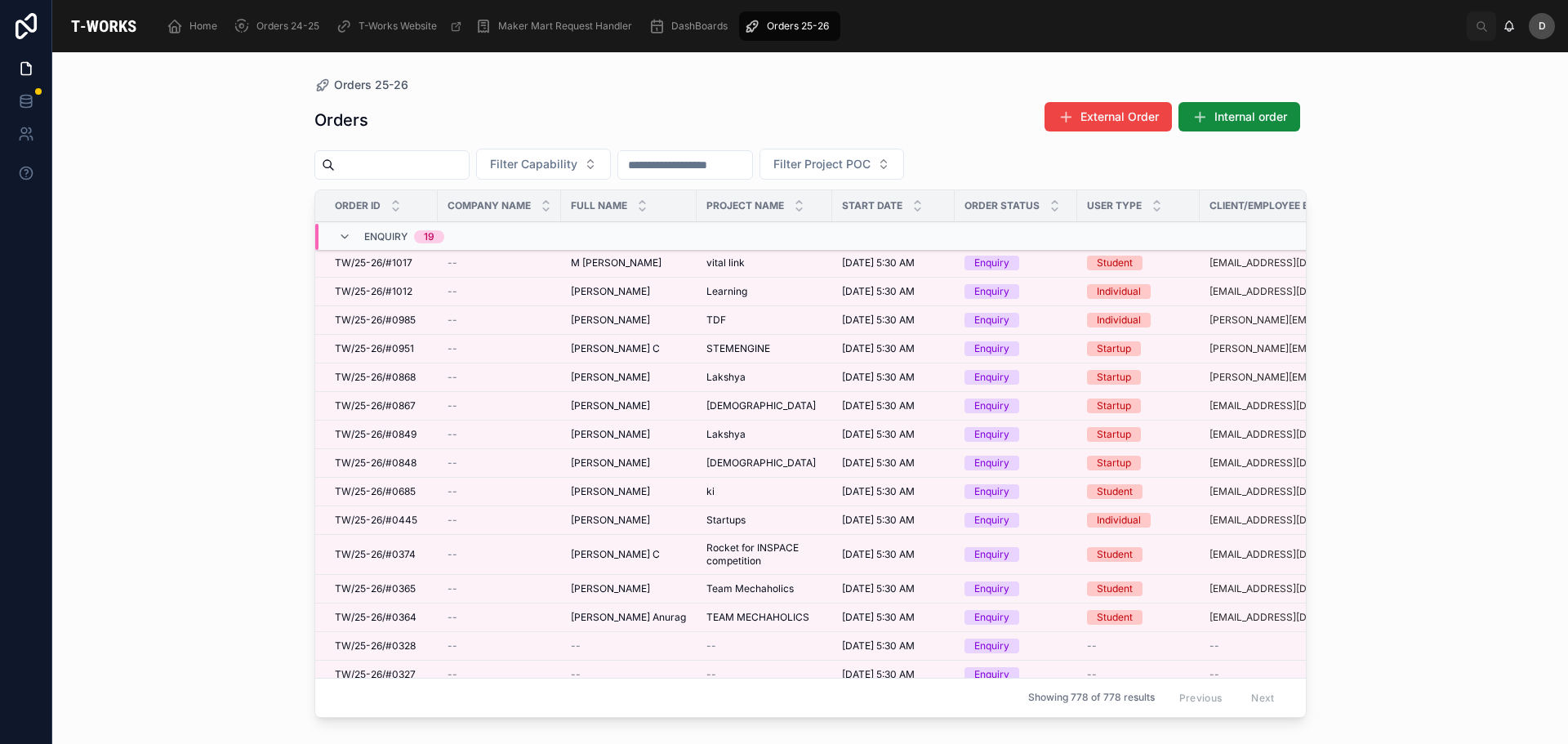
click at [611, 161] on button "Filter Capability" at bounding box center [543, 164] width 135 height 31
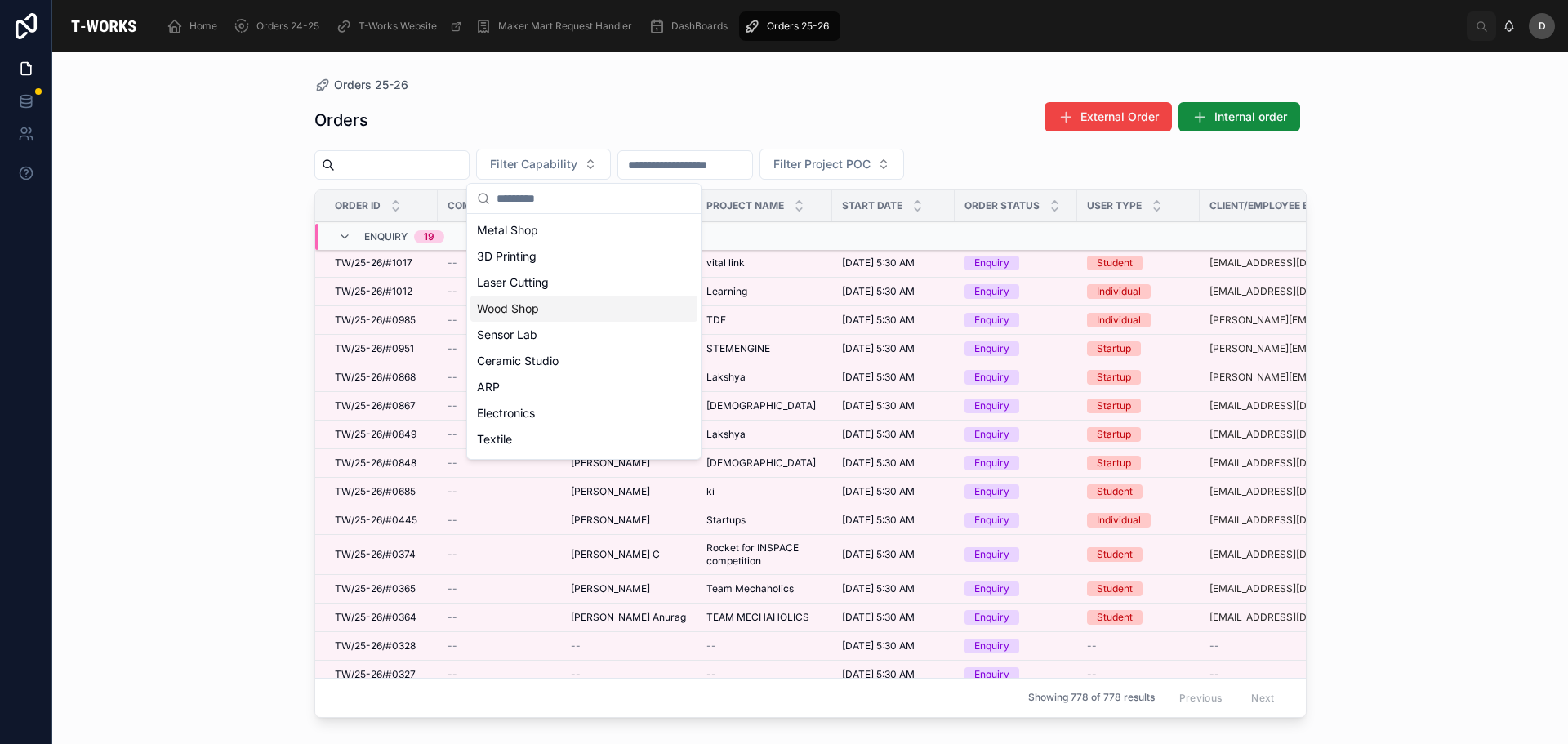
click at [556, 315] on div "Wood Shop" at bounding box center [584, 308] width 227 height 26
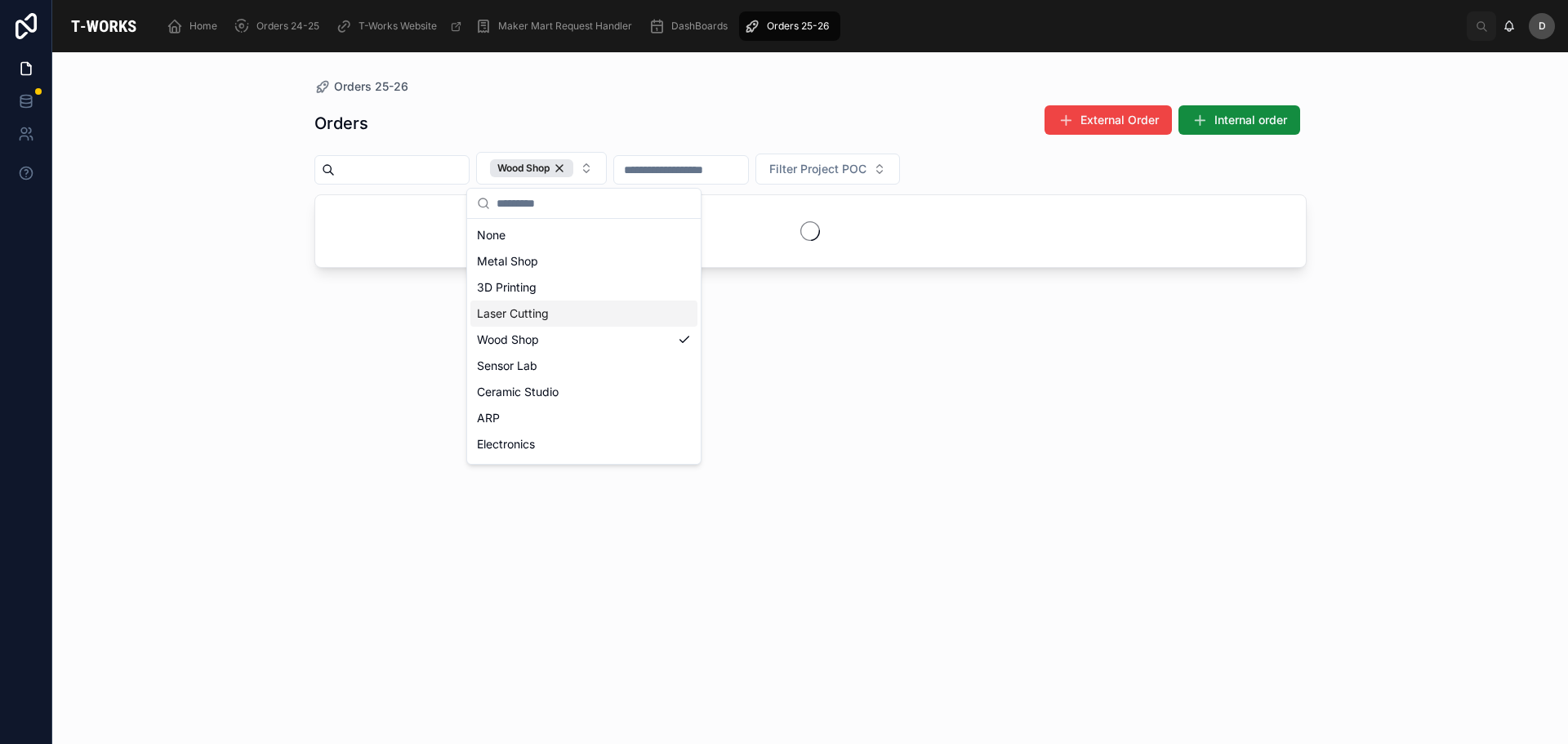
click at [755, 102] on div "Orders External Order Internal order Wood Shop Filter Project POC" at bounding box center [810, 409] width 992 height 630
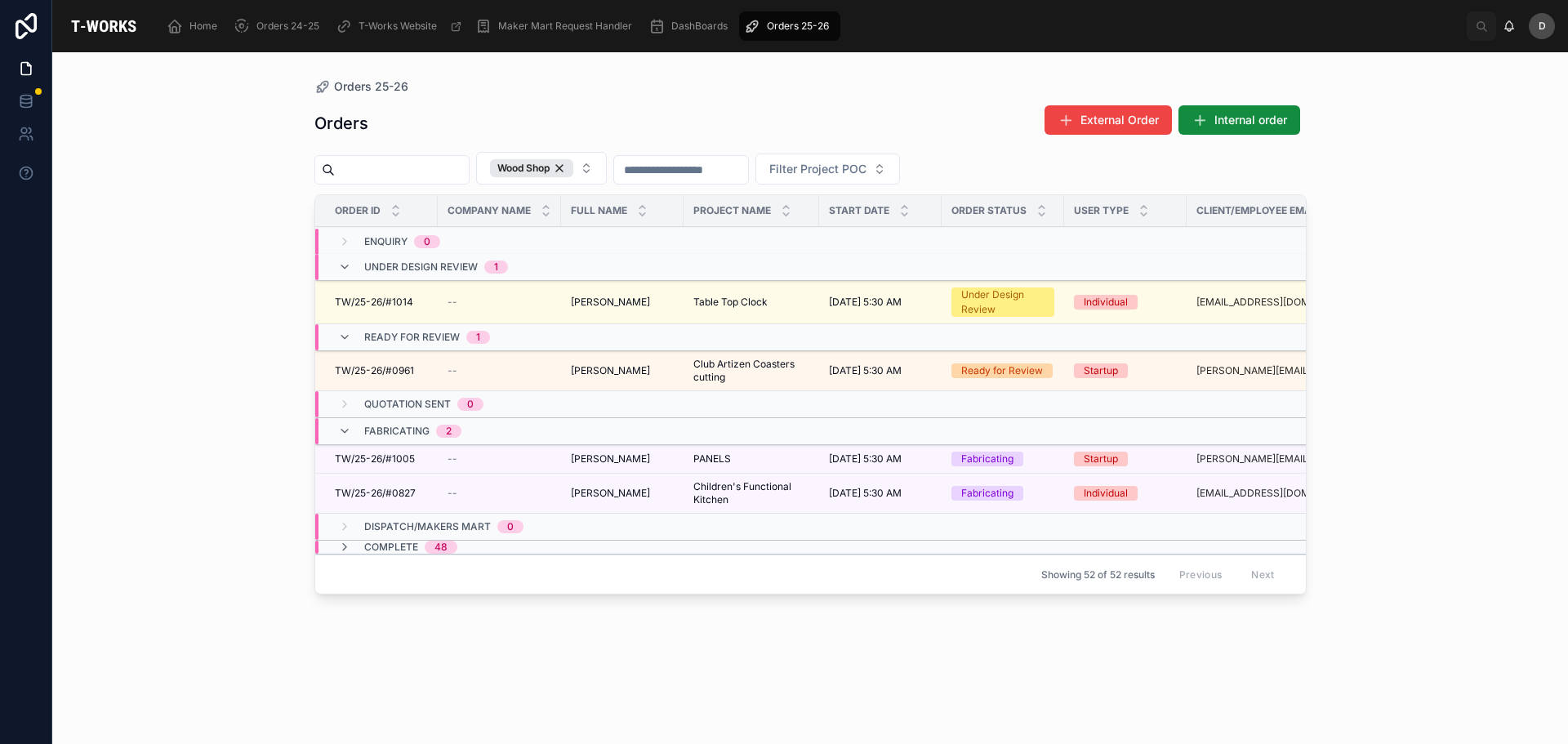
click at [746, 299] on span "Table Top Clock" at bounding box center [730, 302] width 74 height 13
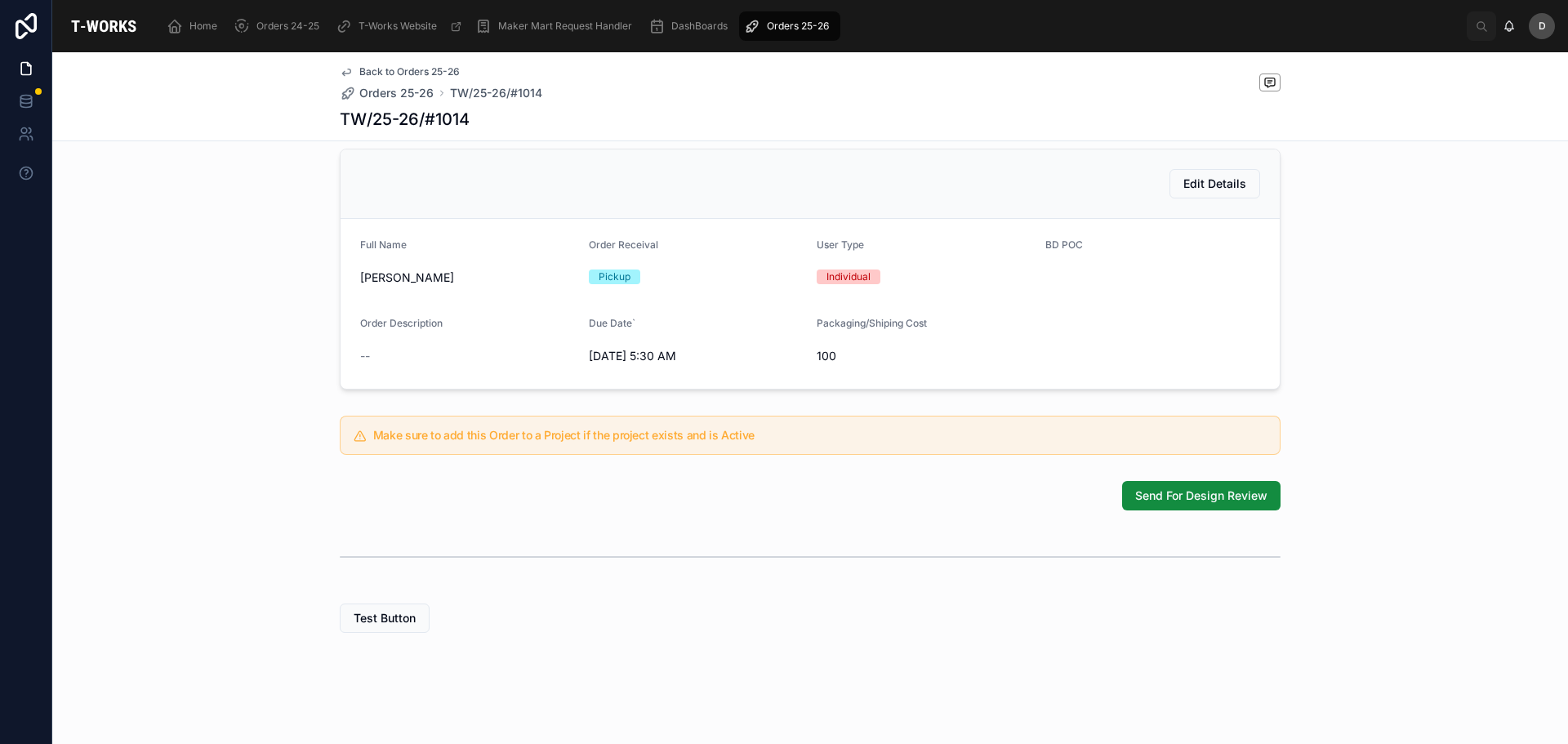
scroll to position [360, 0]
click at [937, 518] on div "1 Enquiry 2 Under Design Review 3 Ready for Review 4 Quotation Sent 5 Fabricati…" at bounding box center [810, 232] width 1515 height 813
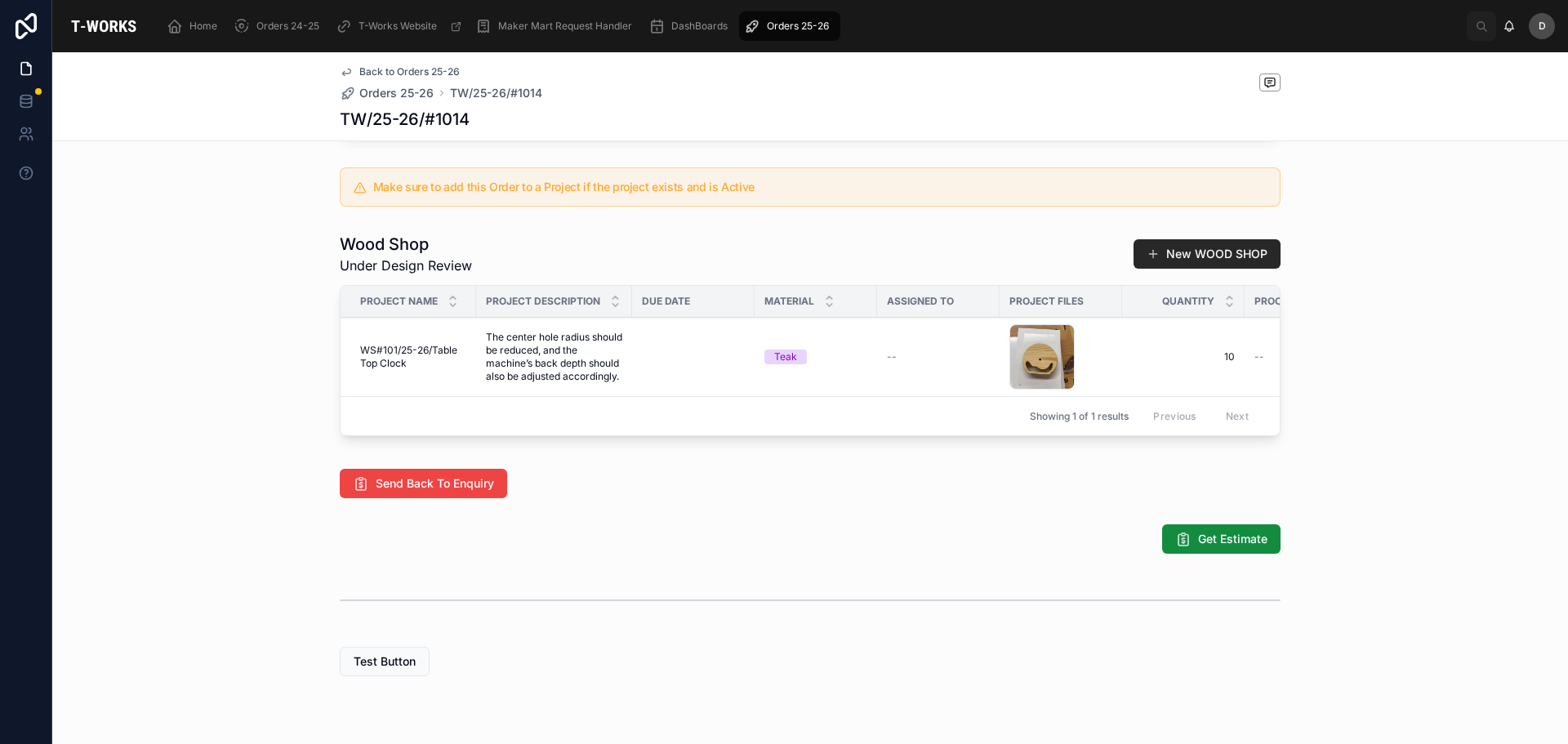
scroll to position [794, 0]
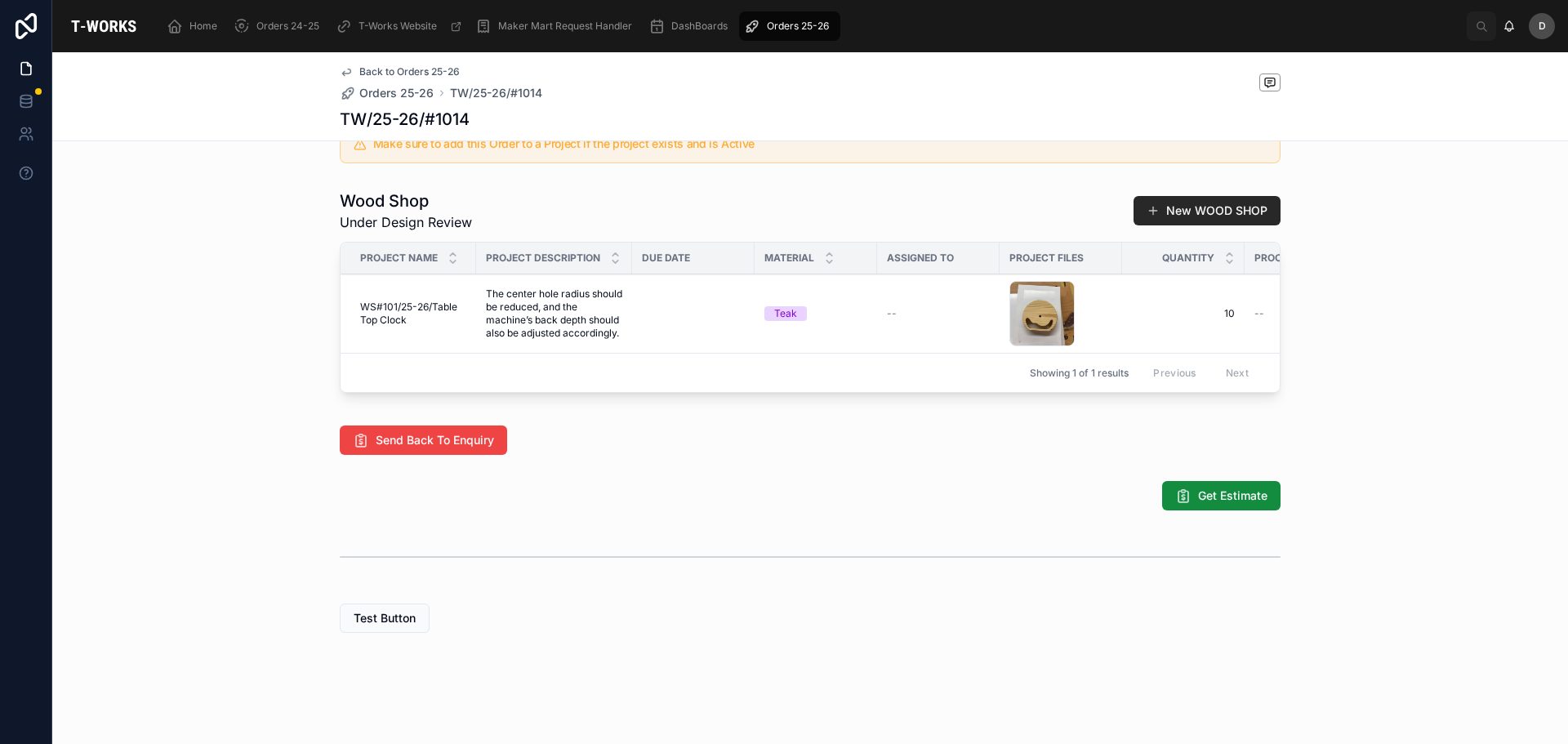
drag, startPoint x: 960, startPoint y: 516, endPoint x: 863, endPoint y: 489, distance: 100.7
click at [960, 510] on div "Get Estimate" at bounding box center [810, 495] width 941 height 29
click at [783, 19] on div "Orders 25-26" at bounding box center [790, 26] width 91 height 26
